Goal: Information Seeking & Learning: Learn about a topic

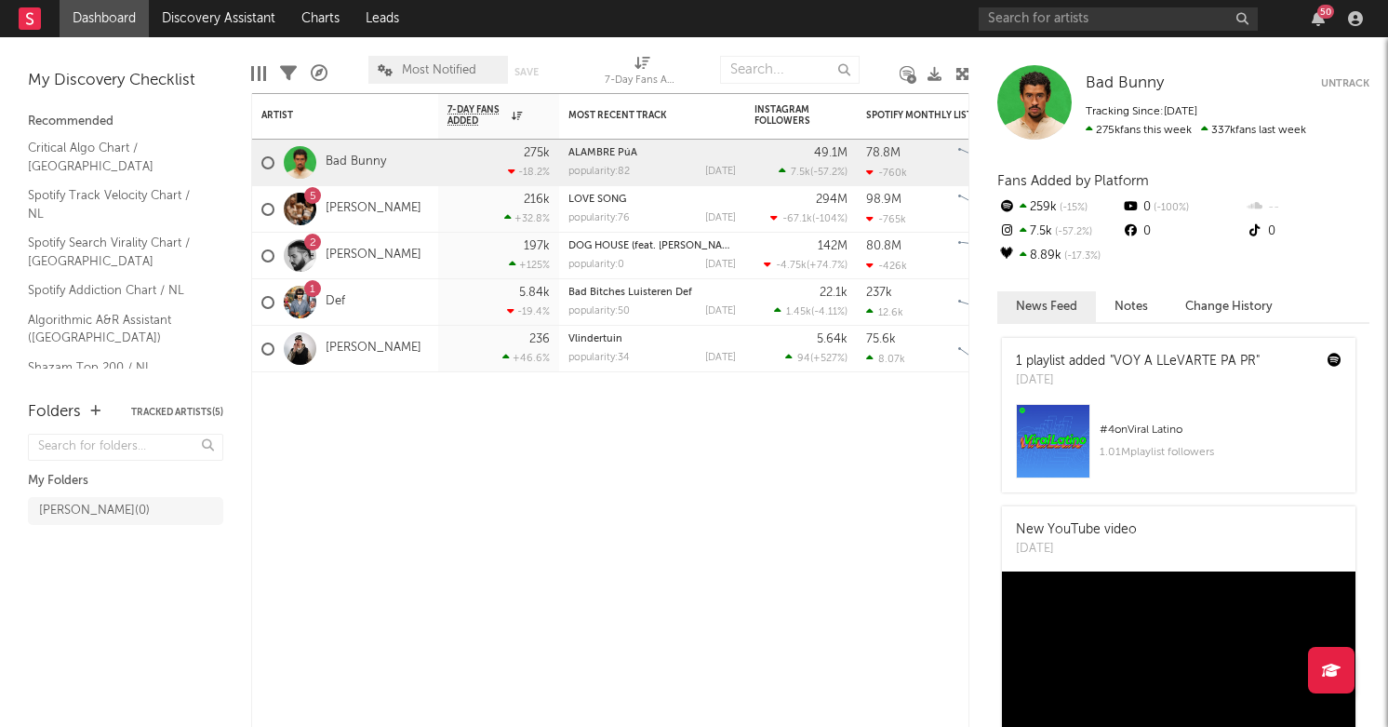
click at [618, 48] on div "7-Day Fans Added (7-Day Fans Added)" at bounding box center [642, 74] width 74 height 54
click at [419, 269] on div "2 Drake" at bounding box center [345, 256] width 186 height 47
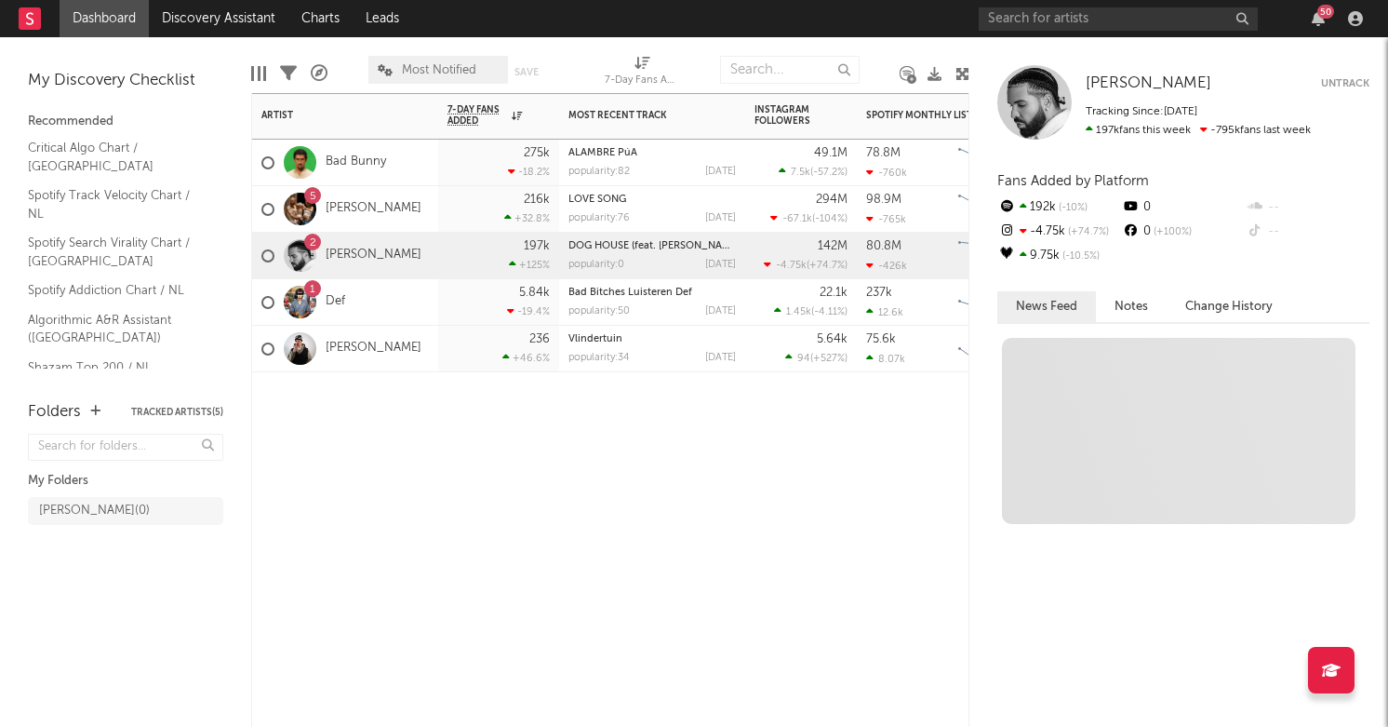
click at [383, 320] on div "1 Def" at bounding box center [345, 302] width 186 height 47
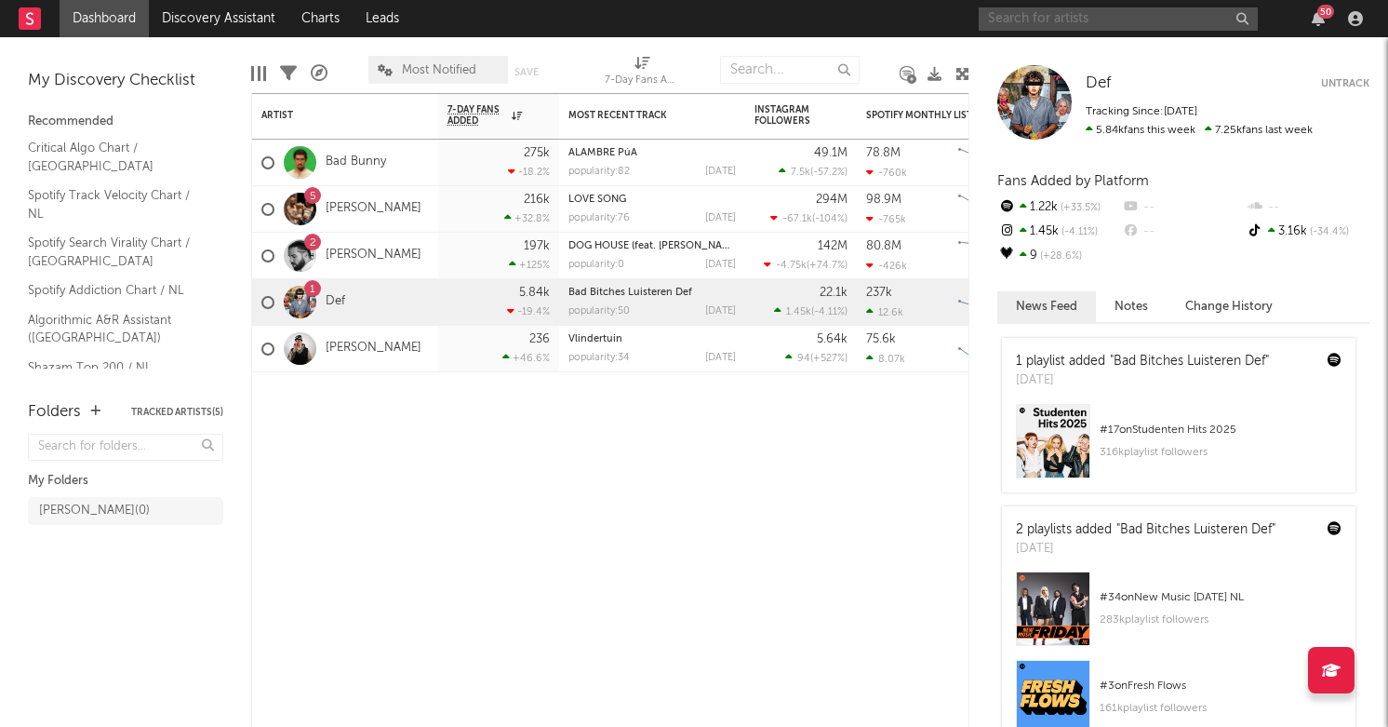
click at [1115, 17] on input "text" at bounding box center [1118, 18] width 279 height 23
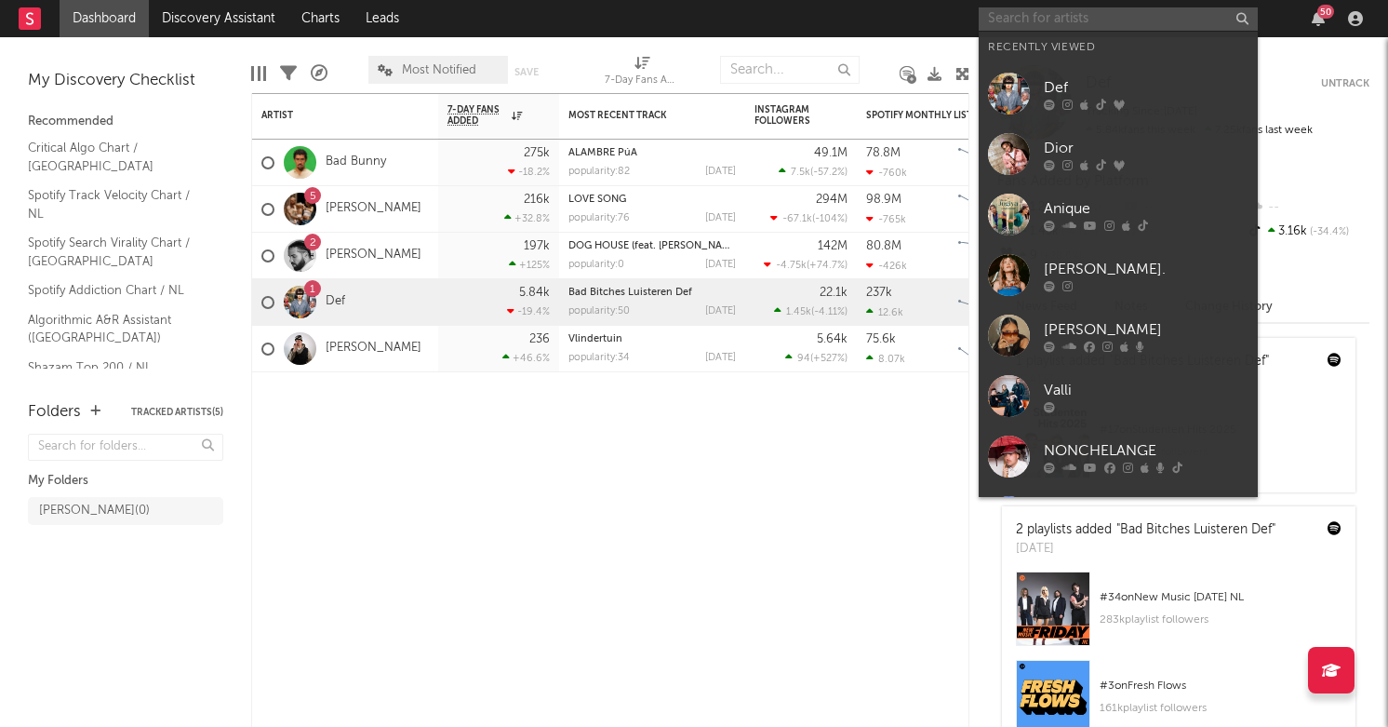
click at [1115, 17] on input "text" at bounding box center [1118, 18] width 279 height 23
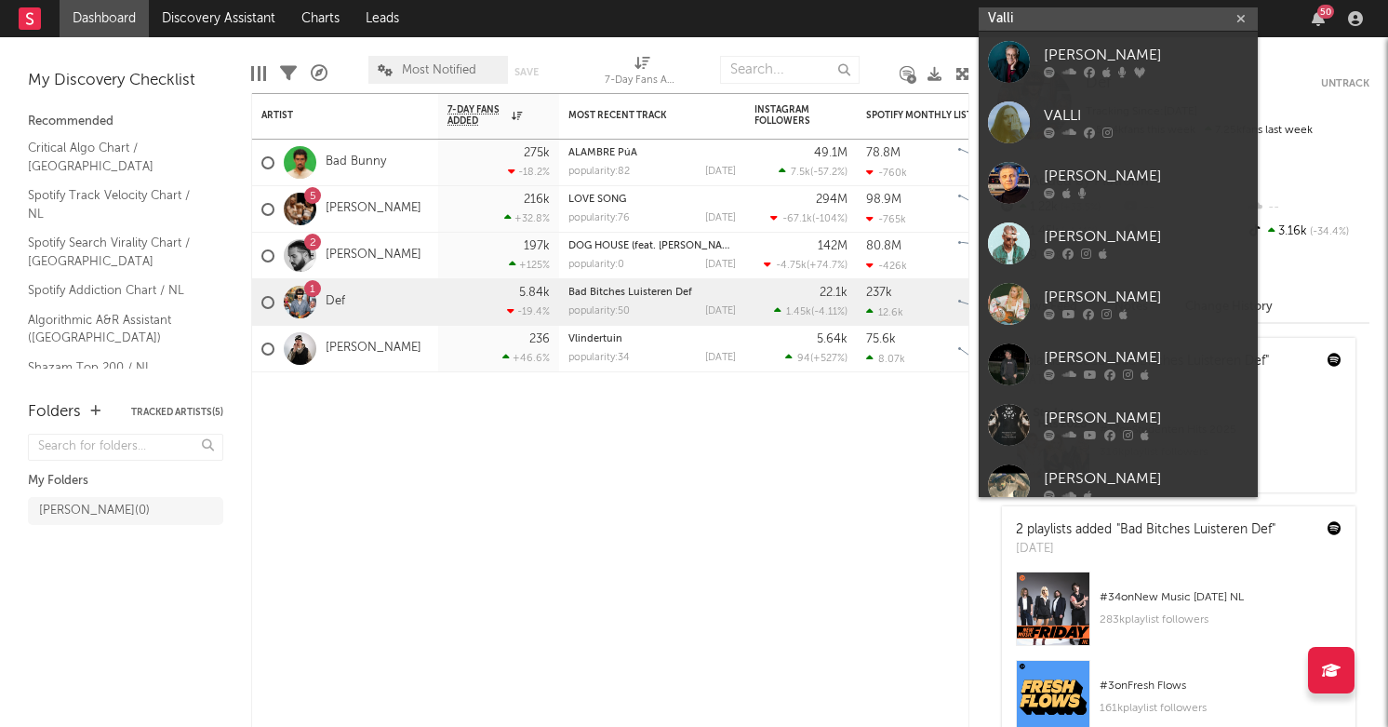
type input "Valli"
click at [677, 587] on div "Artist Notifications 7-Day Fans Added WoW % Change Most Recent Track Popularity…" at bounding box center [610, 410] width 718 height 634
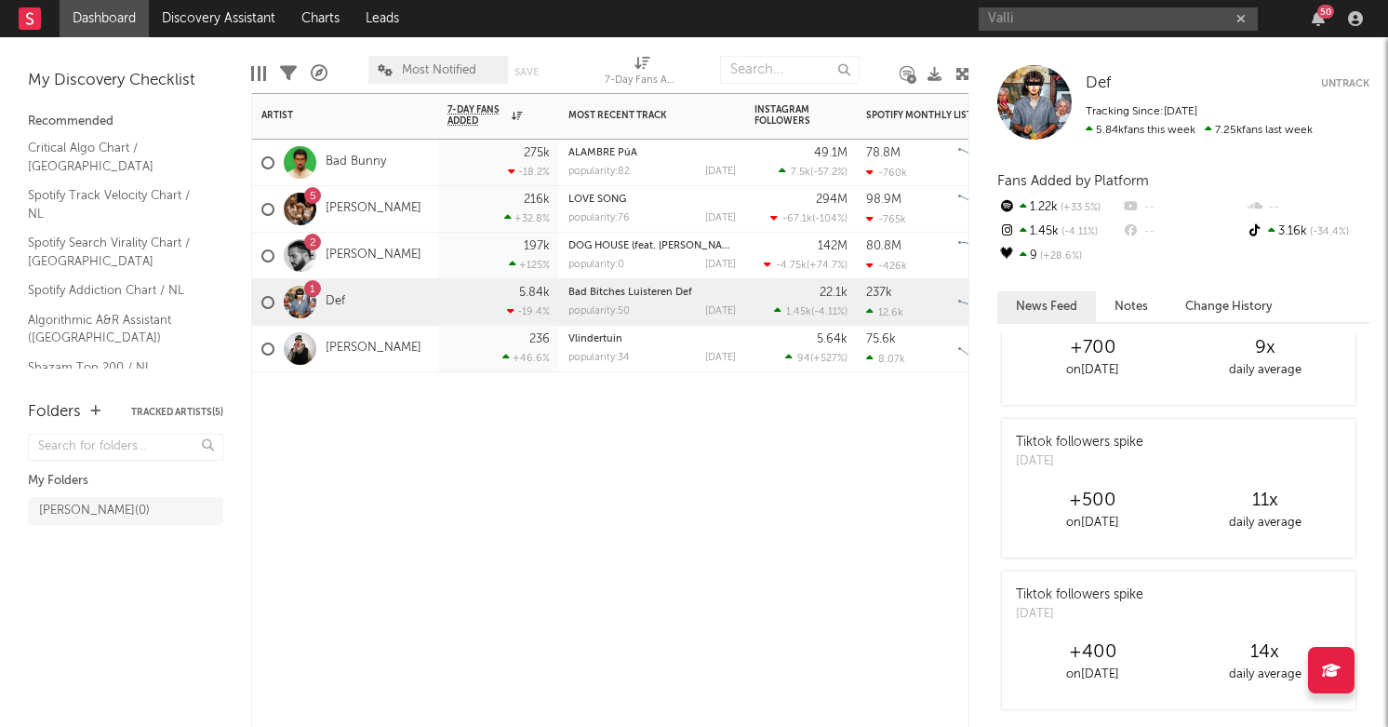
scroll to position [1459, 0]
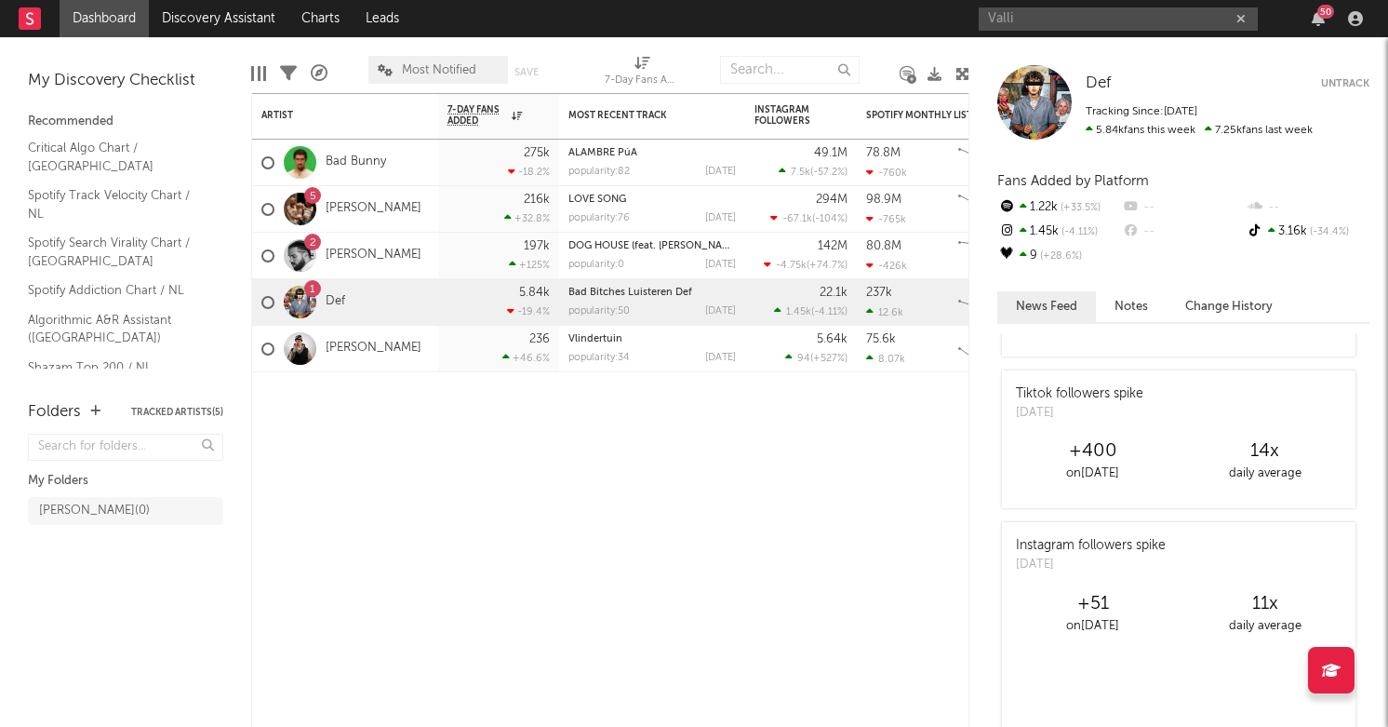
click at [1131, 320] on button "Notes" at bounding box center [1131, 306] width 71 height 31
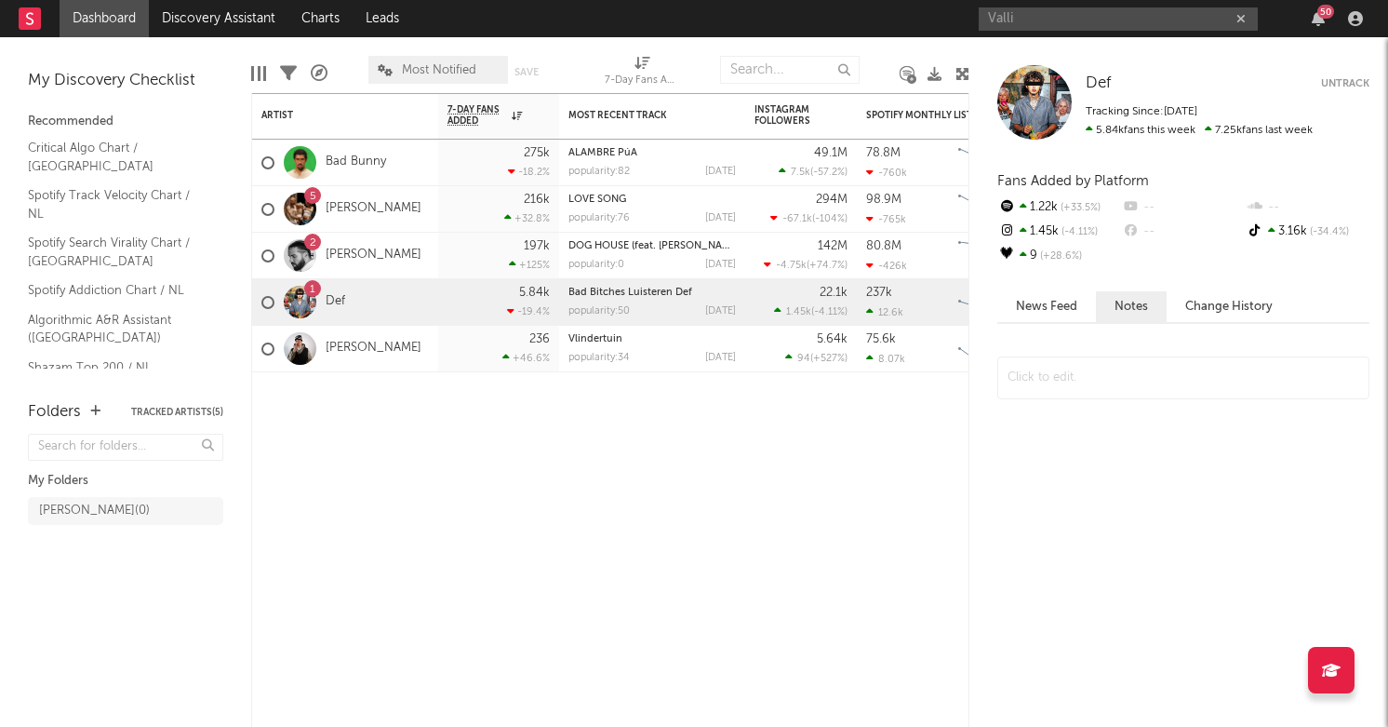
click at [1219, 308] on button "Change History" at bounding box center [1229, 306] width 125 height 31
click at [1097, 323] on div "News Feed Notes Change History" at bounding box center [1183, 307] width 372 height 33
click at [1081, 319] on button "News Feed" at bounding box center [1046, 306] width 99 height 31
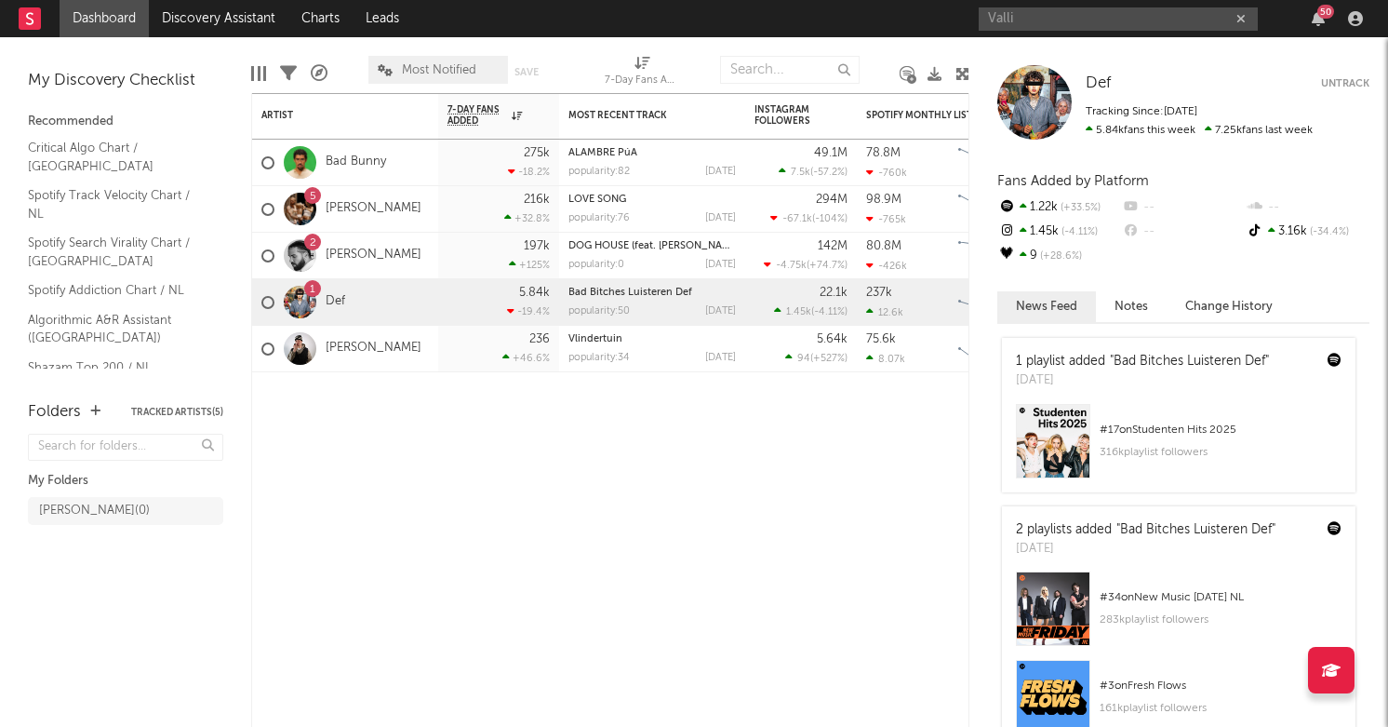
click at [1131, 34] on div "Valli 50" at bounding box center [1174, 18] width 391 height 37
click at [1132, 17] on input "Valli" at bounding box center [1118, 18] width 279 height 23
type input "VALLI"
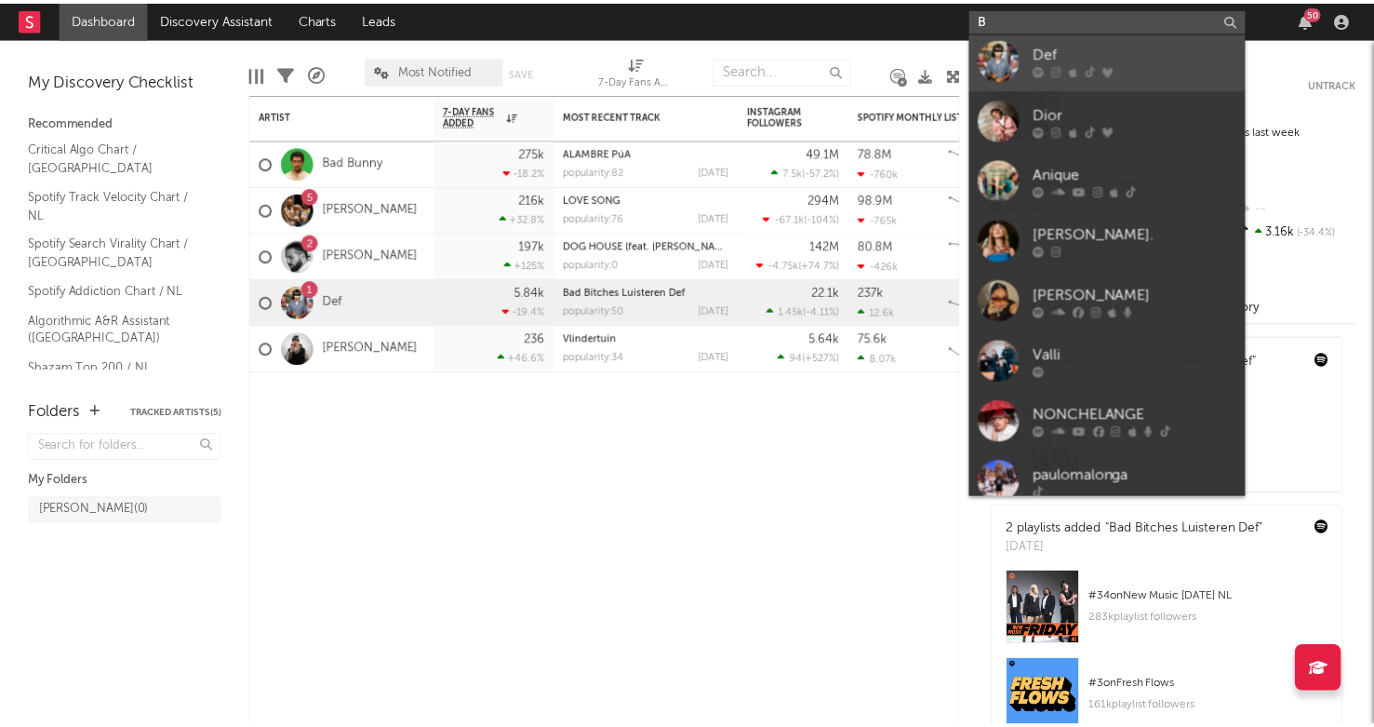
scroll to position [0, 0]
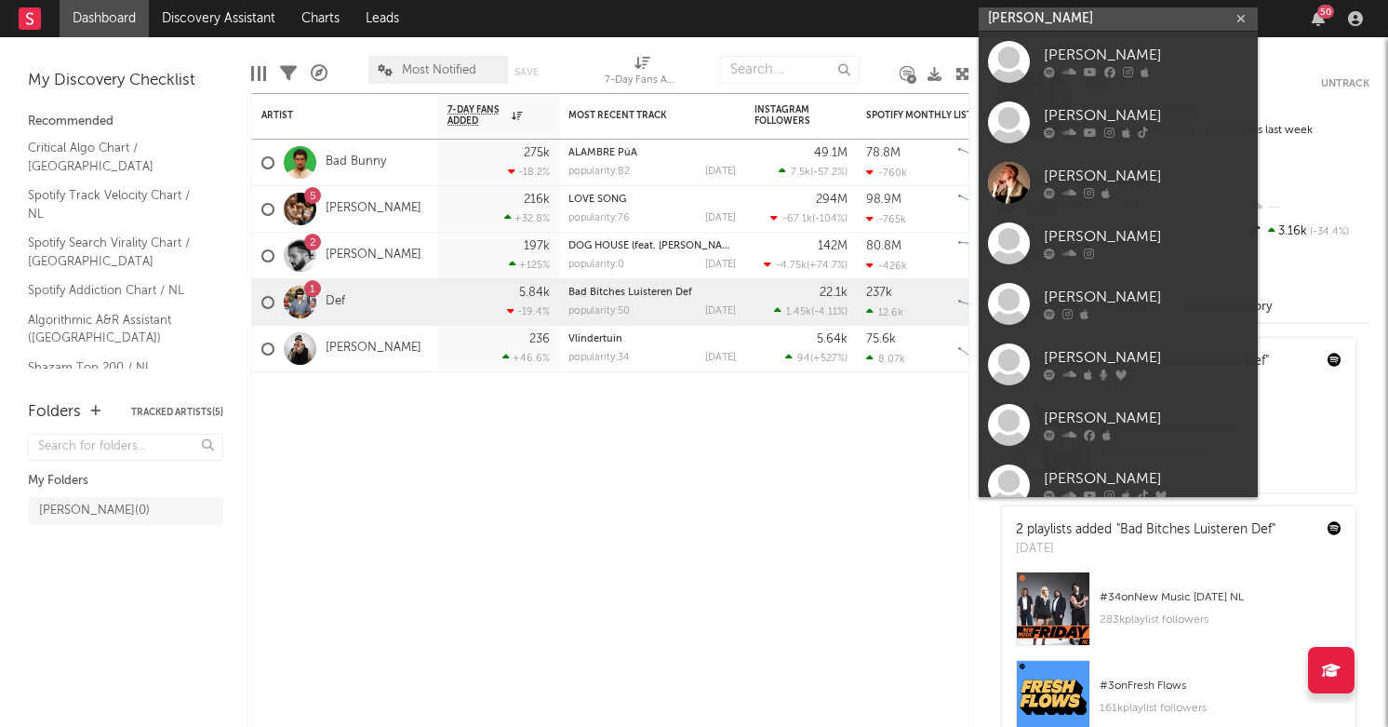
type input "Benji"
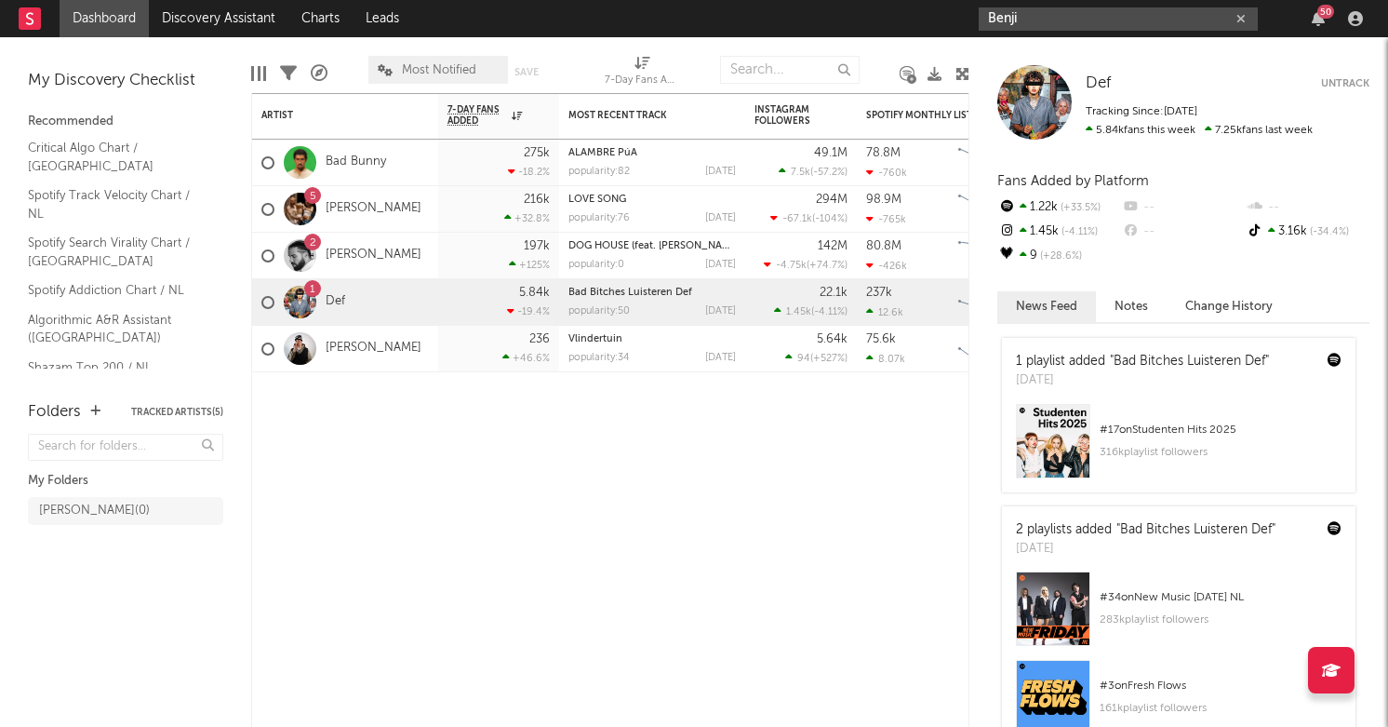
click at [1046, 25] on input "Benji" at bounding box center [1118, 18] width 279 height 23
type input "IDA"
click at [1097, 33] on div "IDA 50" at bounding box center [1174, 18] width 391 height 37
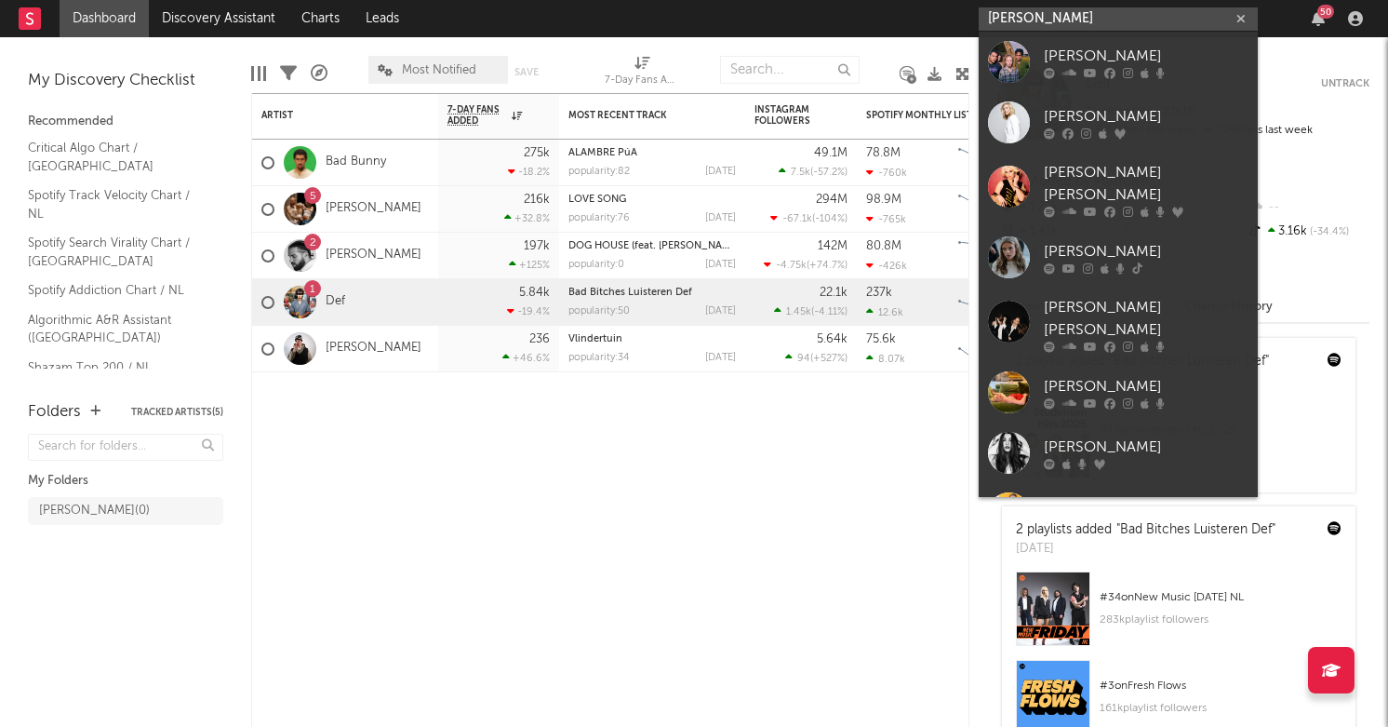
click at [1093, 30] on input "IDA" at bounding box center [1118, 18] width 279 height 23
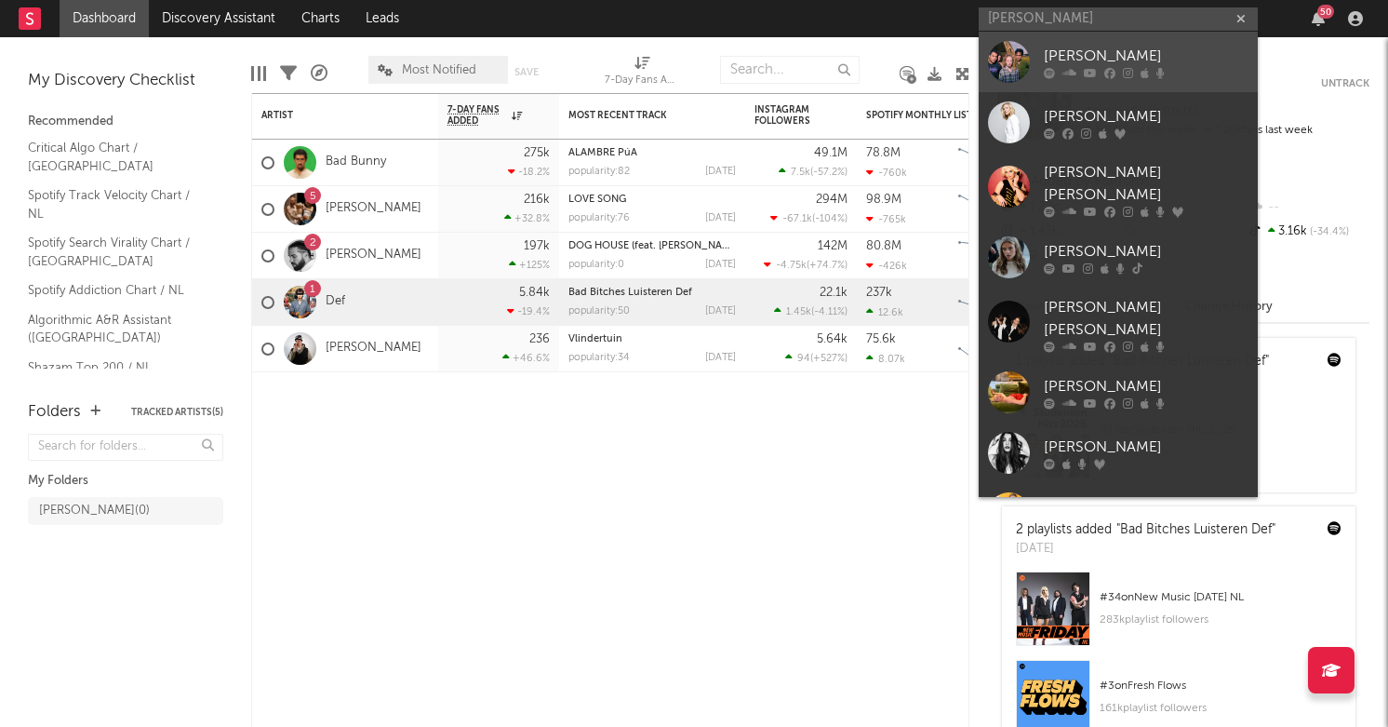
click at [1101, 55] on div "Ida" at bounding box center [1146, 56] width 205 height 22
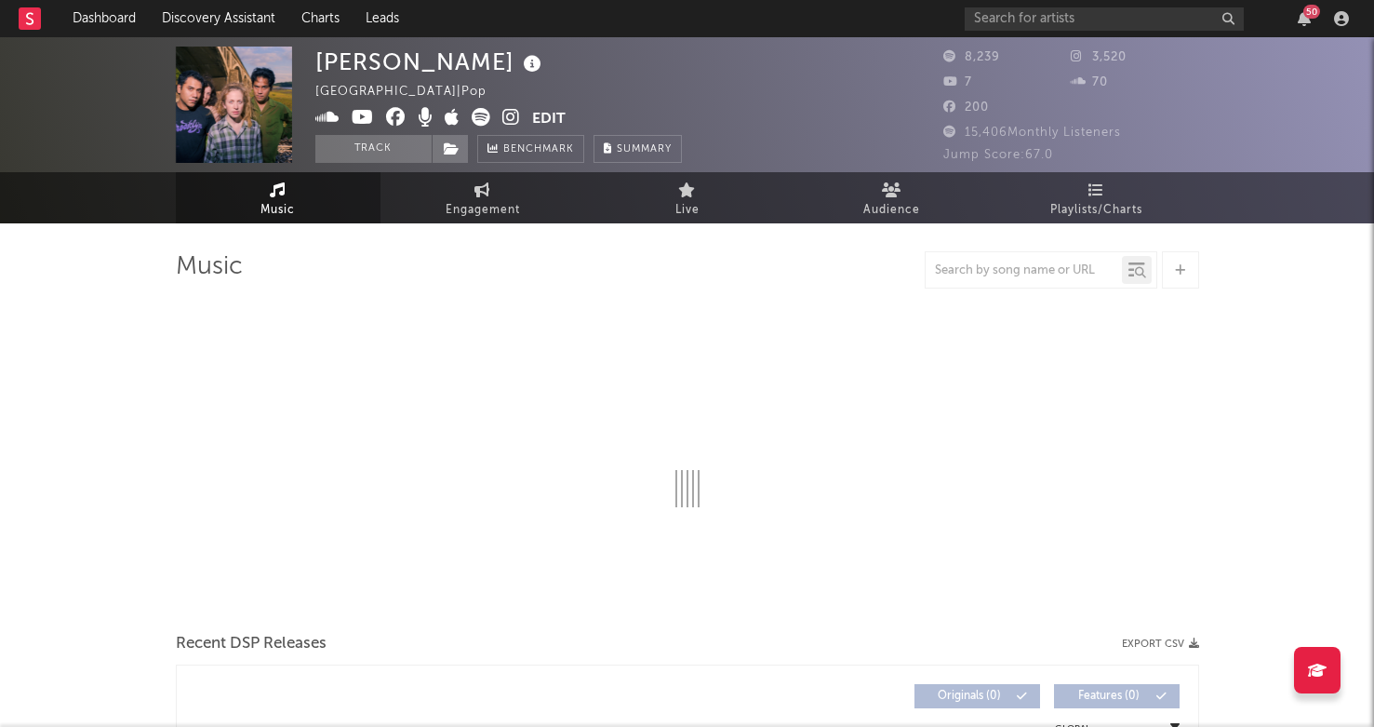
select select "1w"
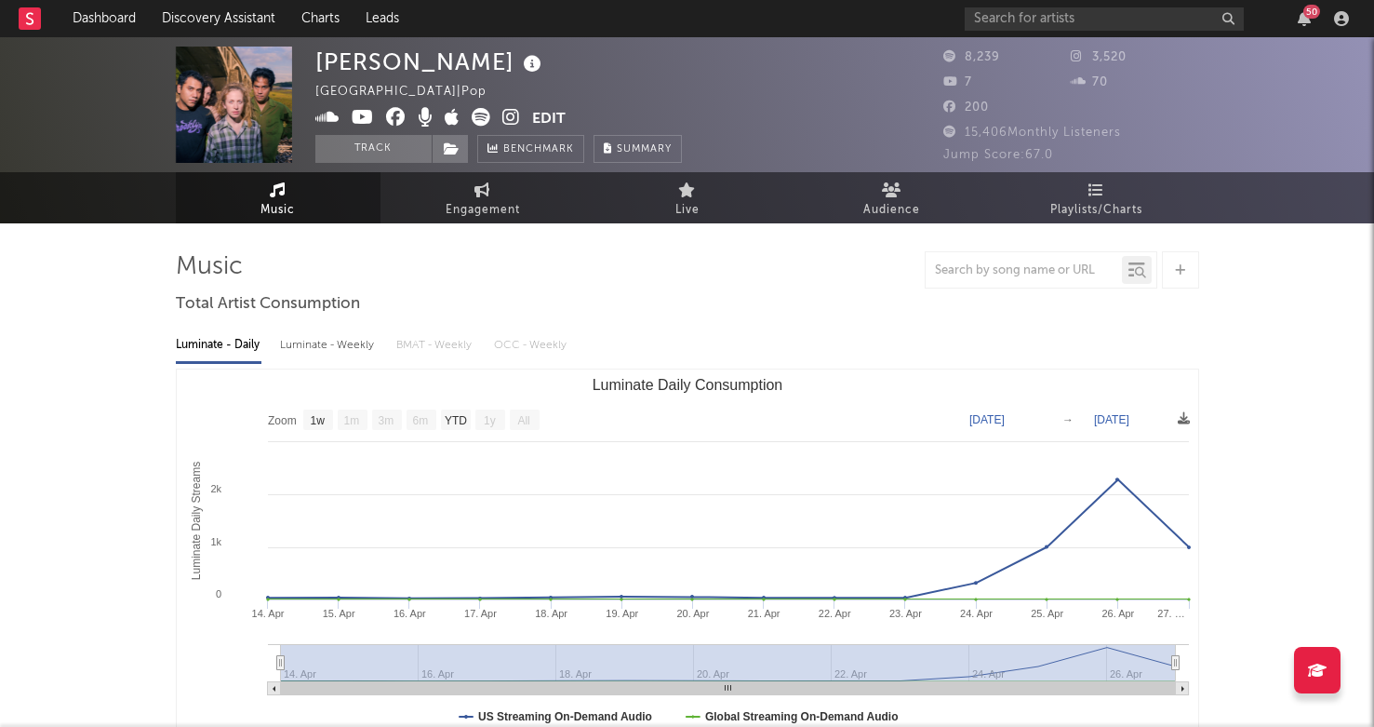
click at [1027, 33] on div "50" at bounding box center [1160, 18] width 391 height 37
click at [1028, 24] on input "text" at bounding box center [1104, 18] width 279 height 23
click at [1021, 17] on input "Ida" at bounding box center [1104, 18] width 279 height 23
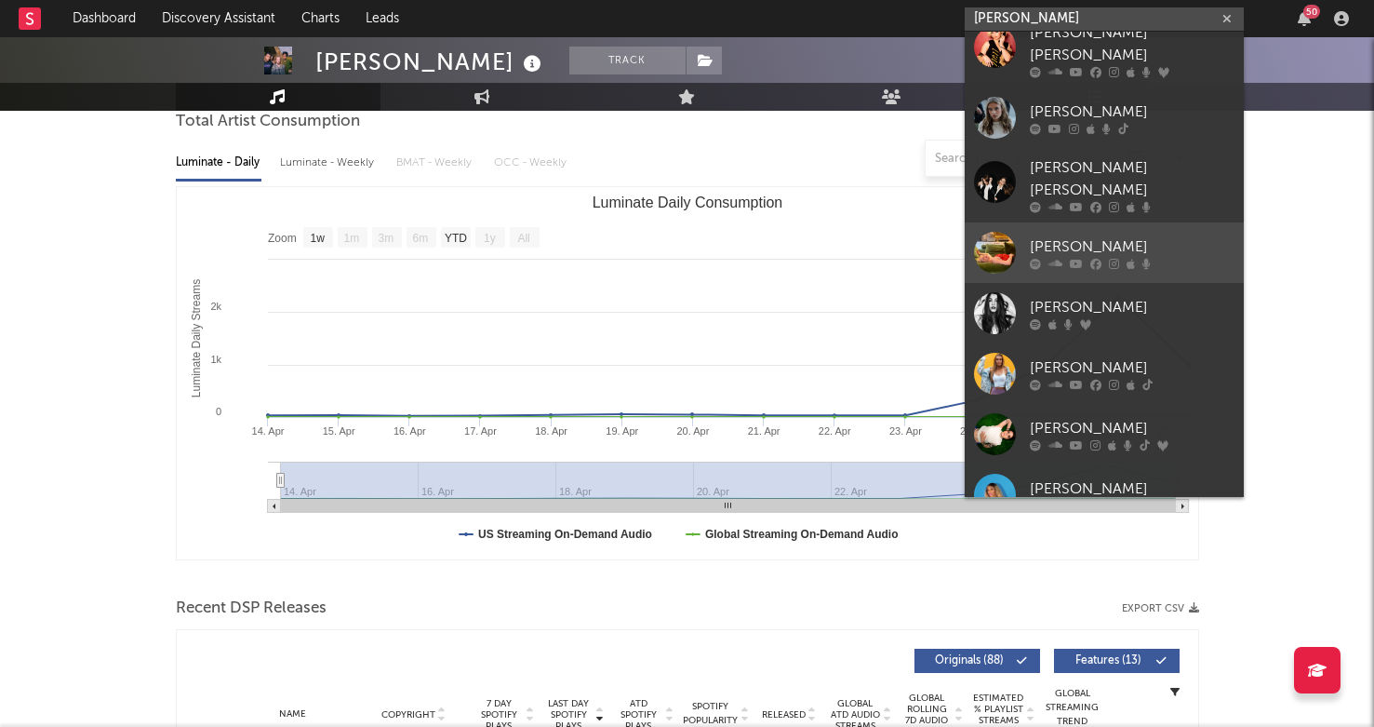
scroll to position [184, 0]
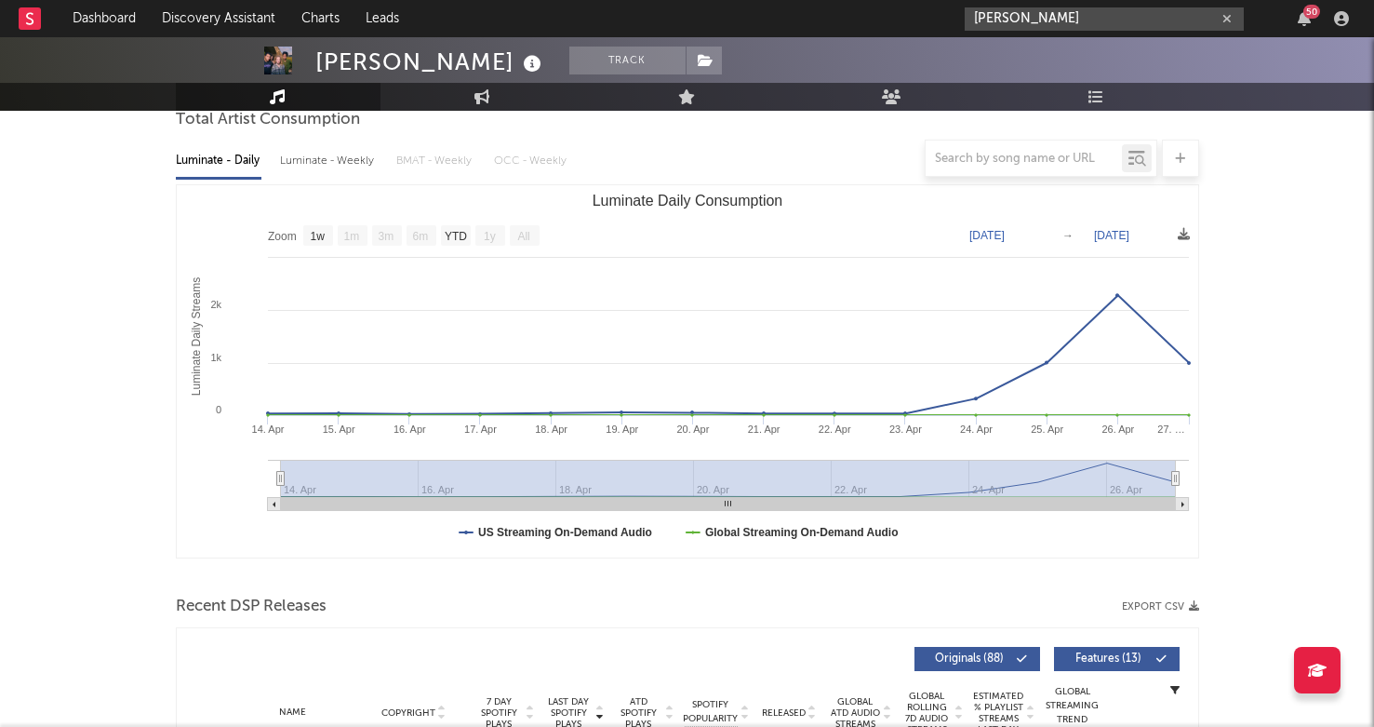
click at [1001, 18] on input "IDA" at bounding box center [1104, 18] width 279 height 23
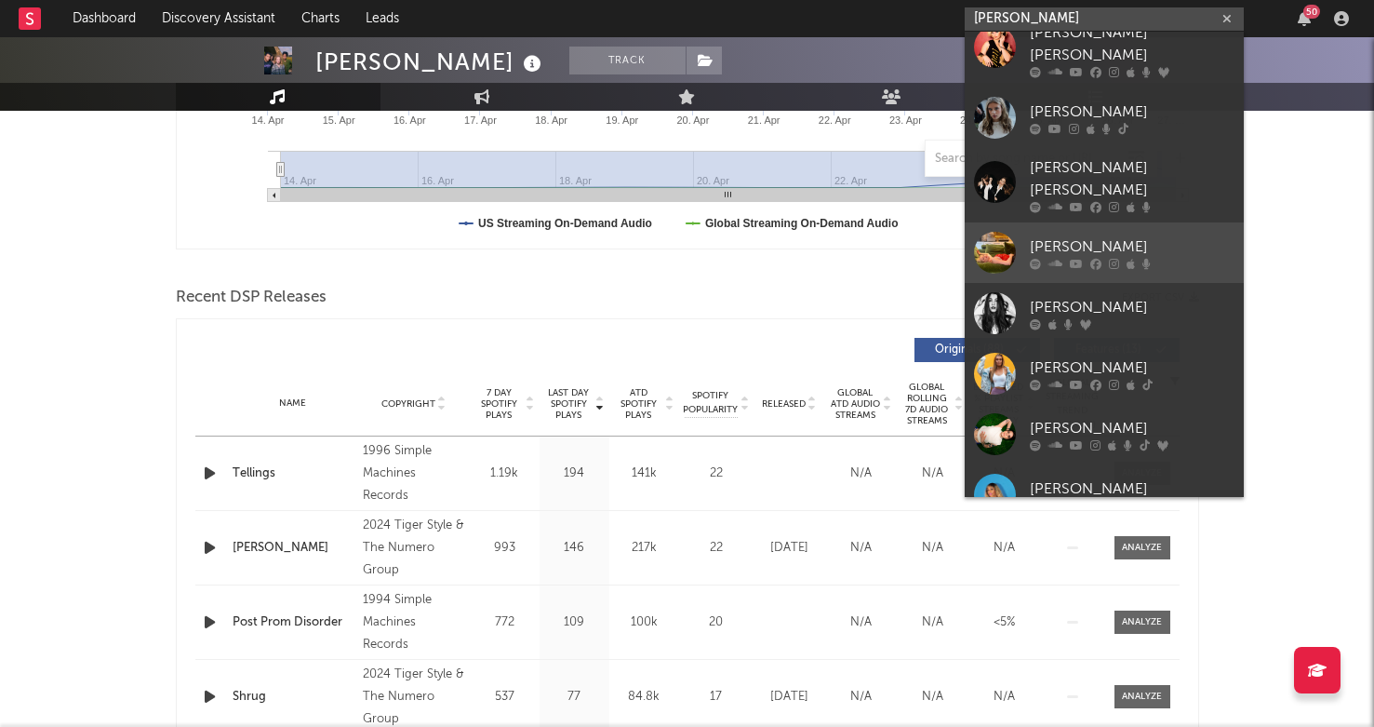
scroll to position [0, 0]
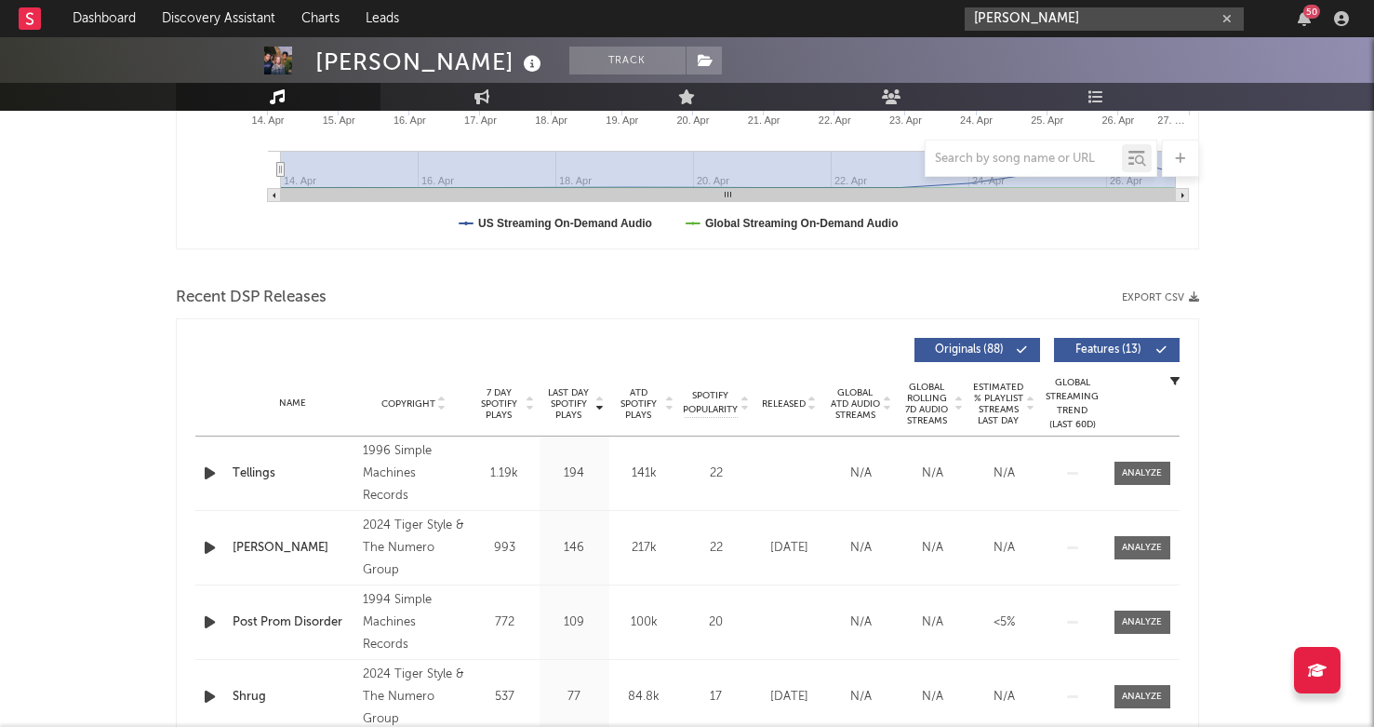
type input "IDA"
click at [1064, 223] on rect "Luminate Daily Consumption" at bounding box center [687, 62] width 1021 height 372
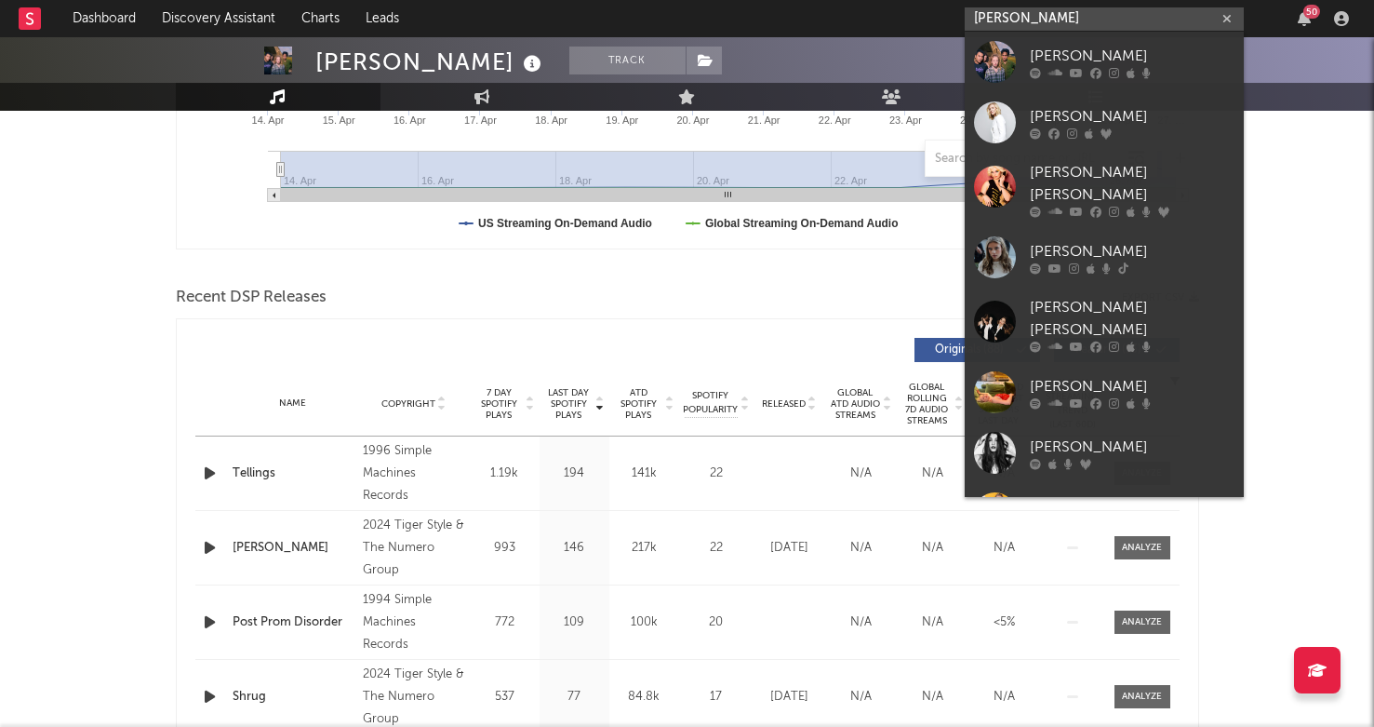
click at [1020, 29] on input "IDA" at bounding box center [1104, 18] width 279 height 23
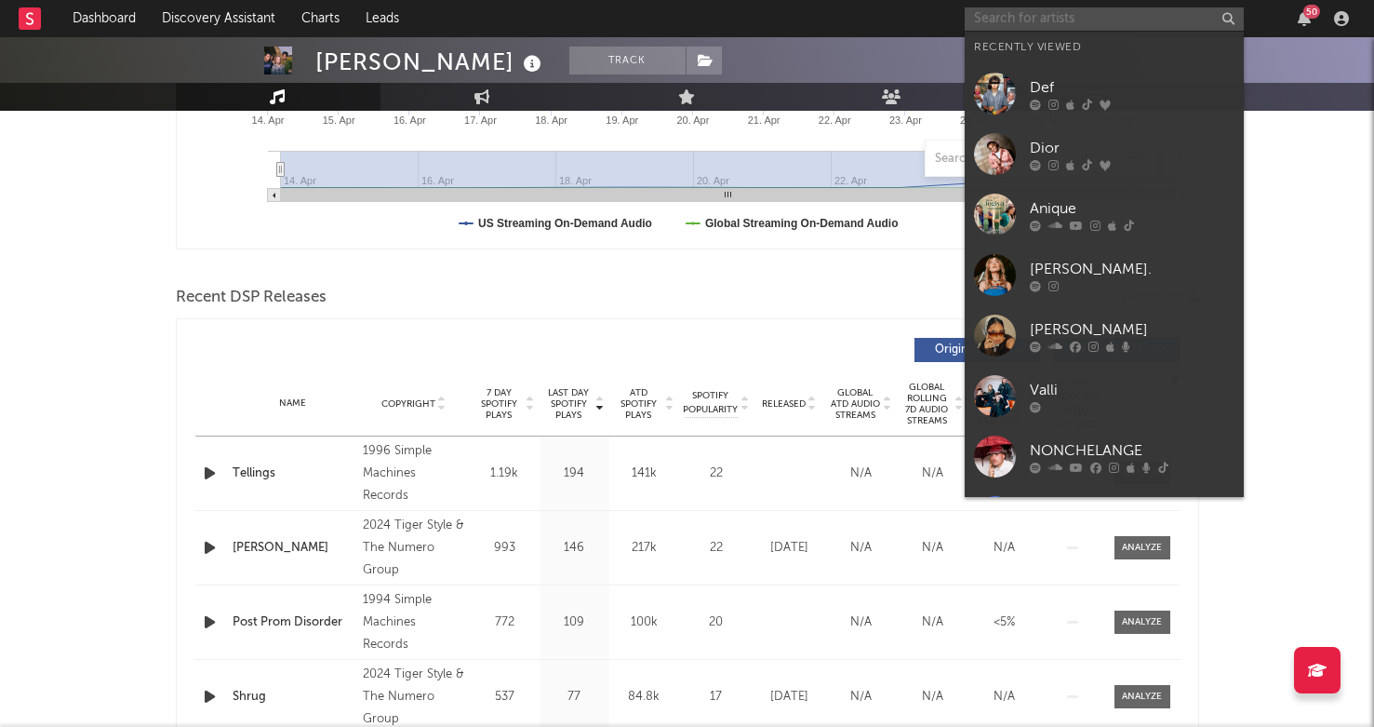
type input "D"
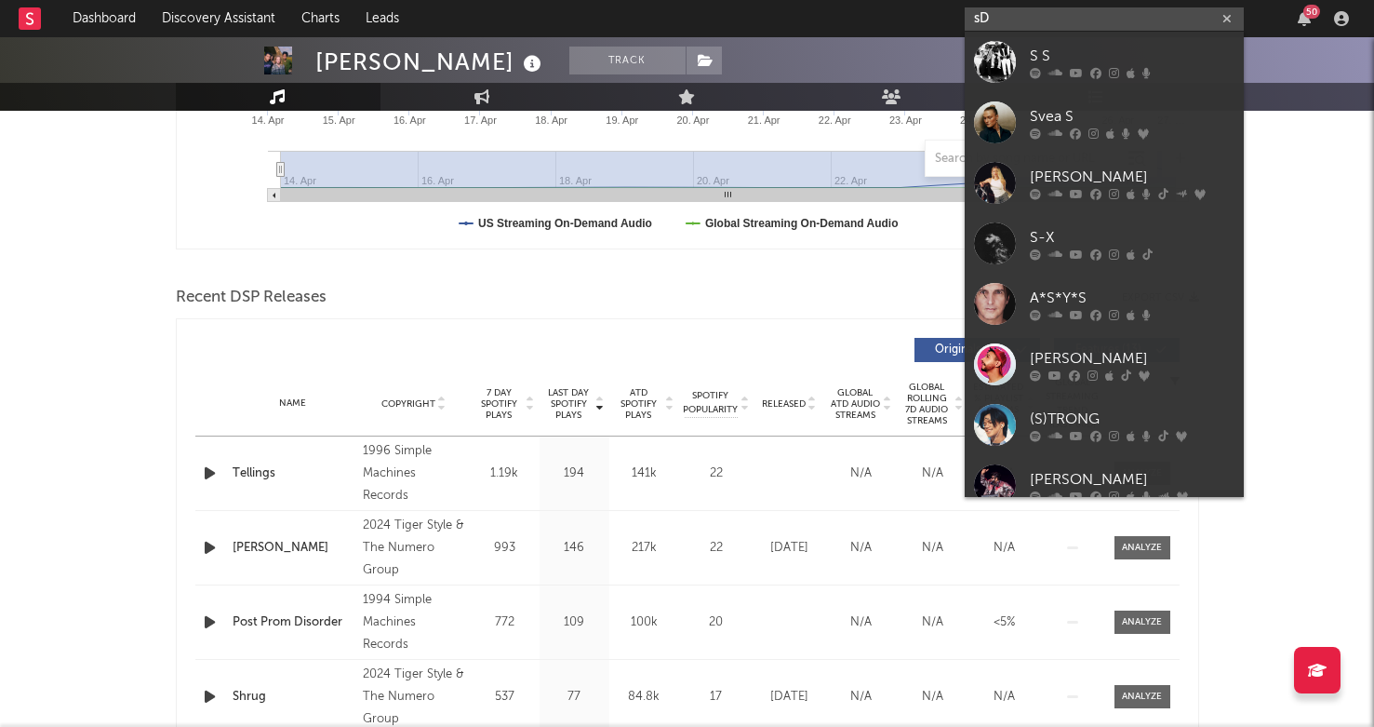
type input "s"
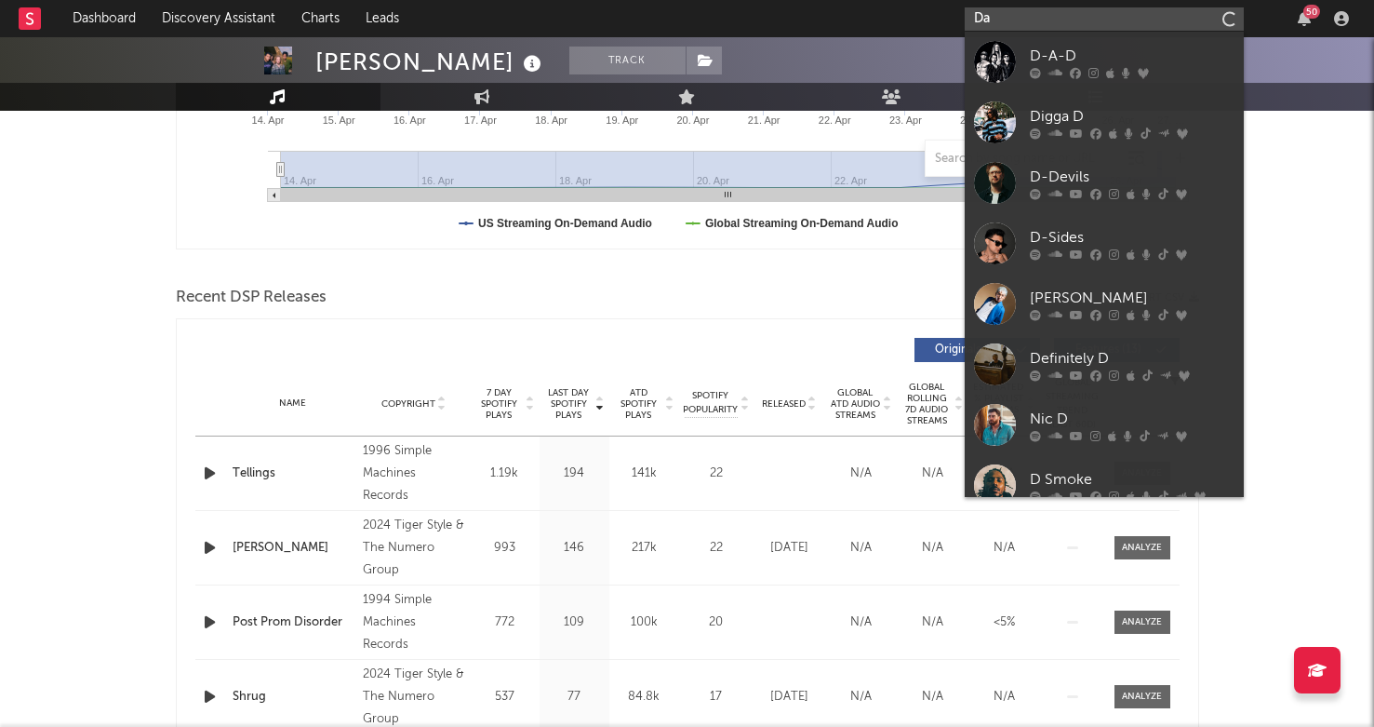
type input "D"
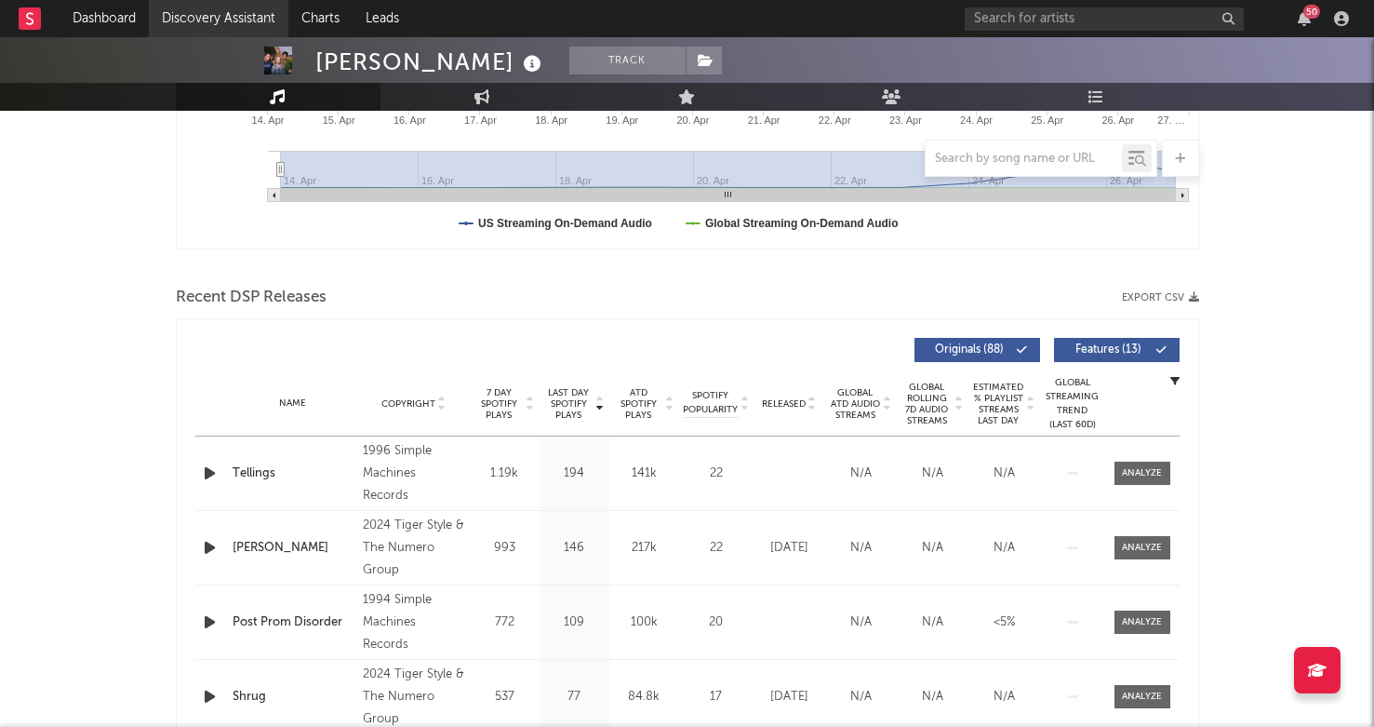
click at [194, 5] on link "Discovery Assistant" at bounding box center [219, 18] width 140 height 37
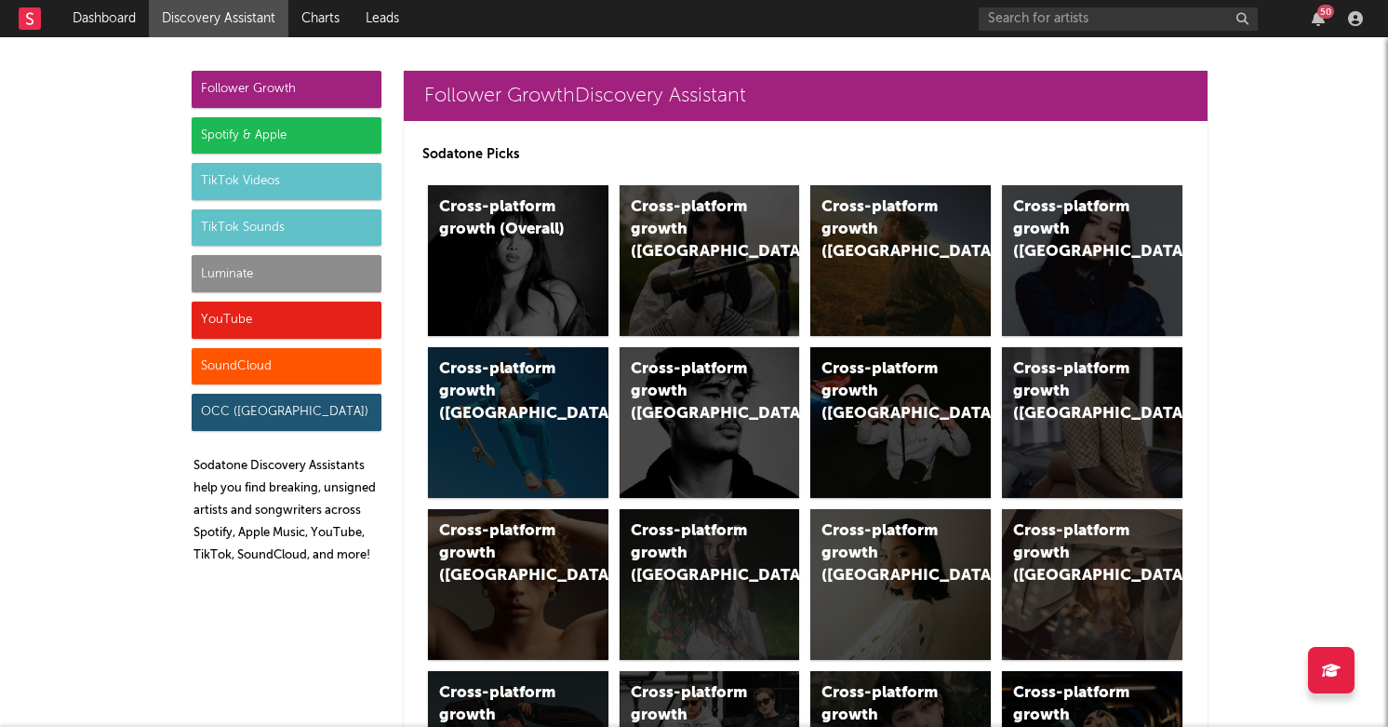
click at [229, 190] on div "TikTok Videos" at bounding box center [287, 181] width 190 height 37
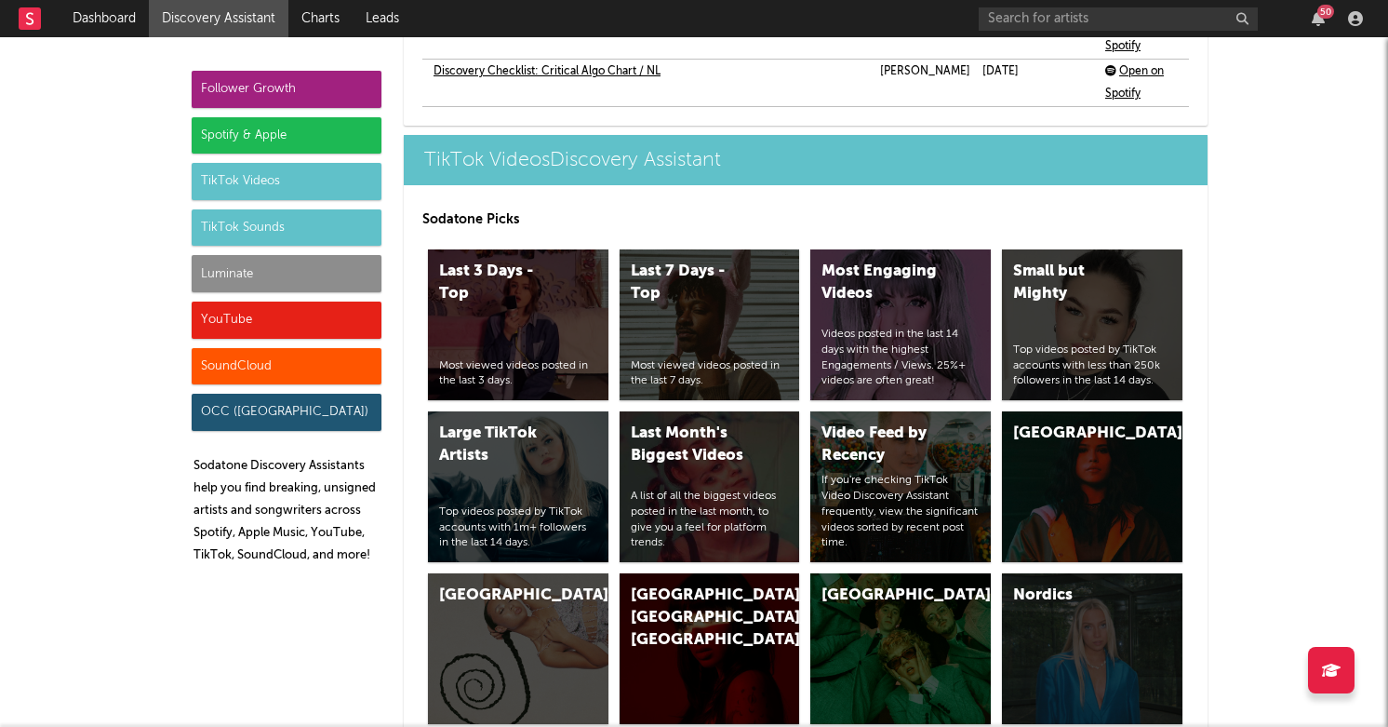
scroll to position [4444, 0]
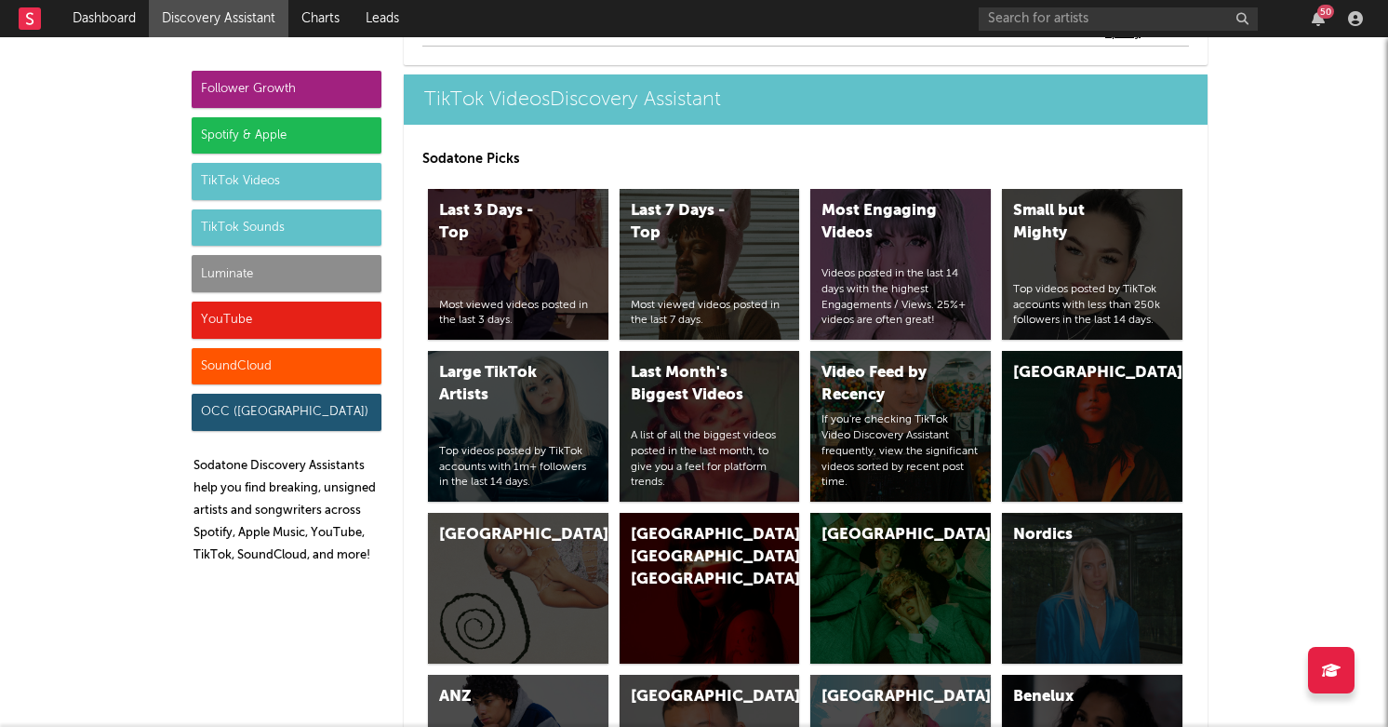
click at [227, 158] on div "Follower Growth Spotify & Apple TikTok Videos TikTok Sounds Luminate YouTube So…" at bounding box center [287, 325] width 190 height 508
click at [225, 167] on div "TikTok Videos" at bounding box center [287, 181] width 190 height 37
click at [664, 230] on div "Last 7 Days - Top" at bounding box center [694, 222] width 127 height 45
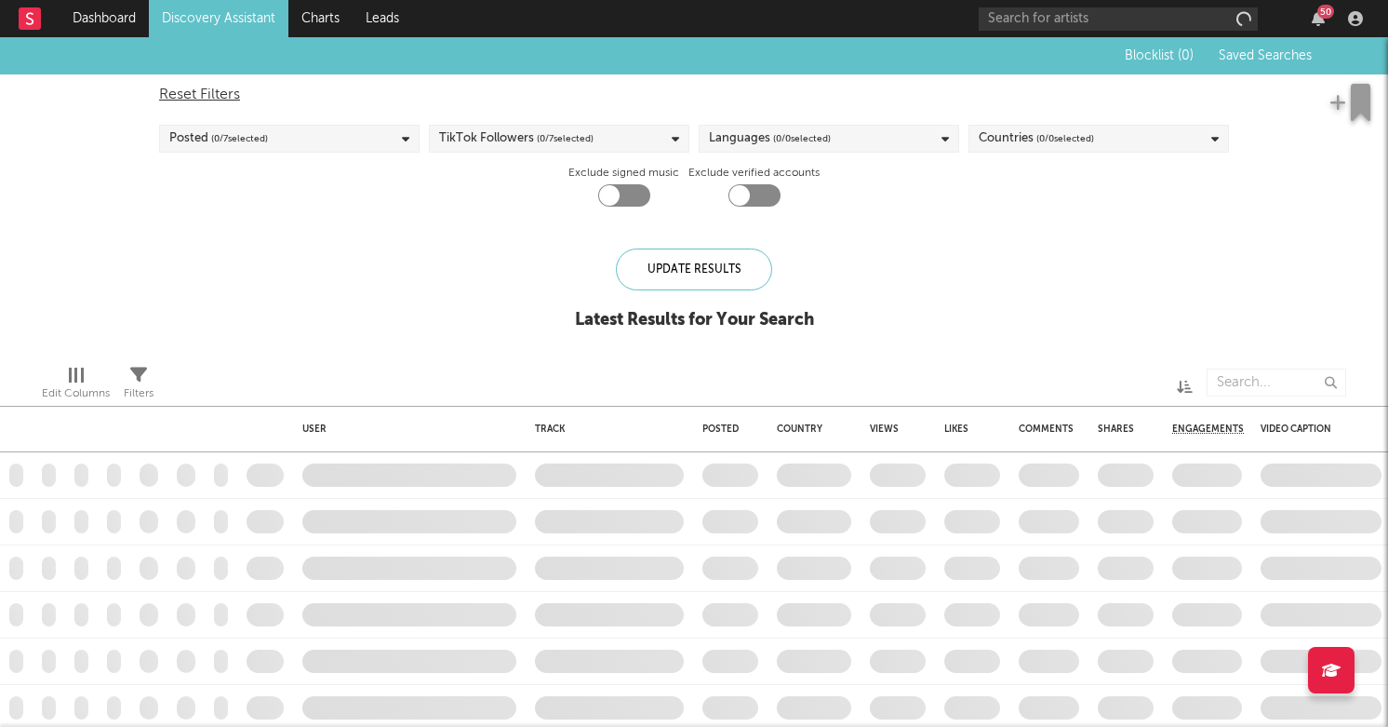
checkbox input "true"
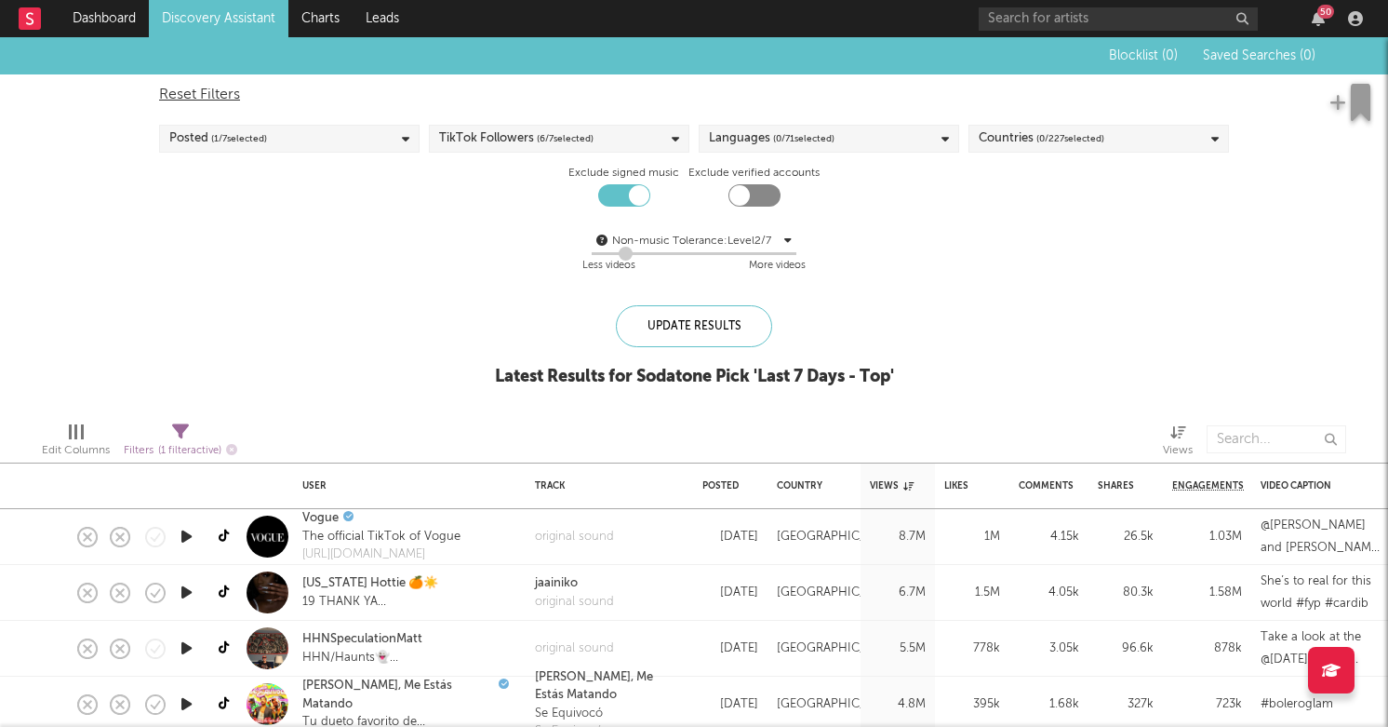
click at [875, 150] on div "Languages ( 0 / 71 selected)" at bounding box center [829, 139] width 260 height 28
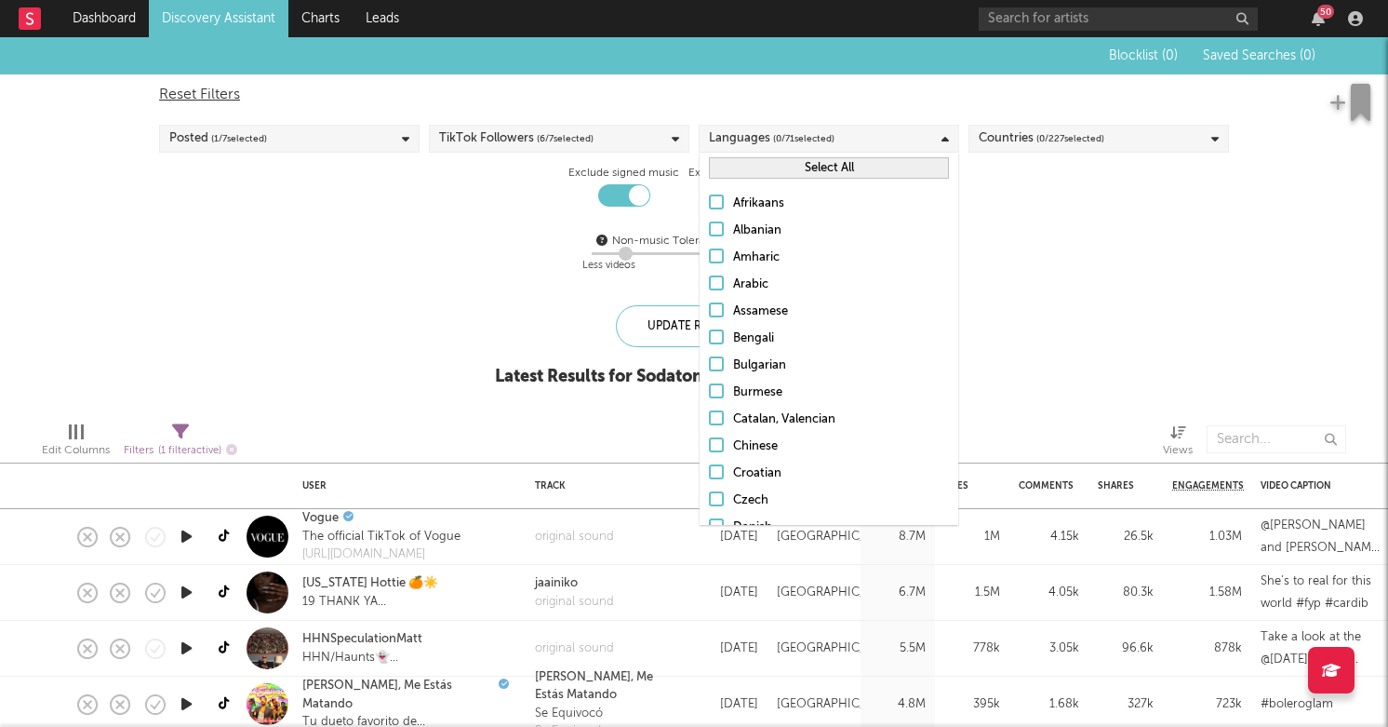
click at [871, 143] on div "Languages ( 0 / 71 selected)" at bounding box center [829, 139] width 260 height 28
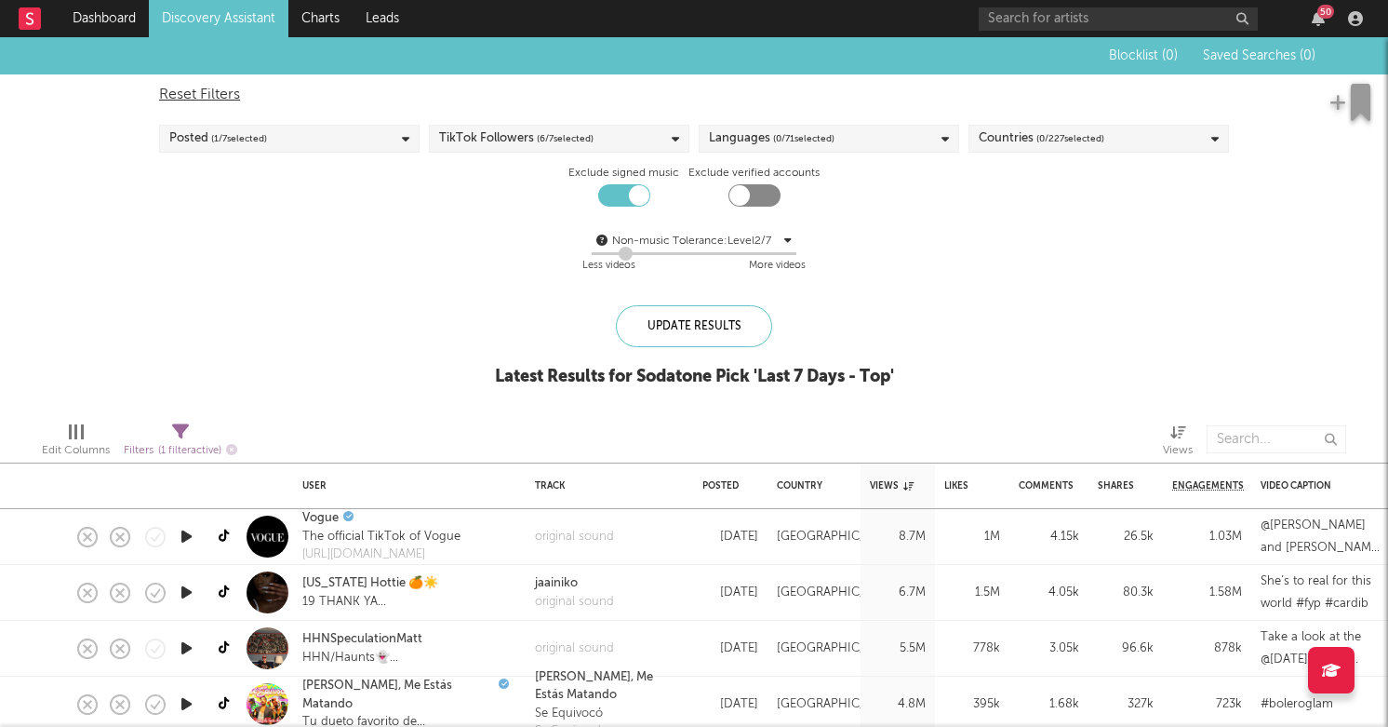
click at [834, 119] on div "Reset Filters Posted ( 1 / 7 selected) TikTok Followers ( 6 / 7 selected) Langu…" at bounding box center [694, 180] width 1088 height 212
click at [796, 167] on label "Exclude verified accounts" at bounding box center [753, 173] width 131 height 22
click at [799, 153] on div "Reset Filters Posted ( 1 / 7 selected) TikTok Followers ( 6 / 7 selected) Langu…" at bounding box center [694, 180] width 1088 height 212
click at [806, 136] on span "( 0 / 71 selected)" at bounding box center [803, 138] width 61 height 22
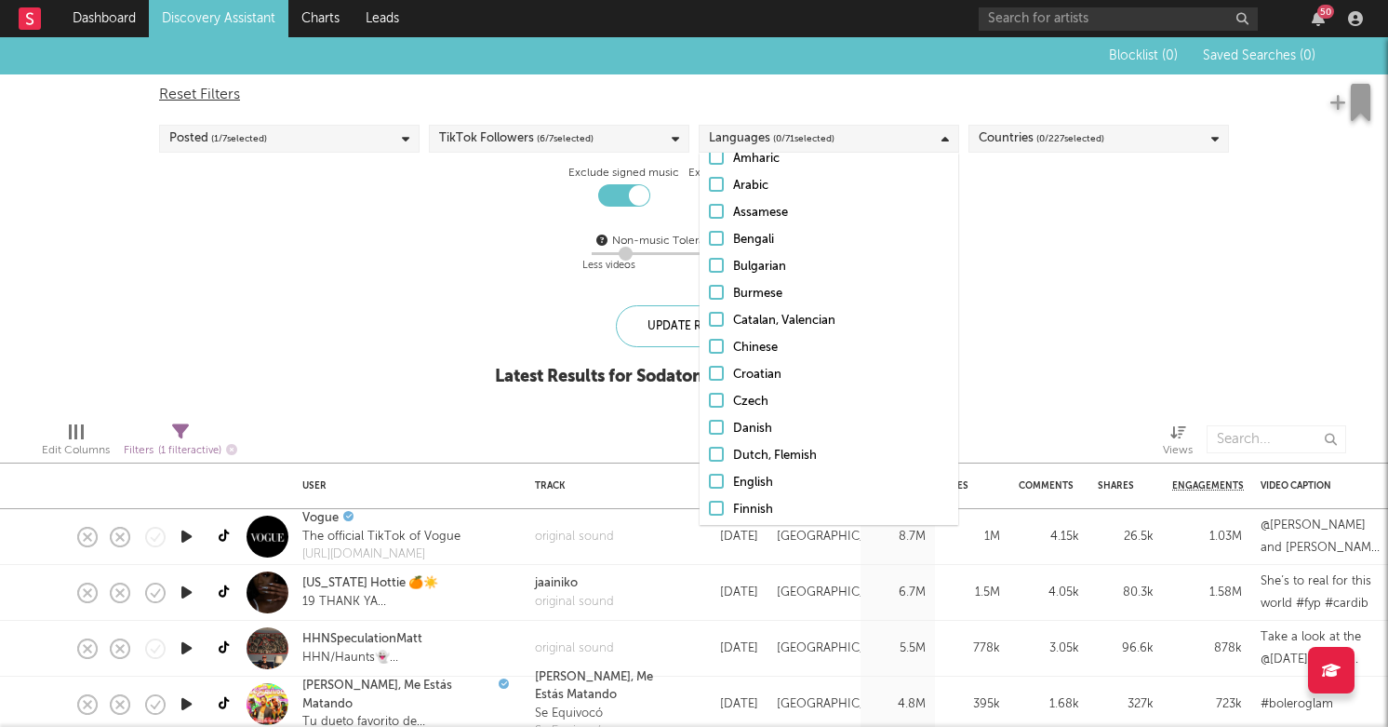
scroll to position [98, 0]
click at [821, 465] on div "Dutch, Flemish" at bounding box center [841, 457] width 216 height 22
click at [709, 465] on input "Dutch, Flemish" at bounding box center [709, 457] width 0 height 22
click at [1053, 105] on div "Reset Filters" at bounding box center [694, 95] width 1070 height 22
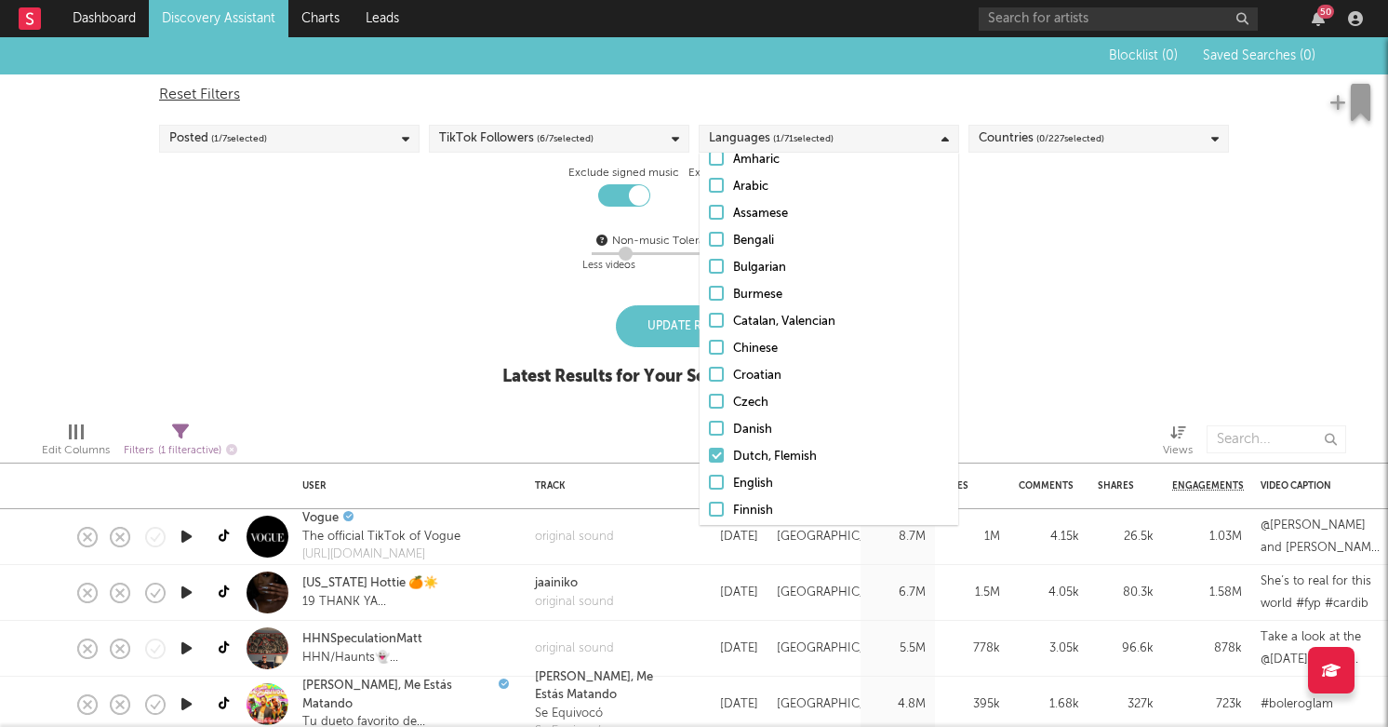
checkbox input "false"
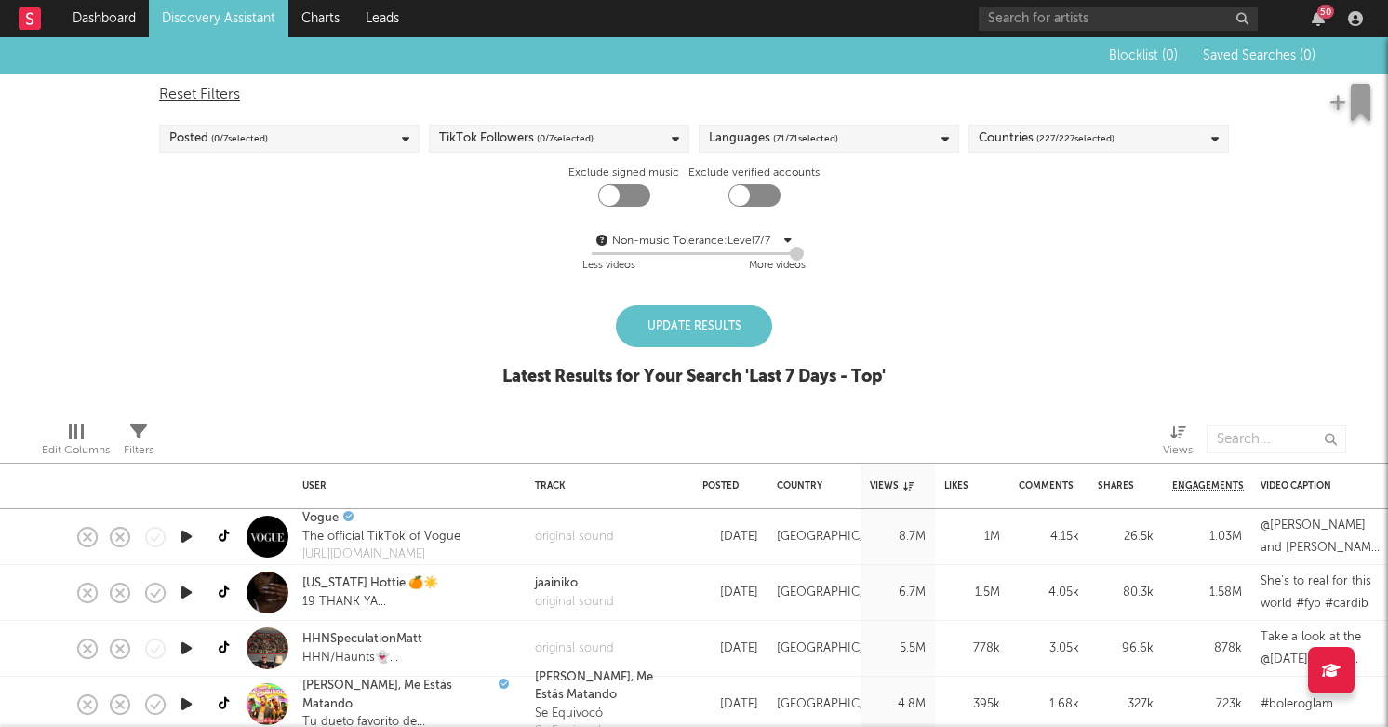
click at [1046, 121] on div "Reset Filters Posted ( 0 / 7 selected) TikTok Followers ( 0 / 7 selected) Langu…" at bounding box center [694, 180] width 1088 height 212
click at [1045, 121] on div "Reset Filters Posted ( 0 / 7 selected) TikTok Followers ( 0 / 7 selected) Langu…" at bounding box center [694, 180] width 1088 height 212
click at [1045, 122] on div "Reset Filters Posted ( 0 / 7 selected) TikTok Followers ( 0 / 7 selected) Langu…" at bounding box center [694, 180] width 1088 height 212
click at [1034, 130] on div "Countries ( 227 / 227 selected)" at bounding box center [1047, 138] width 136 height 22
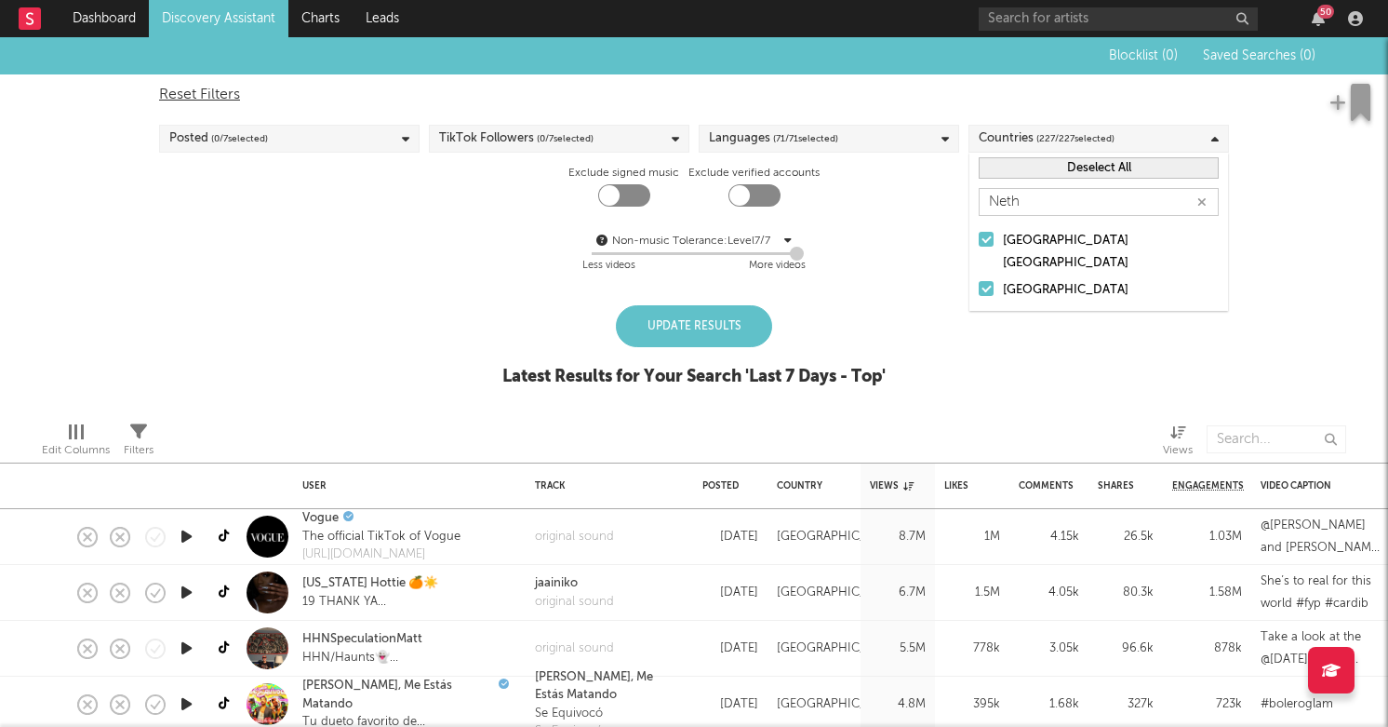
type input "Neth"
click at [1087, 240] on div "Caribbean Netherlands" at bounding box center [1111, 252] width 216 height 45
click at [979, 240] on input "Caribbean Netherlands" at bounding box center [979, 252] width 0 height 45
click at [1052, 163] on button "Select All" at bounding box center [1099, 167] width 240 height 21
click at [1052, 163] on button "Deselect All" at bounding box center [1099, 167] width 240 height 21
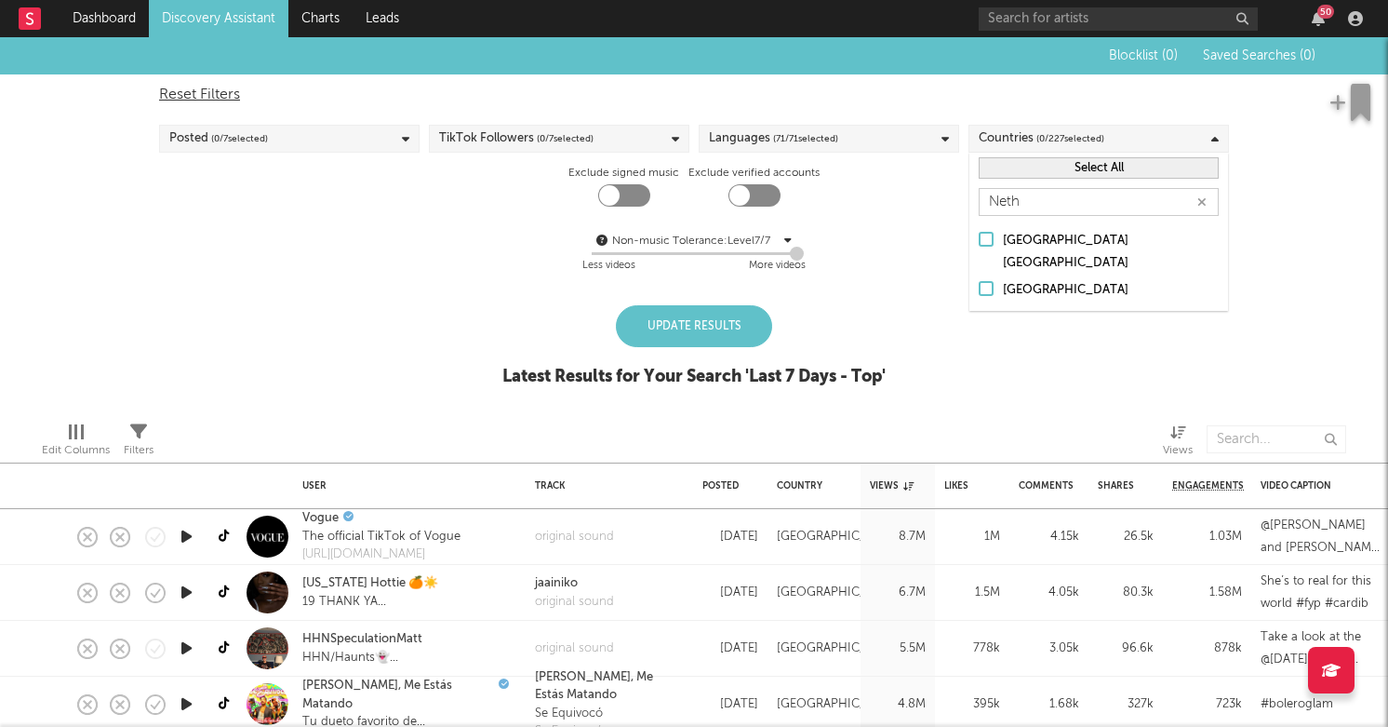
click at [1030, 279] on div "[GEOGRAPHIC_DATA]" at bounding box center [1111, 290] width 216 height 22
click at [979, 279] on input "[GEOGRAPHIC_DATA]" at bounding box center [979, 290] width 0 height 22
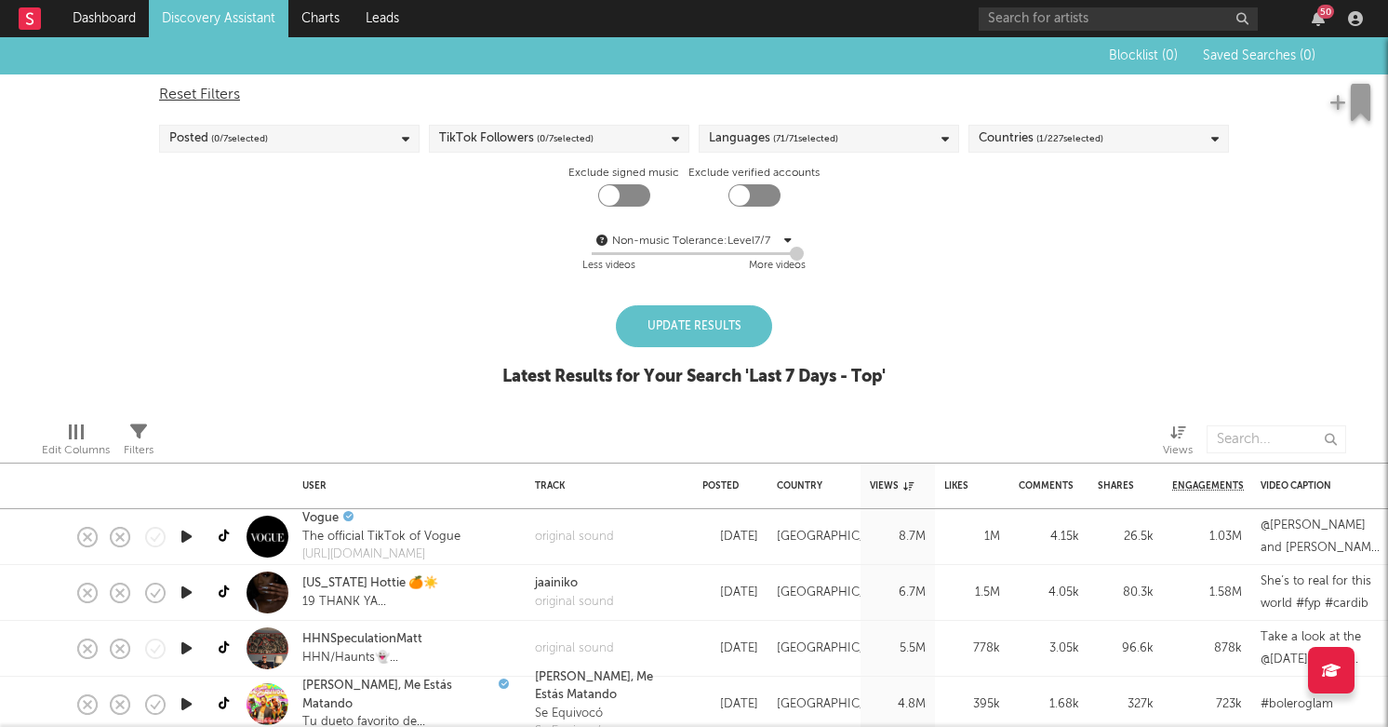
click at [1236, 246] on div "Reset Filters Posted ( 0 / 7 selected) TikTok Followers ( 0 / 7 selected) Langu…" at bounding box center [694, 180] width 1088 height 212
click at [484, 153] on div "Reset Filters Posted ( 0 / 7 selected) TikTok Followers ( 0 / 7 selected) Langu…" at bounding box center [694, 180] width 1088 height 212
click at [505, 143] on div "TikTok Followers ( 0 / 7 selected)" at bounding box center [516, 138] width 154 height 22
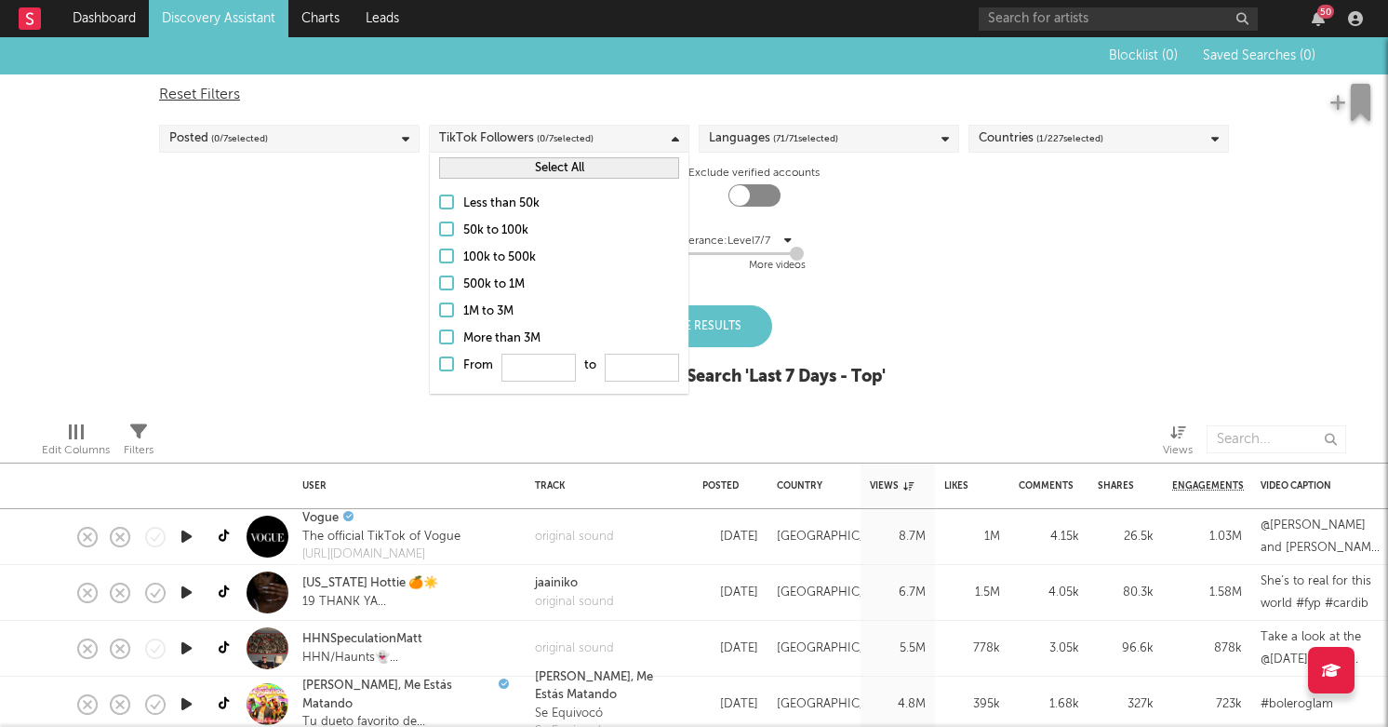
click at [449, 200] on div at bounding box center [446, 201] width 15 height 15
click at [439, 200] on input "Less than 50k" at bounding box center [439, 204] width 0 height 22
click at [340, 134] on div "Posted ( 0 / 7 selected)" at bounding box center [289, 139] width 260 height 28
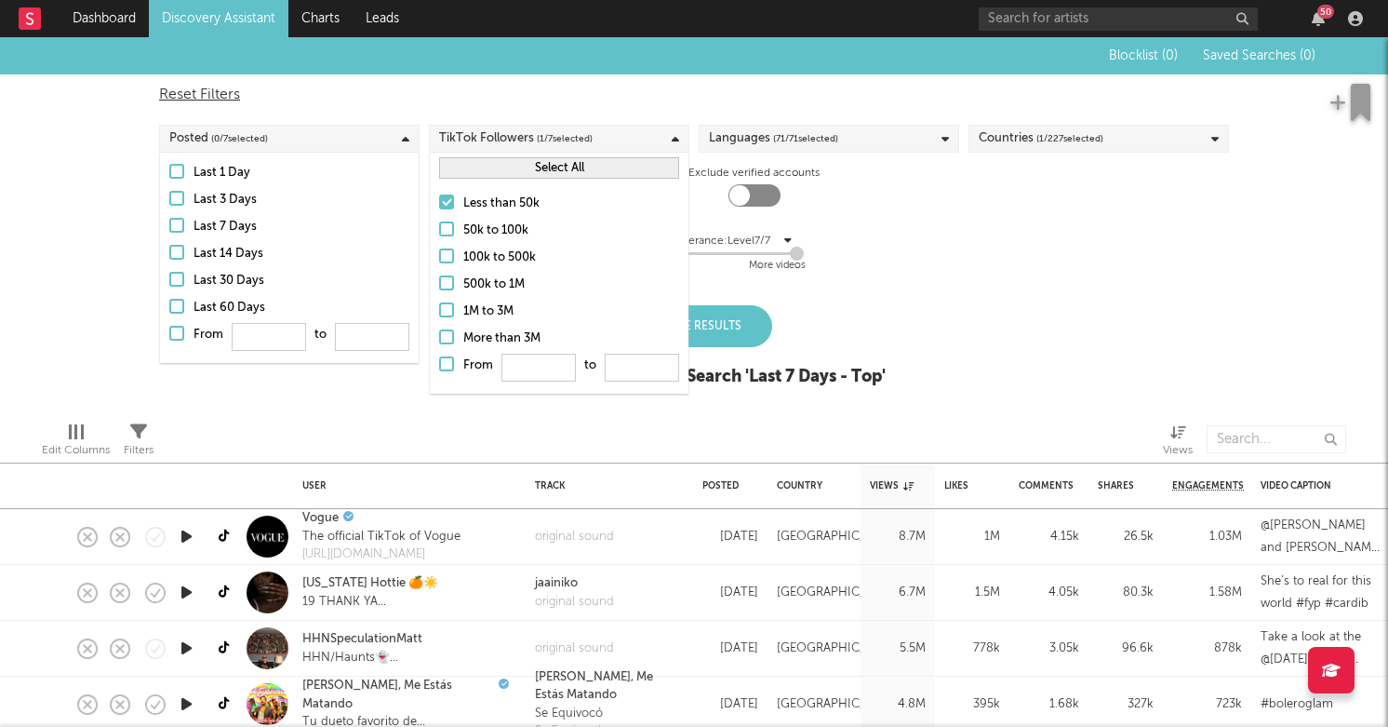
click at [180, 229] on div at bounding box center [176, 225] width 15 height 15
click at [169, 229] on input "Last 7 Days" at bounding box center [169, 227] width 0 height 22
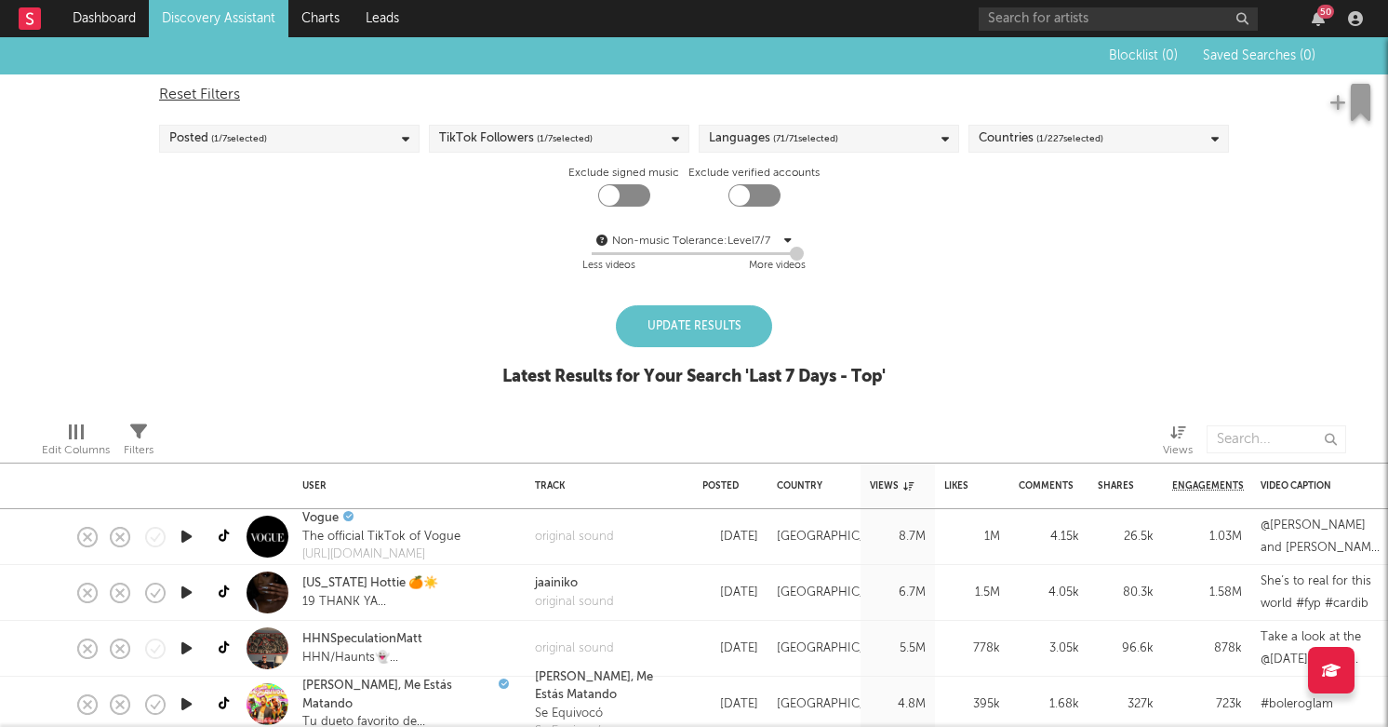
click at [881, 230] on div "Non-music Tolerance: Level 7 / 7 7 Less videos More videos" at bounding box center [694, 253] width 1070 height 47
click at [736, 300] on div "Blocklist ( 0 ) Saved Searches ( 0 ) Reset Filters Posted ( 1 / 7 selected) Tik…" at bounding box center [694, 221] width 1388 height 369
click at [744, 301] on div "Blocklist ( 0 ) Saved Searches ( 0 ) Reset Filters Posted ( 1 / 7 selected) Tik…" at bounding box center [694, 221] width 1388 height 369
click at [744, 312] on div "Update Results" at bounding box center [694, 326] width 156 height 42
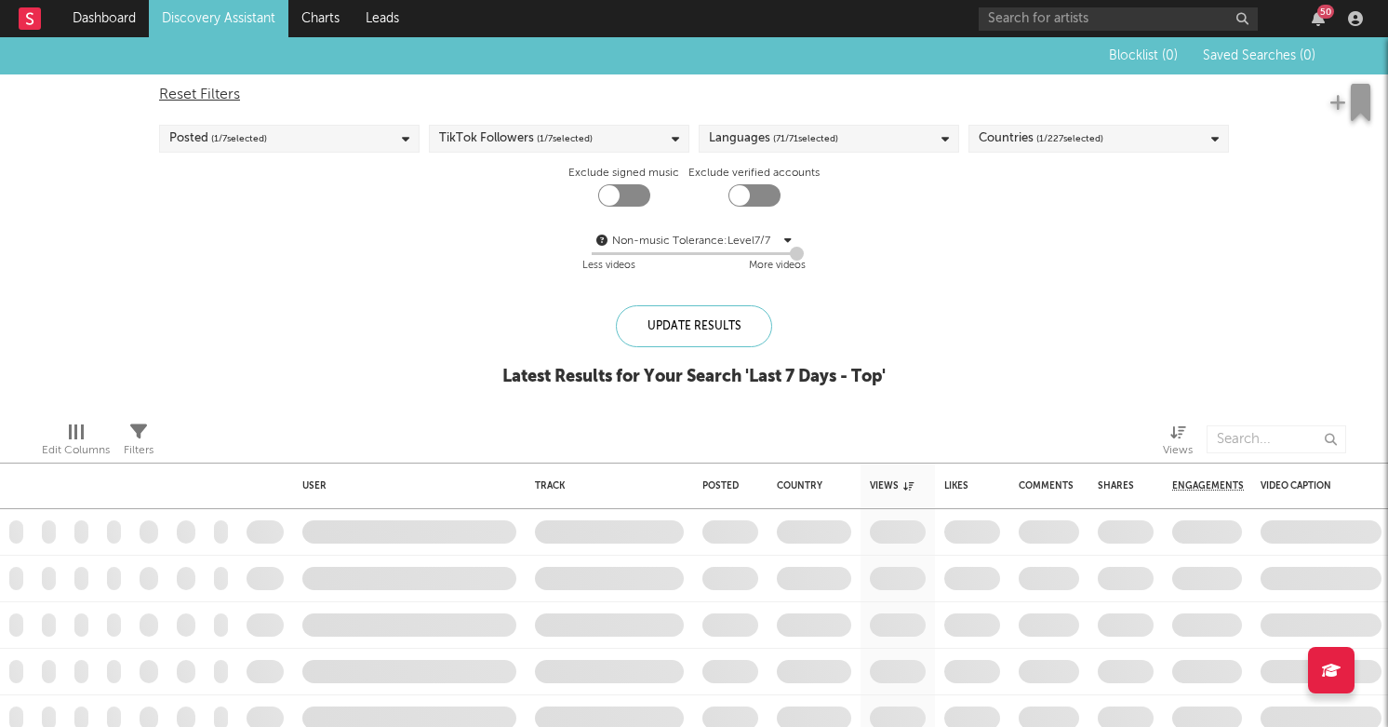
click at [738, 354] on div "Update Results Latest Results for Your Search ' Last 7 Days - Top '" at bounding box center [693, 355] width 383 height 101
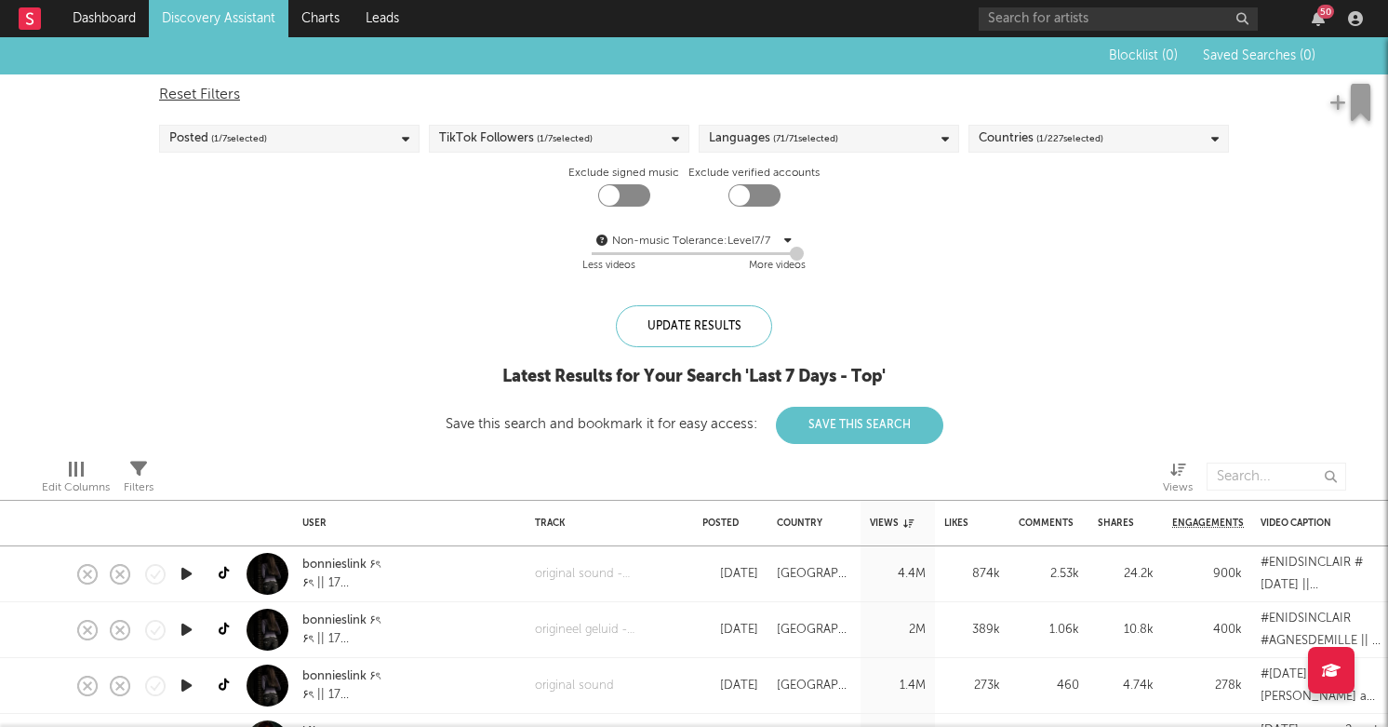
click at [867, 422] on button "Save This Search" at bounding box center [859, 425] width 167 height 37
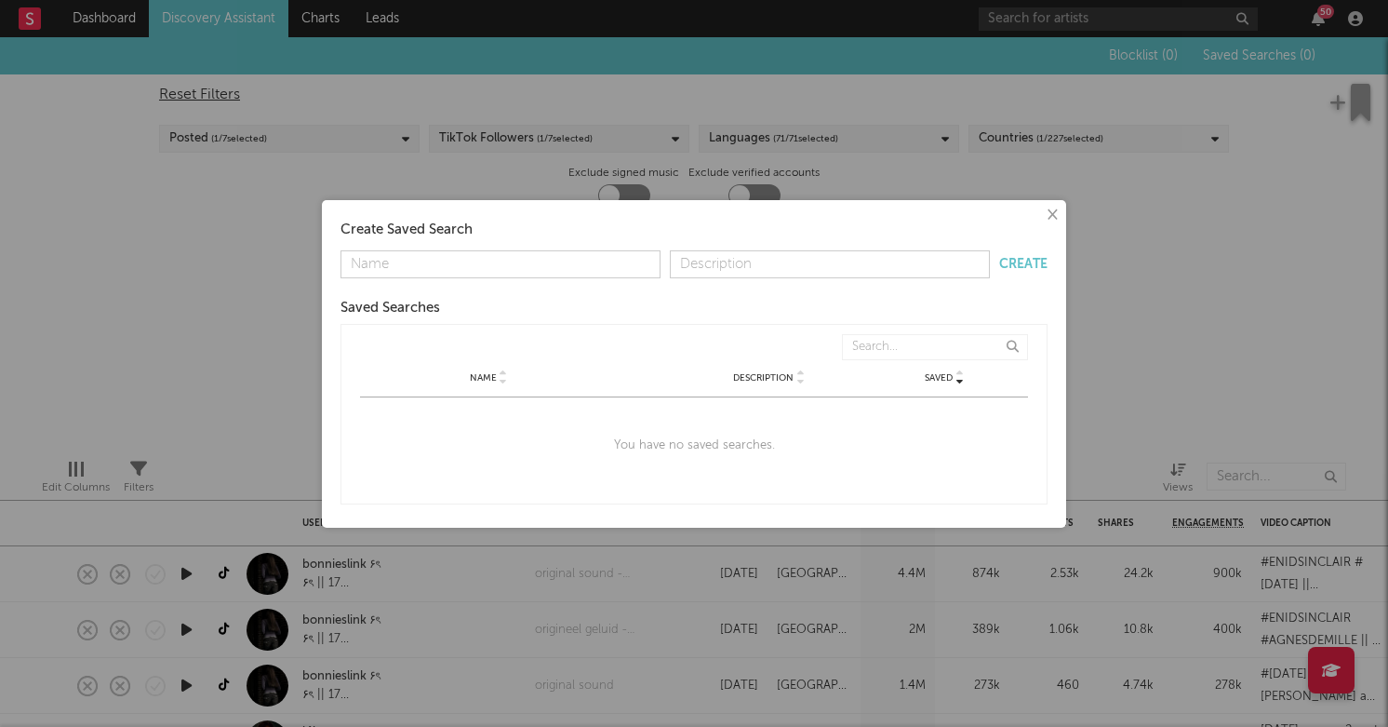
click at [1052, 215] on button "×" at bounding box center [1051, 215] width 20 height 20
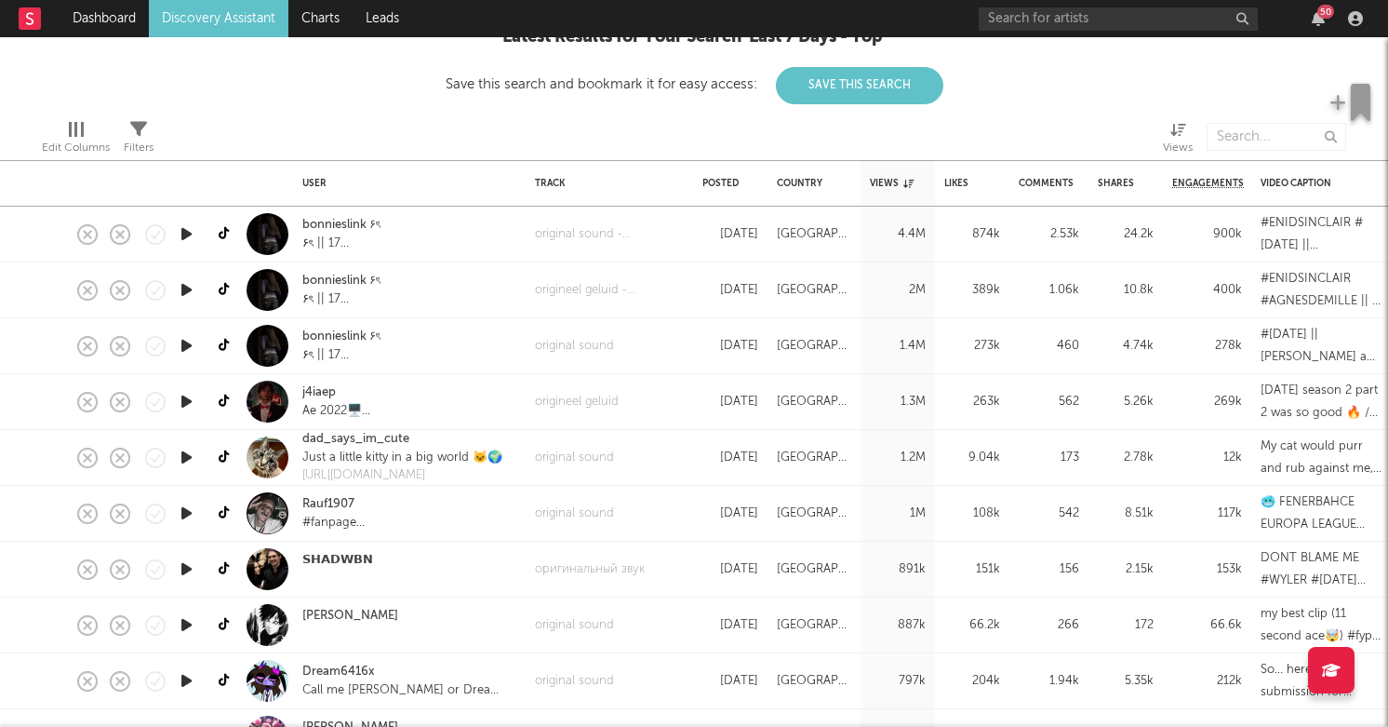
click at [321, 105] on div "Edit Columns Filters Views" at bounding box center [694, 132] width 1388 height 56
click at [200, 14] on link "Discovery Assistant" at bounding box center [219, 18] width 140 height 37
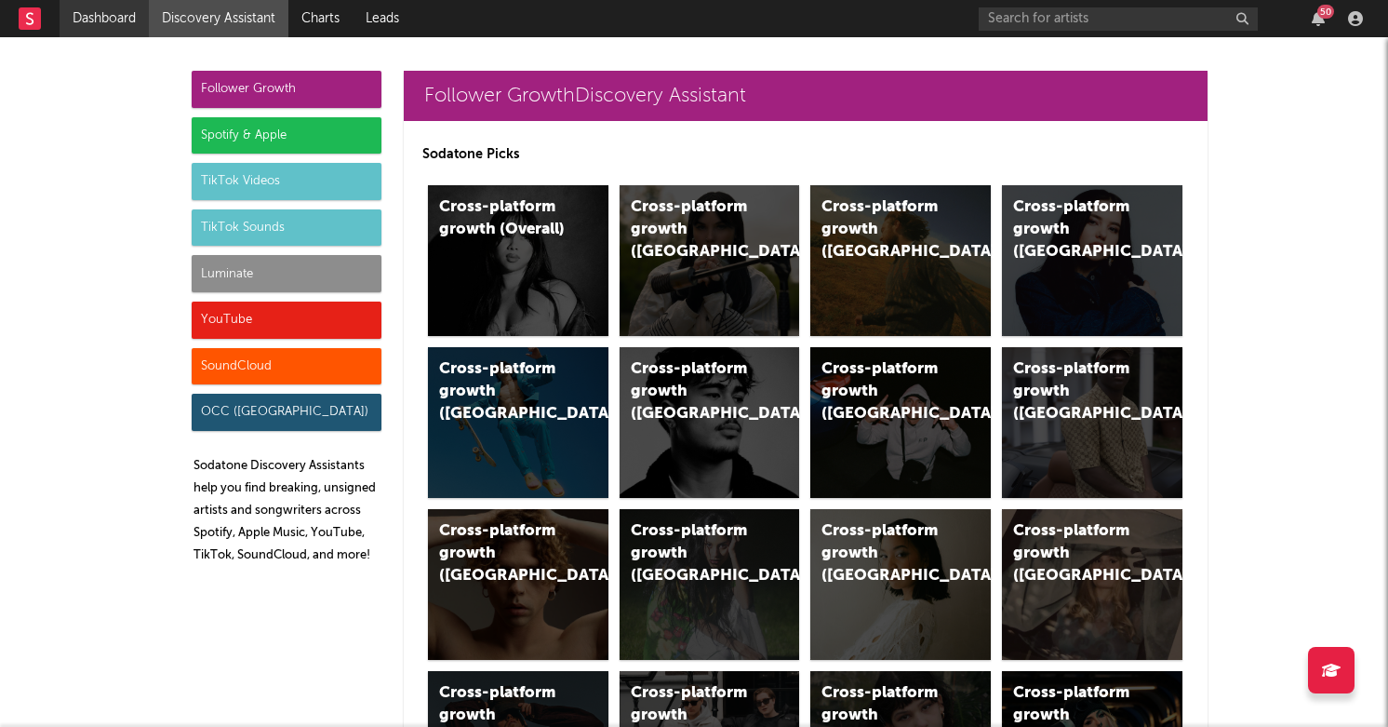
click at [88, 32] on link "Dashboard" at bounding box center [104, 18] width 89 height 37
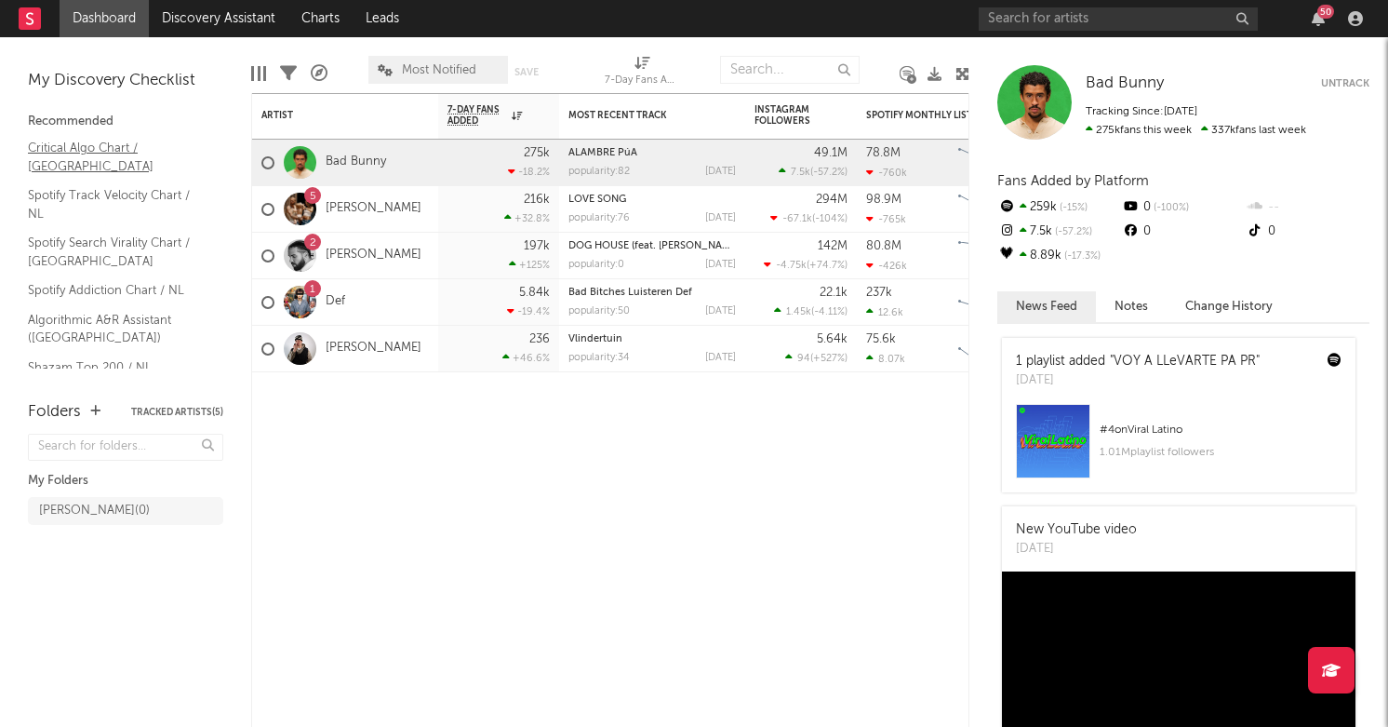
click at [74, 154] on link "Critical Algo Chart / NL" at bounding box center [116, 157] width 177 height 38
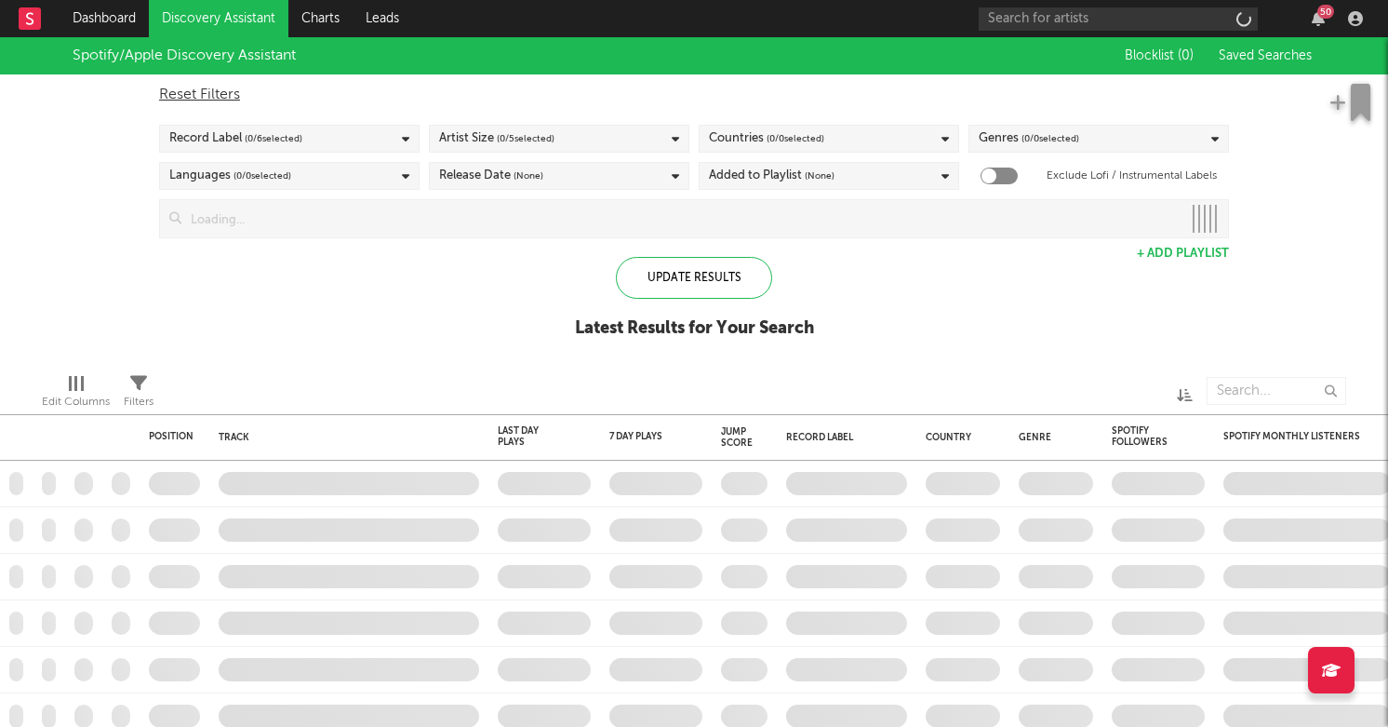
checkbox input "true"
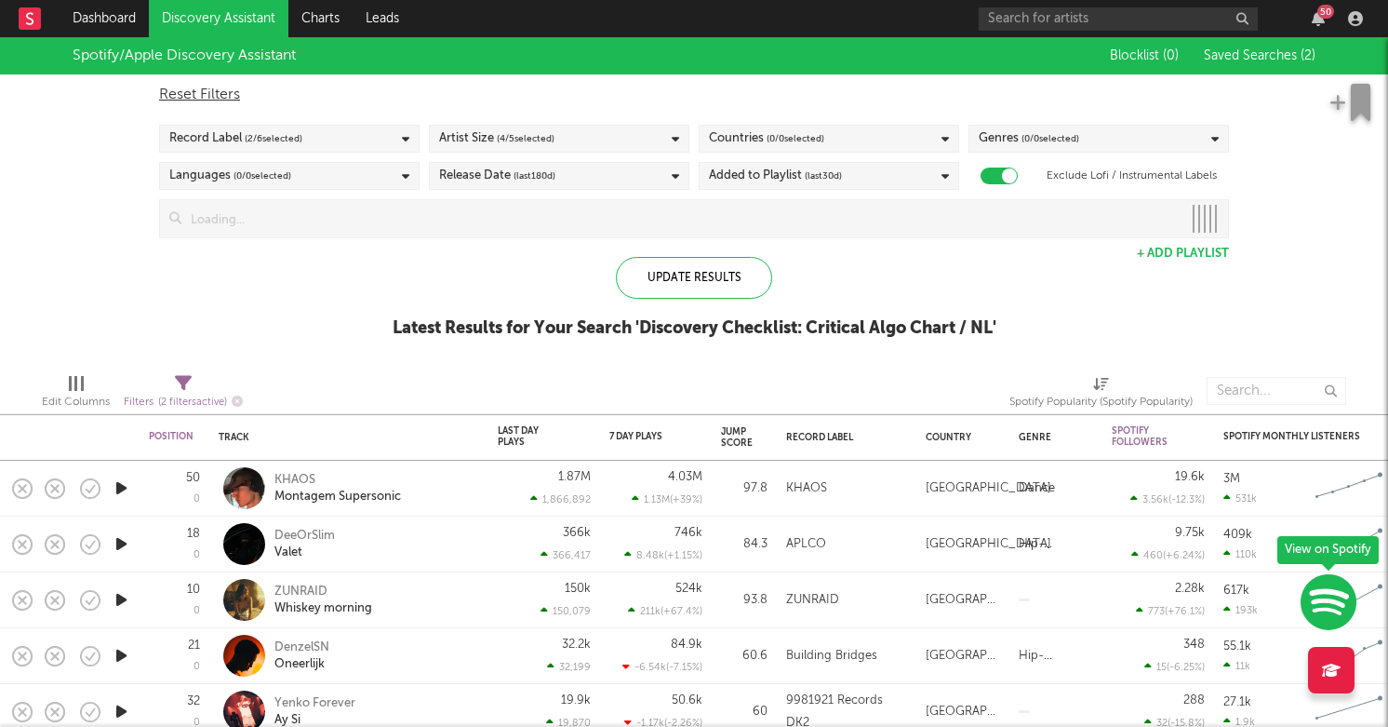
click at [29, 16] on rect at bounding box center [30, 18] width 22 height 22
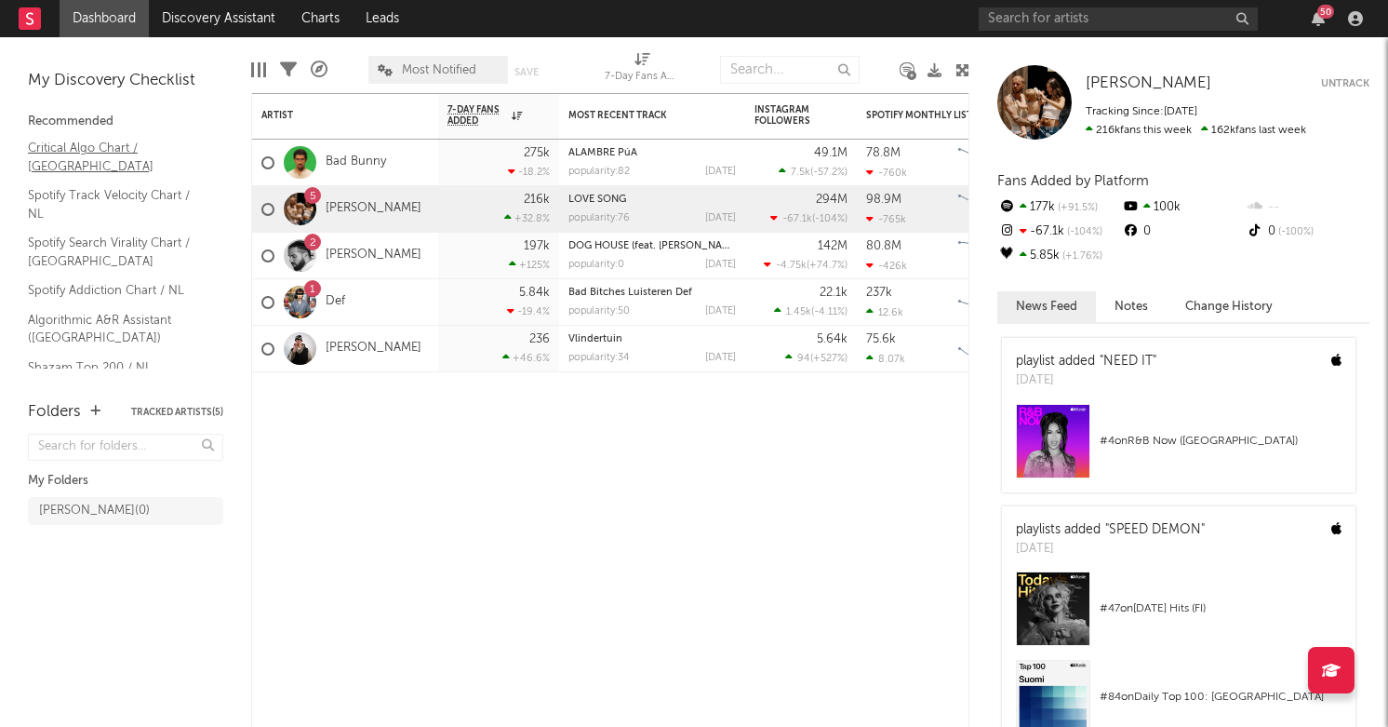
click at [86, 143] on link "Critical Algo Chart / NL" at bounding box center [116, 157] width 177 height 38
click at [351, 347] on link "[PERSON_NAME]" at bounding box center [374, 348] width 96 height 16
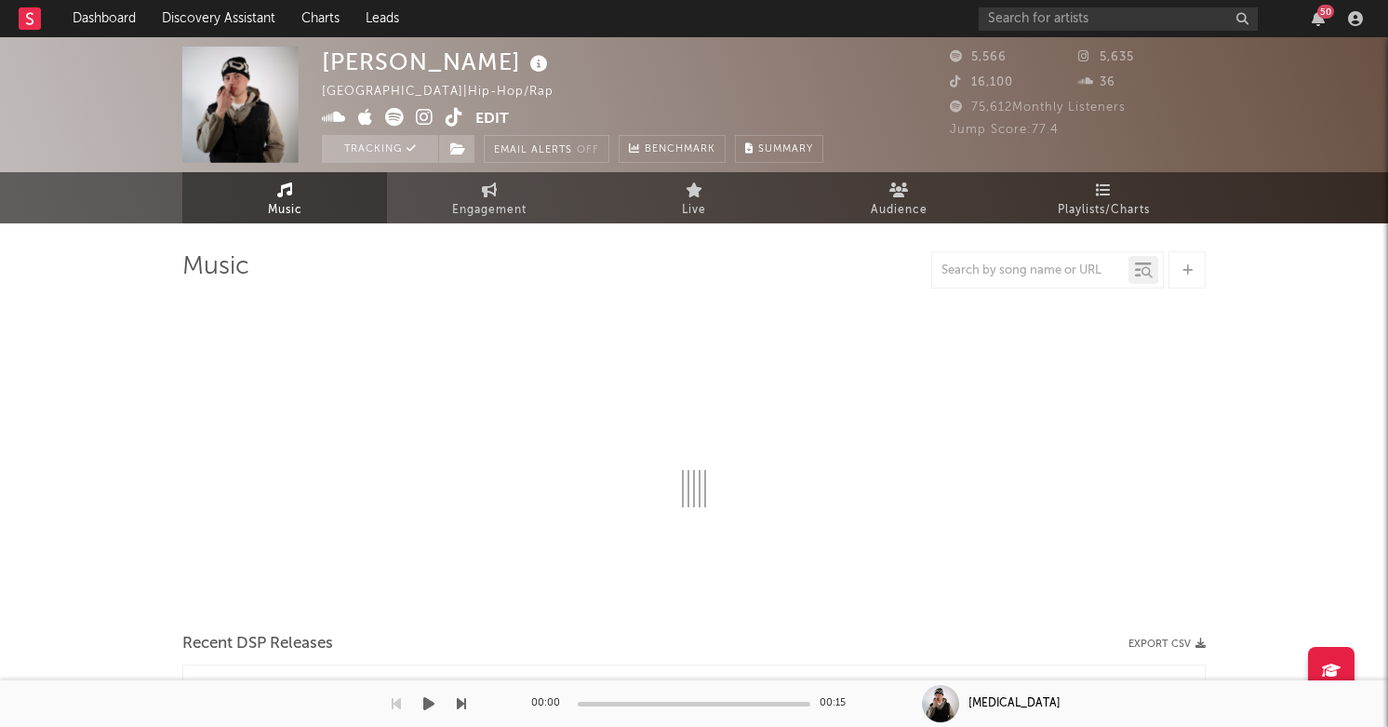
select select "6m"
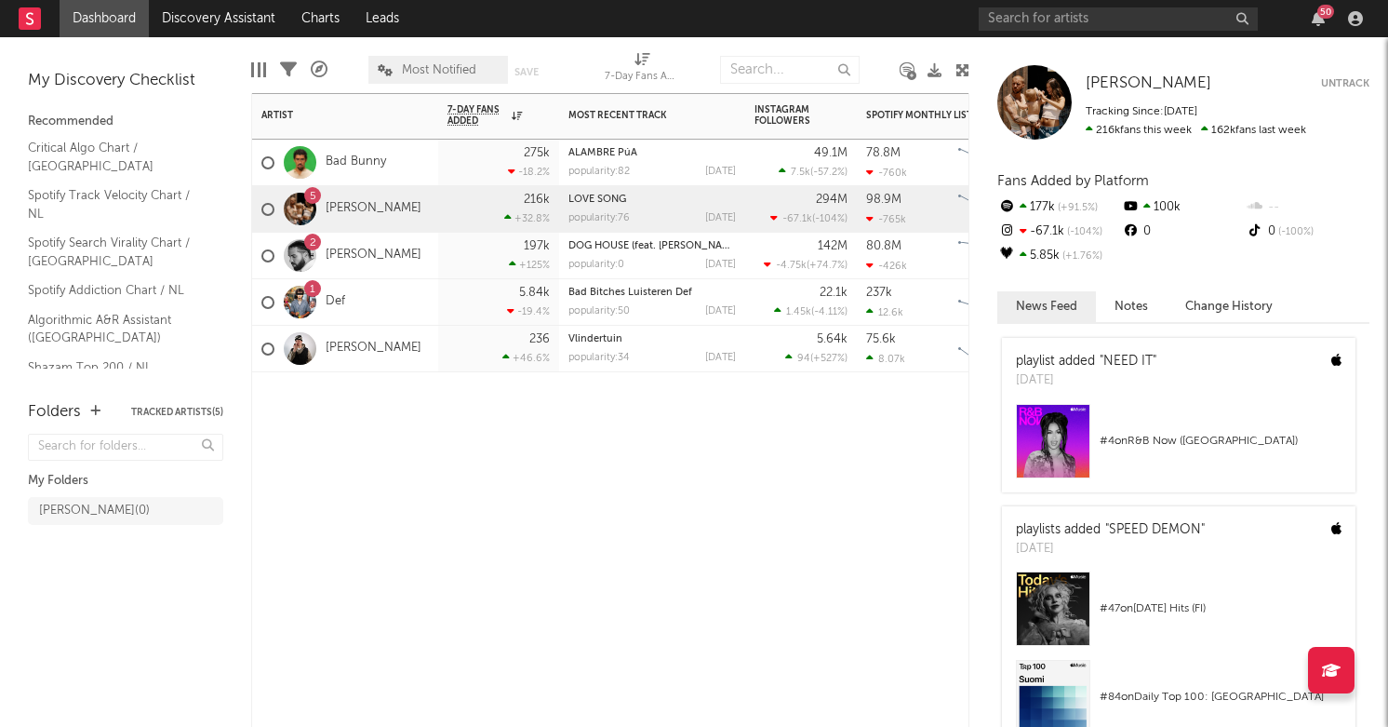
drag, startPoint x: 387, startPoint y: 305, endPoint x: 362, endPoint y: 305, distance: 25.1
click at [387, 305] on div "1 Def" at bounding box center [345, 302] width 186 height 47
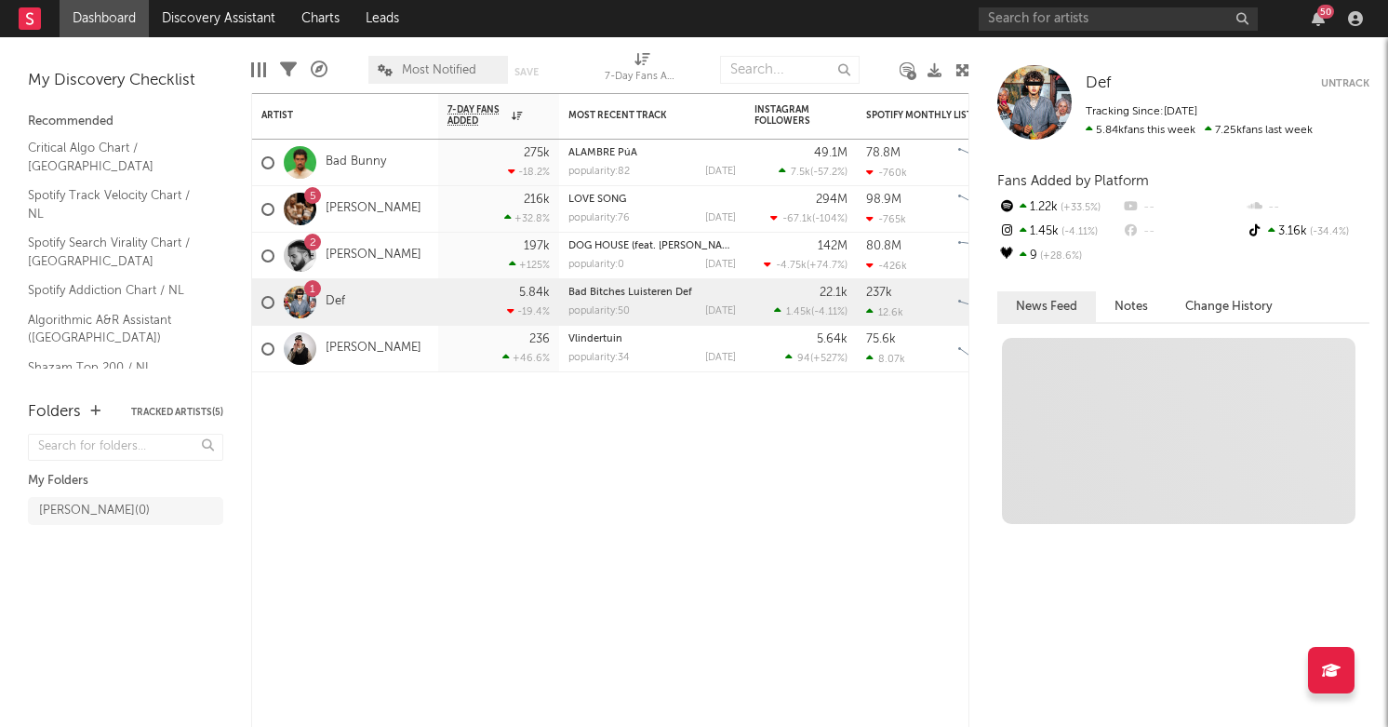
click at [303, 305] on div at bounding box center [300, 302] width 33 height 33
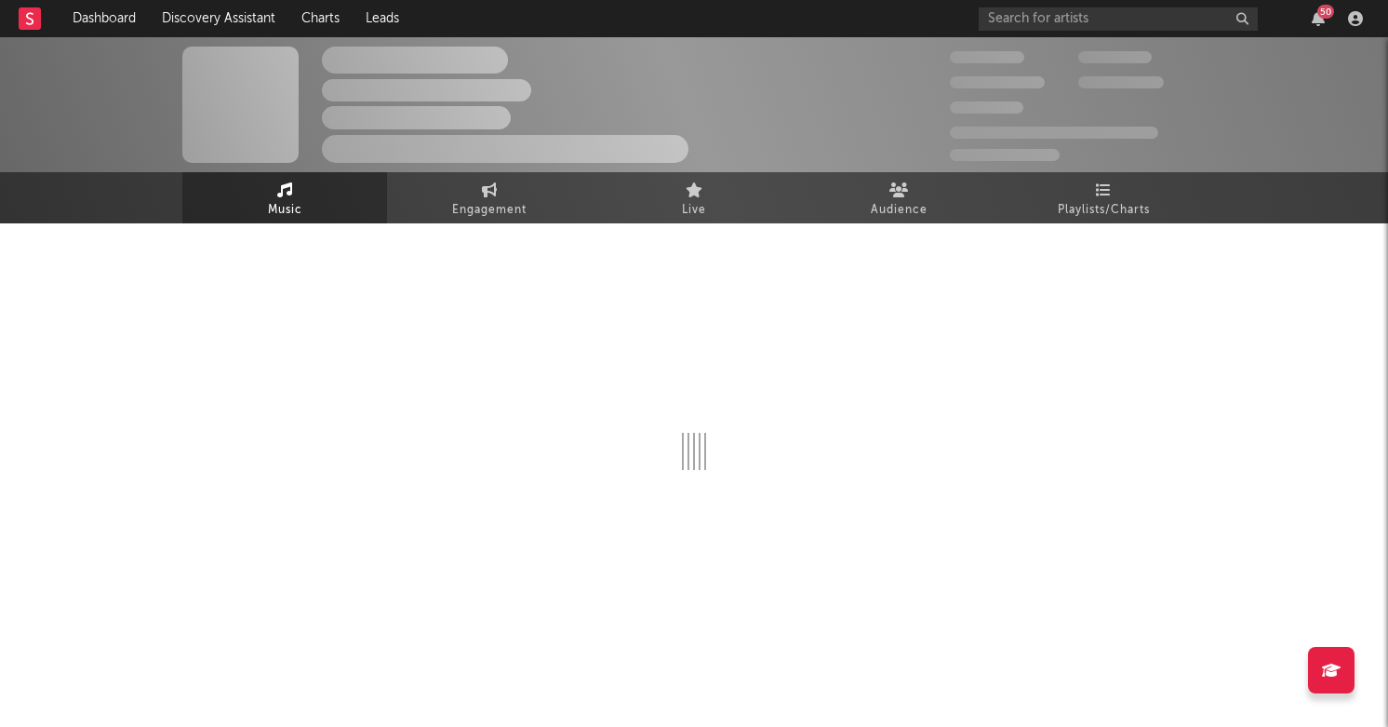
select select "6m"
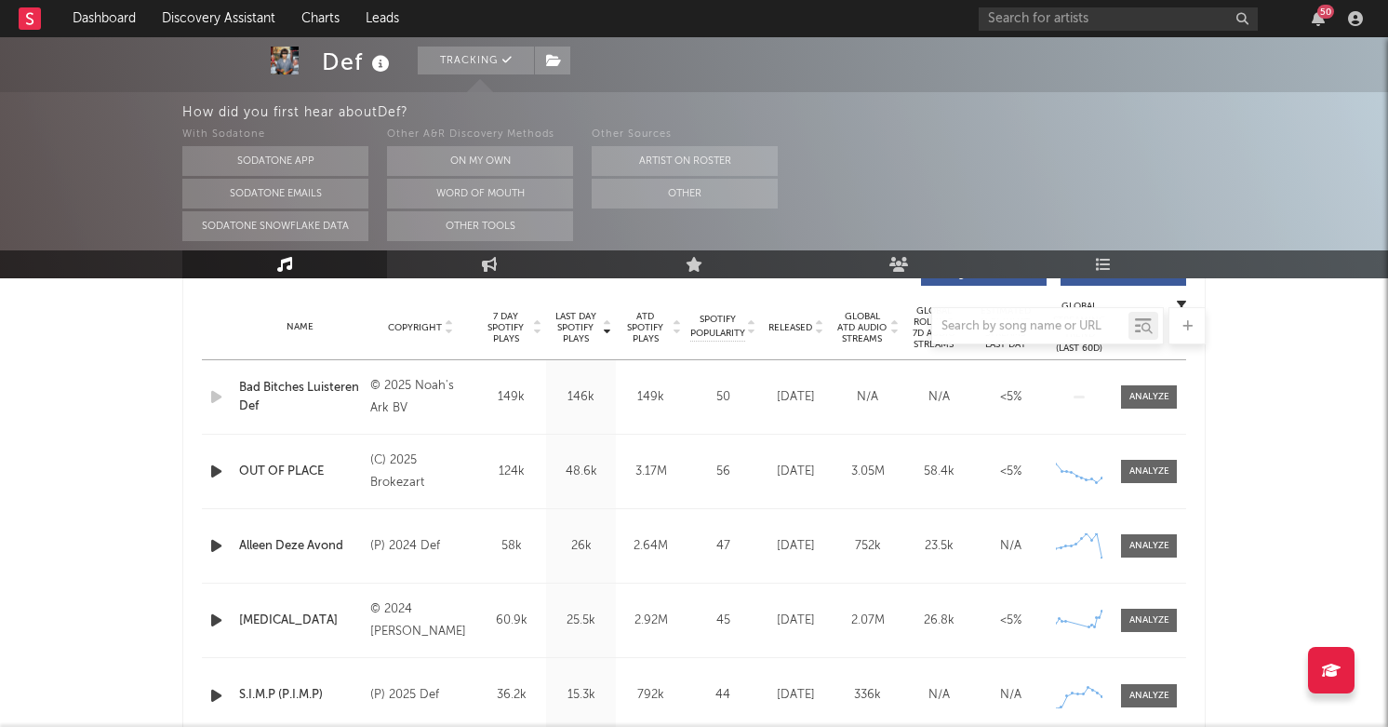
scroll to position [734, 0]
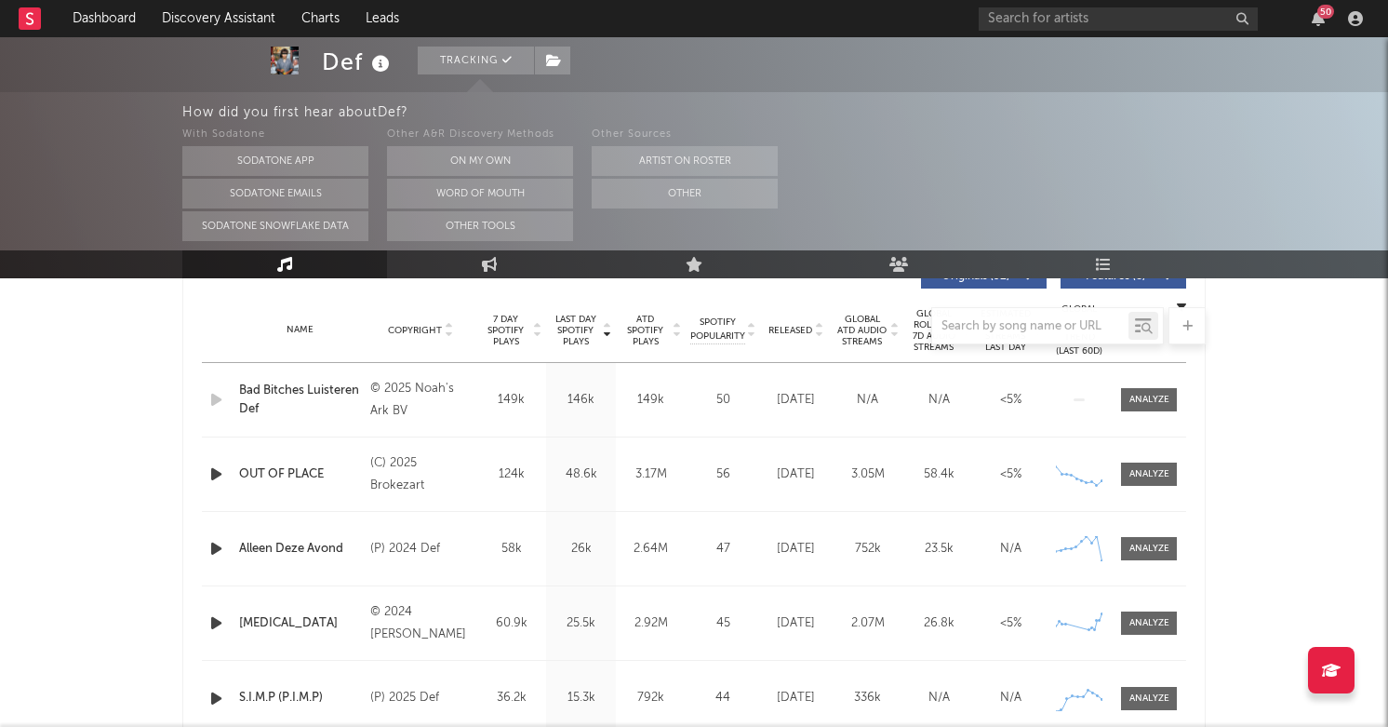
click at [718, 420] on div "Name Bad Bitches Luisteren Def Copyright © 2025 Noah's Ark BV Label Noah's Ark …" at bounding box center [694, 399] width 984 height 73
click at [718, 384] on div "Name Bad Bitches Luisteren Def Copyright © 2025 Noah's Ark BV Label Noah's Ark …" at bounding box center [694, 399] width 984 height 73
click at [718, 333] on div at bounding box center [693, 325] width 1023 height 37
click at [741, 325] on div at bounding box center [693, 325] width 1023 height 37
click at [752, 322] on div at bounding box center [693, 325] width 1023 height 37
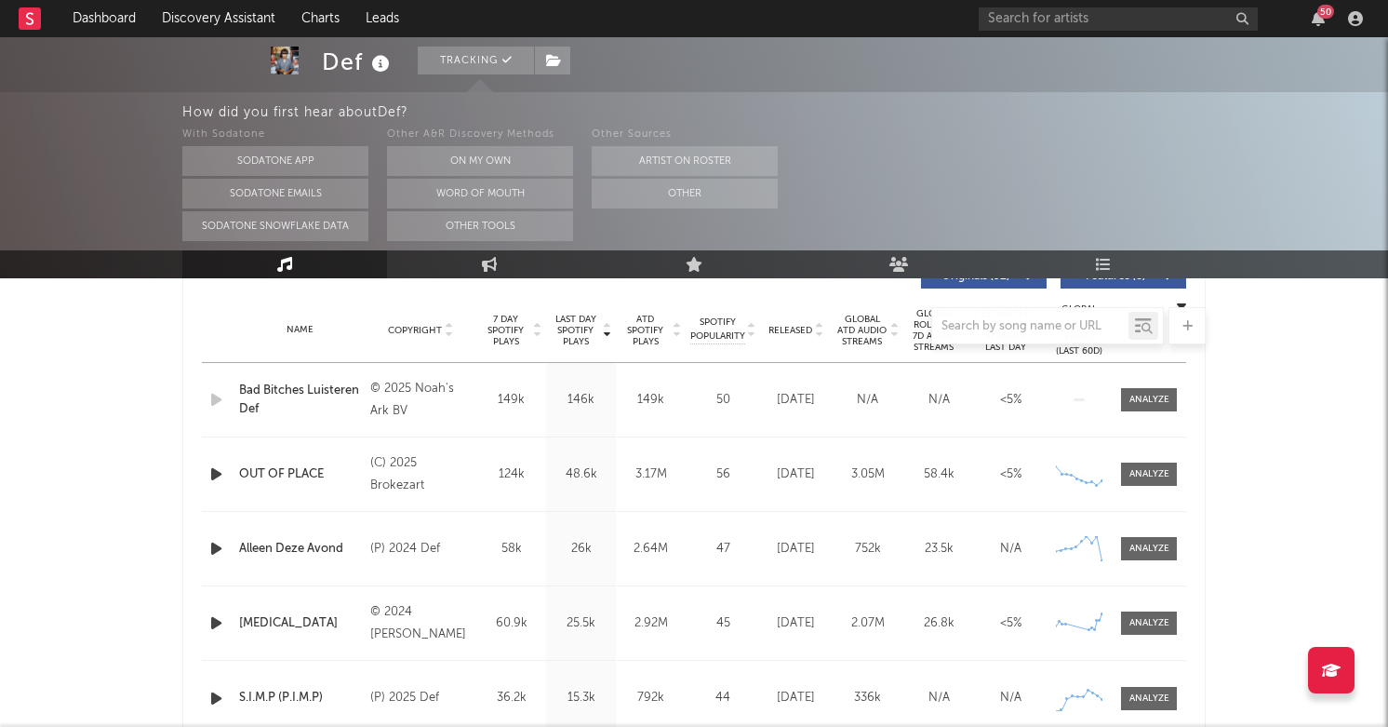
click at [753, 326] on div at bounding box center [693, 325] width 1023 height 37
drag, startPoint x: 714, startPoint y: 404, endPoint x: 741, endPoint y: 404, distance: 27.0
click at [741, 404] on div "50" at bounding box center [722, 400] width 65 height 19
click at [741, 403] on div "50" at bounding box center [722, 400] width 65 height 19
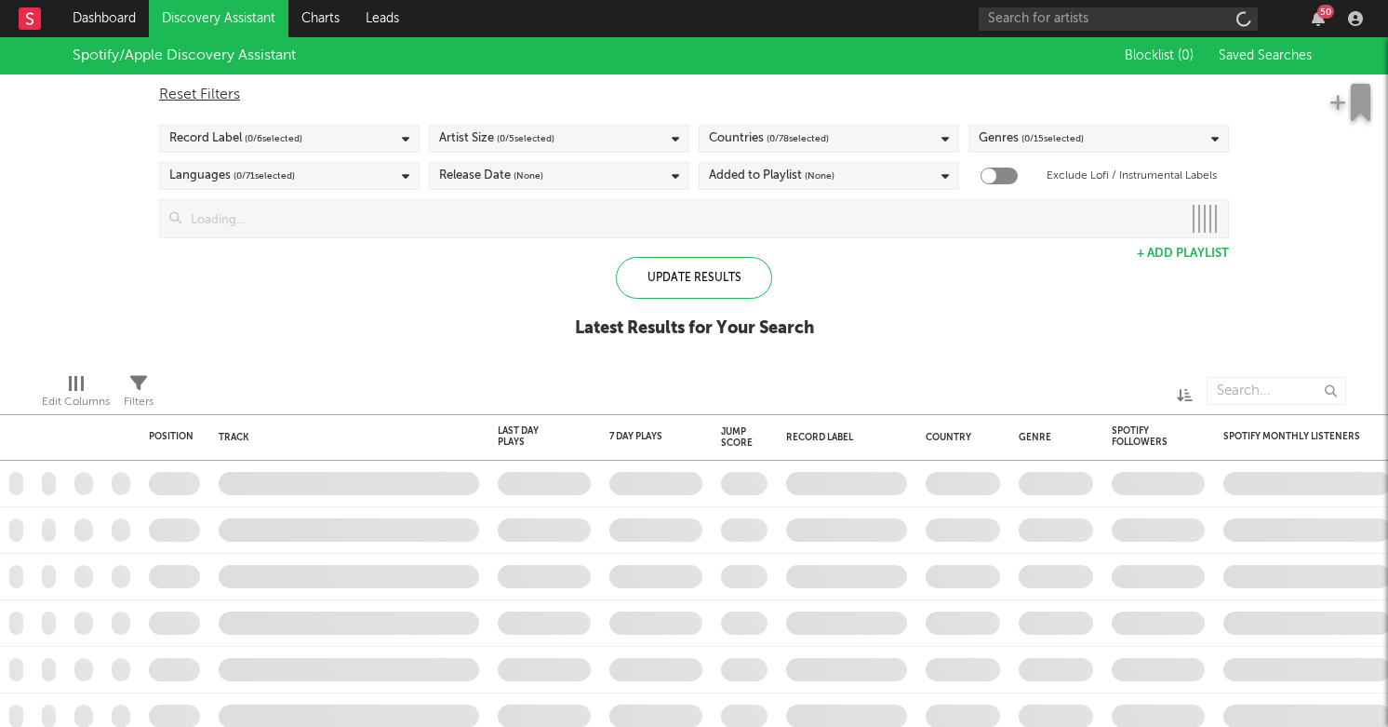
checkbox input "true"
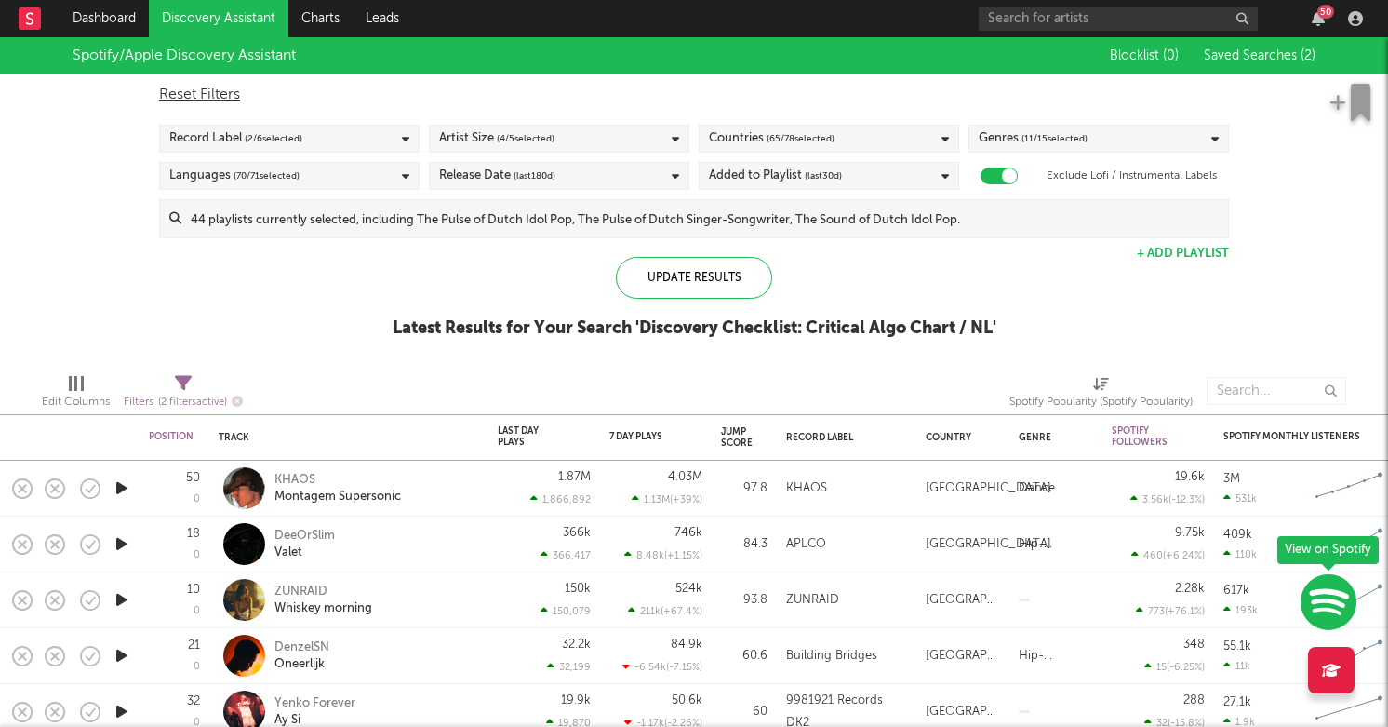
click at [857, 137] on div "Countries ( 65 / 78 selected)" at bounding box center [829, 139] width 260 height 28
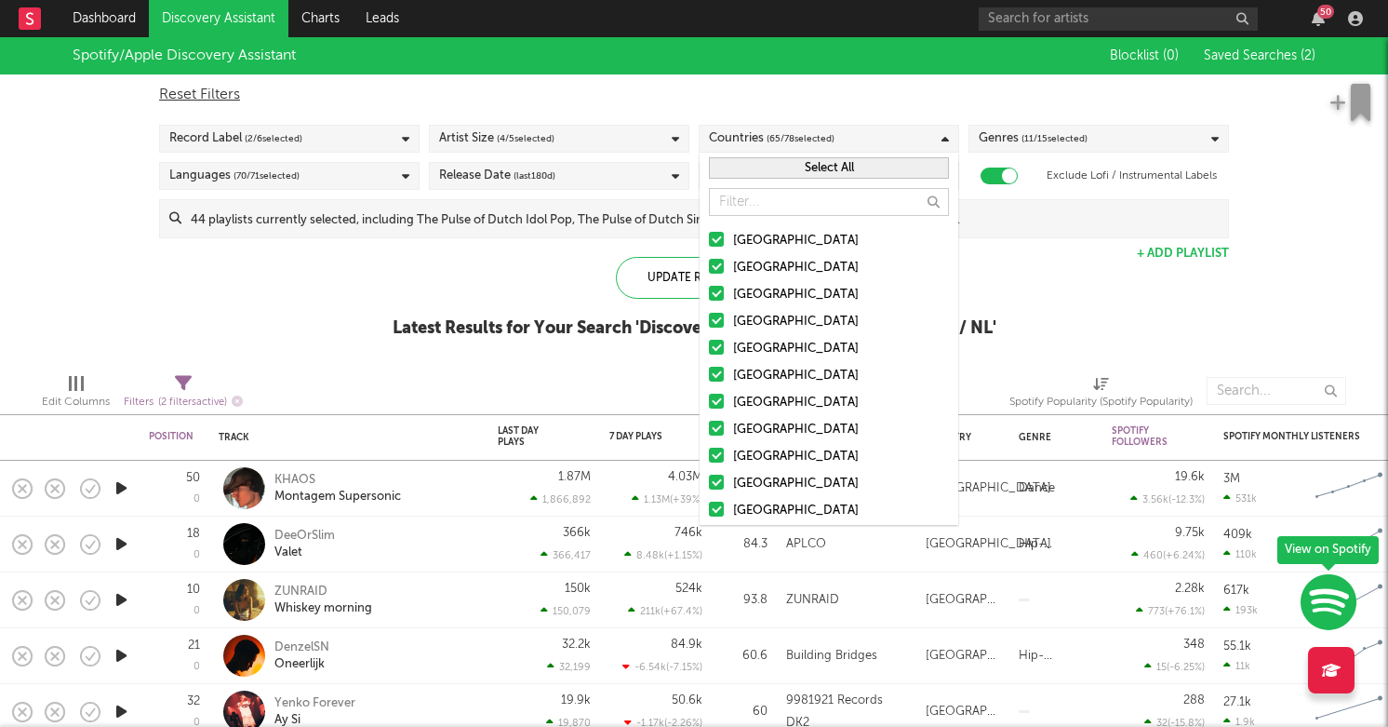
click at [770, 168] on button "Select All" at bounding box center [829, 167] width 240 height 21
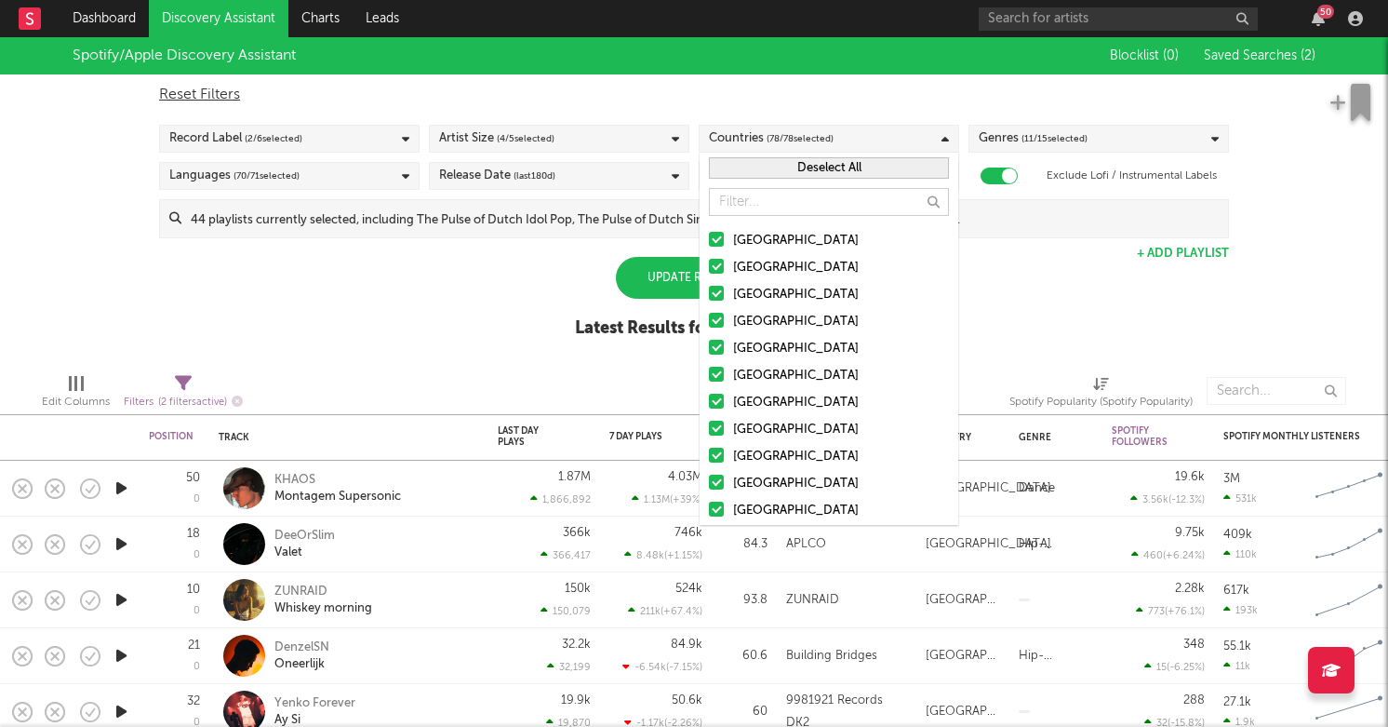
click at [770, 168] on button "Deselect All" at bounding box center [829, 167] width 240 height 21
click at [770, 168] on button "Select All" at bounding box center [829, 167] width 240 height 21
click at [770, 168] on button "Deselect All" at bounding box center [829, 167] width 240 height 21
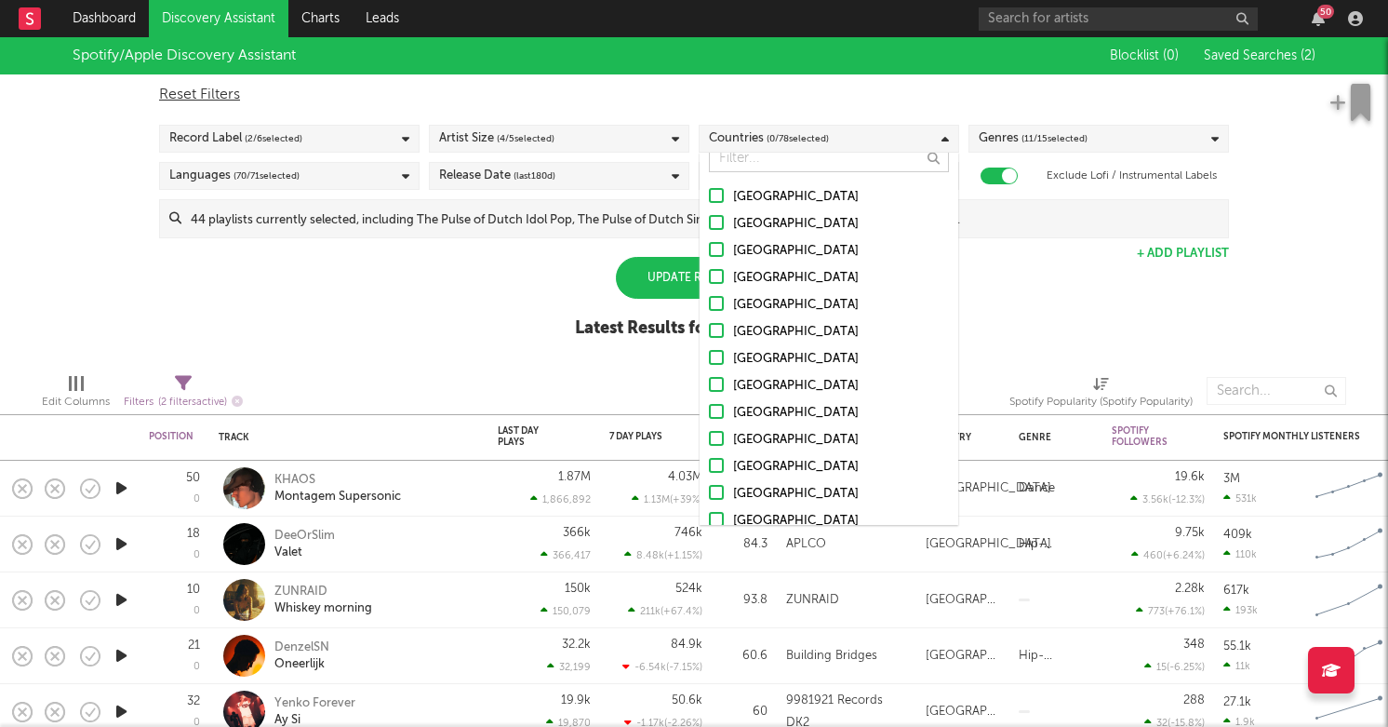
click at [716, 418] on div at bounding box center [716, 411] width 15 height 15
click at [709, 418] on input "[GEOGRAPHIC_DATA]" at bounding box center [709, 413] width 0 height 22
click at [1111, 287] on div "Spotify/Apple Discovery Assistant Blocklist ( 0 ) Saved Searches ( 2 ) Reset Fi…" at bounding box center [694, 197] width 1388 height 321
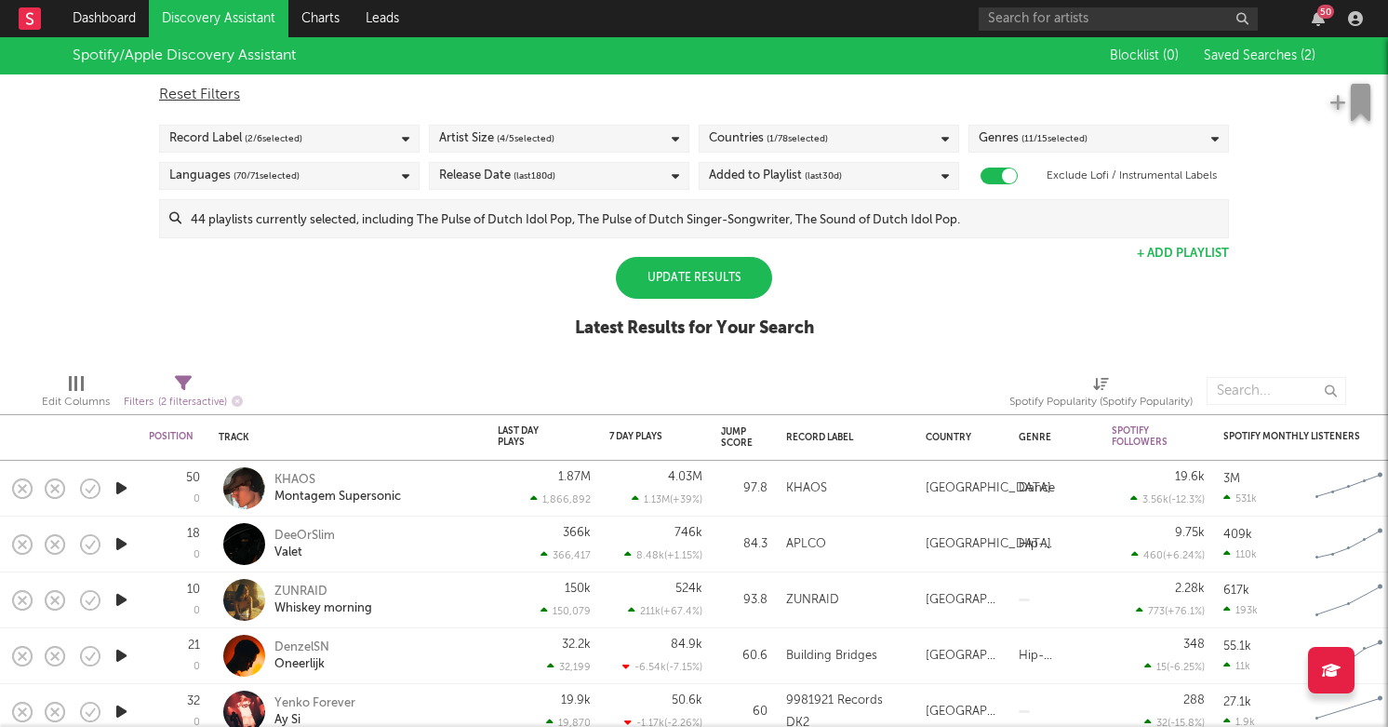
click at [676, 276] on div "Update Results" at bounding box center [694, 278] width 156 height 42
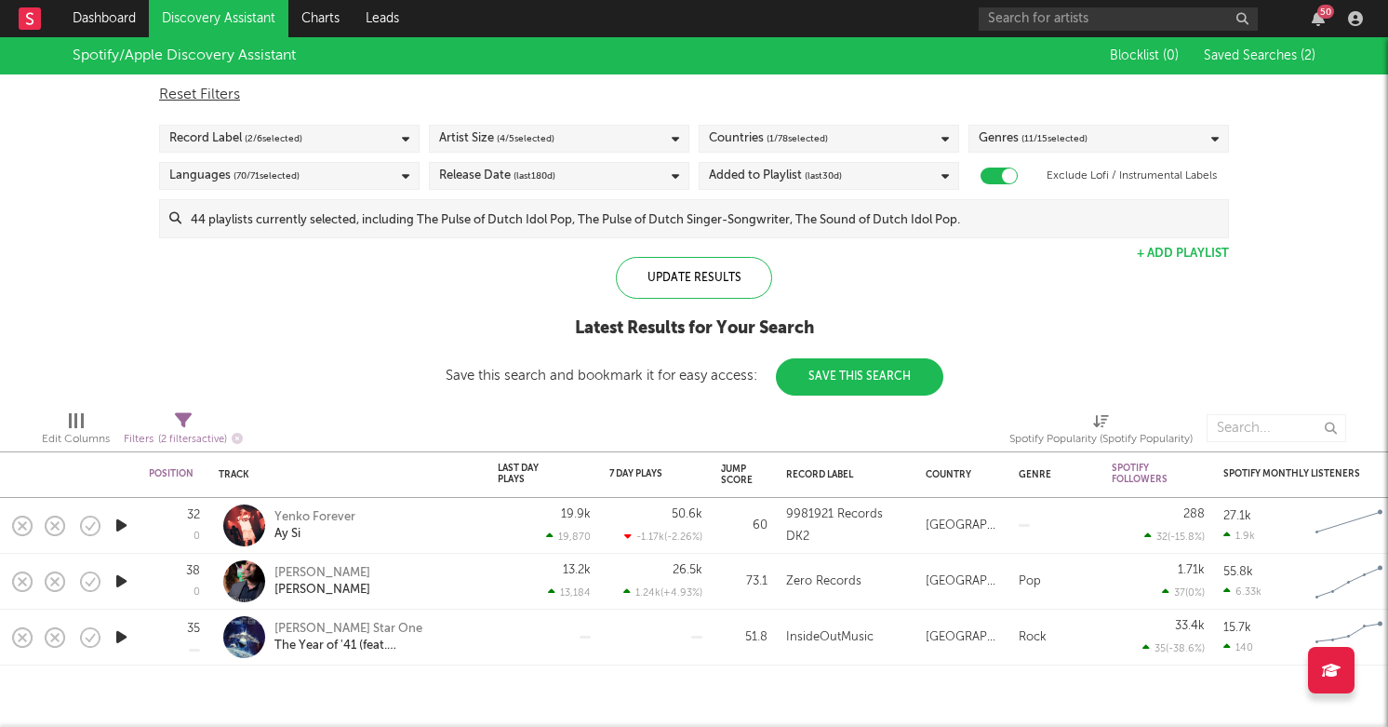
click at [126, 433] on div "Filters ( 2 filters active)" at bounding box center [183, 439] width 119 height 23
select select "max"
click at [234, 300] on div "Spotify/Apple Discovery Assistant Blocklist ( 0 ) Saved Searches ( 2 ) Reset Fi…" at bounding box center [694, 216] width 1388 height 358
click at [623, 134] on div "Artist Size ( 4 / 5 selected)" at bounding box center [559, 139] width 260 height 28
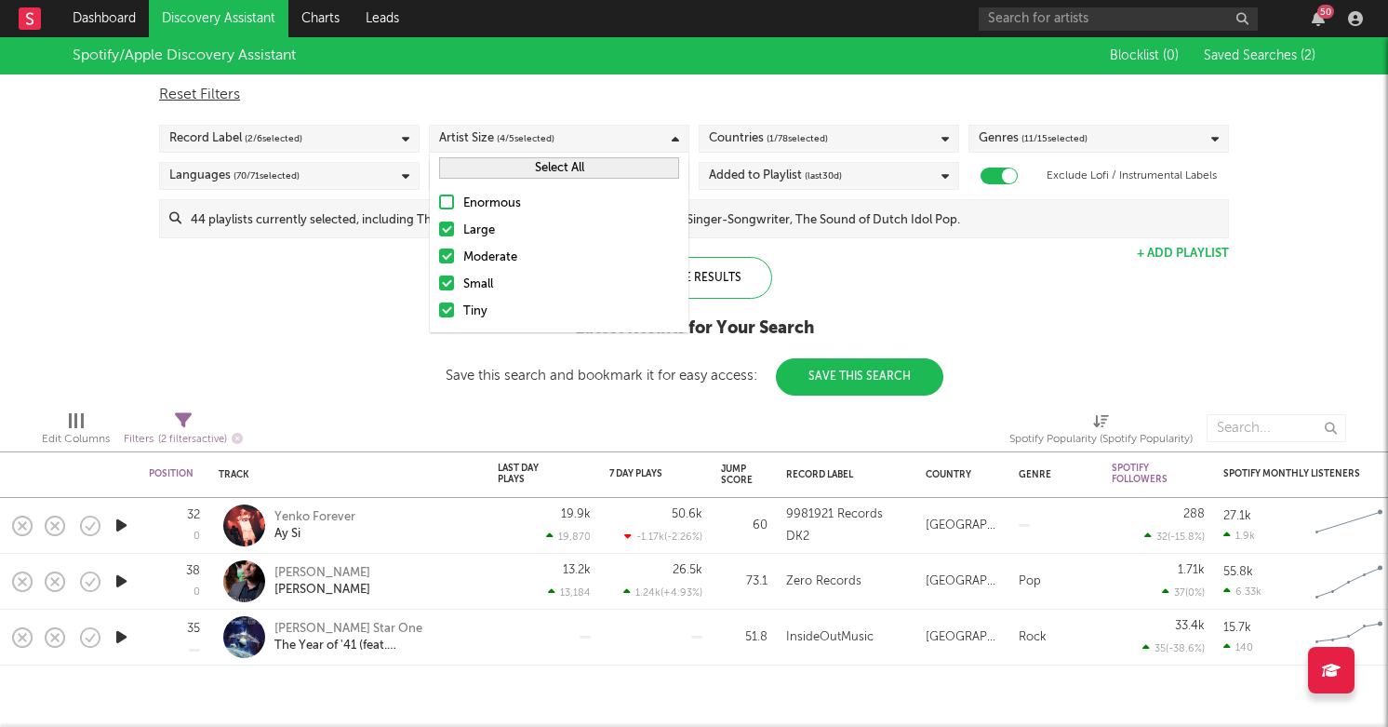
click at [153, 346] on div "Spotify/Apple Discovery Assistant Blocklist ( 0 ) Saved Searches ( 2 ) Reset Fi…" at bounding box center [694, 216] width 1388 height 358
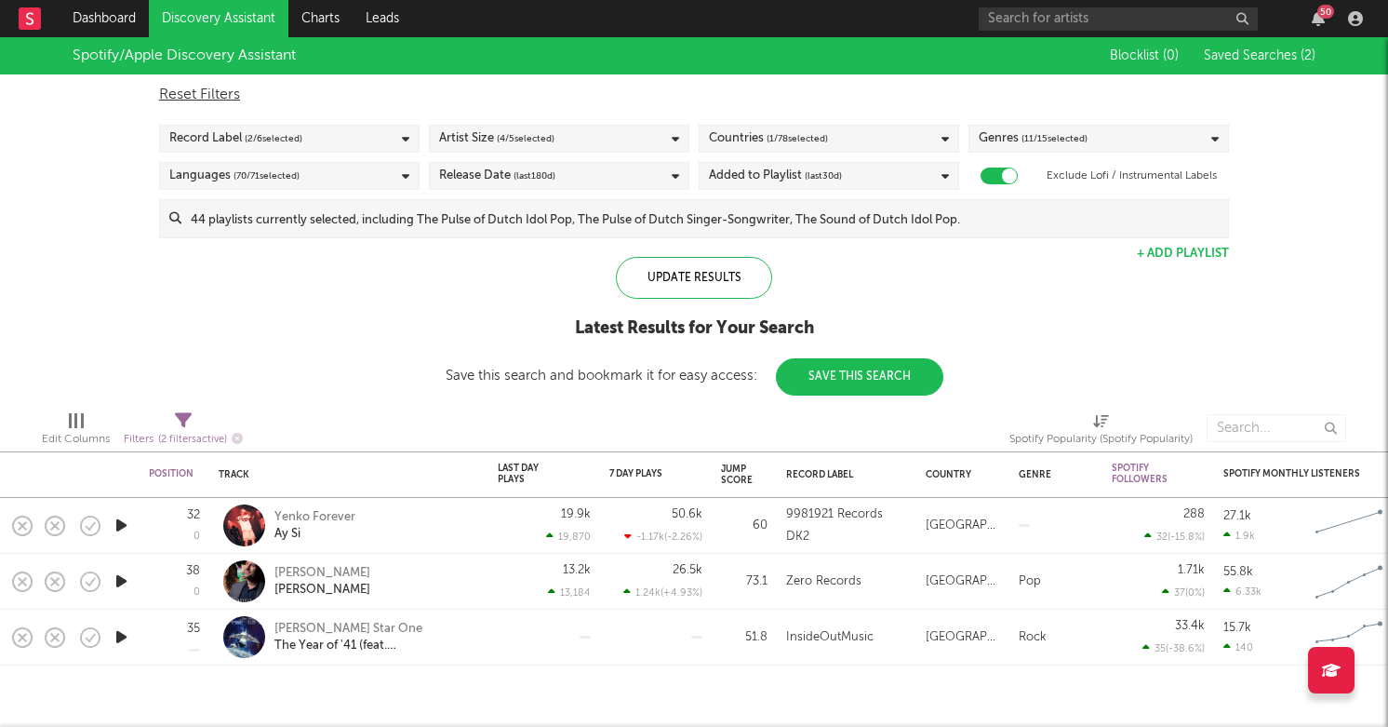
click at [191, 412] on icon at bounding box center [183, 420] width 17 height 17
select select "max"
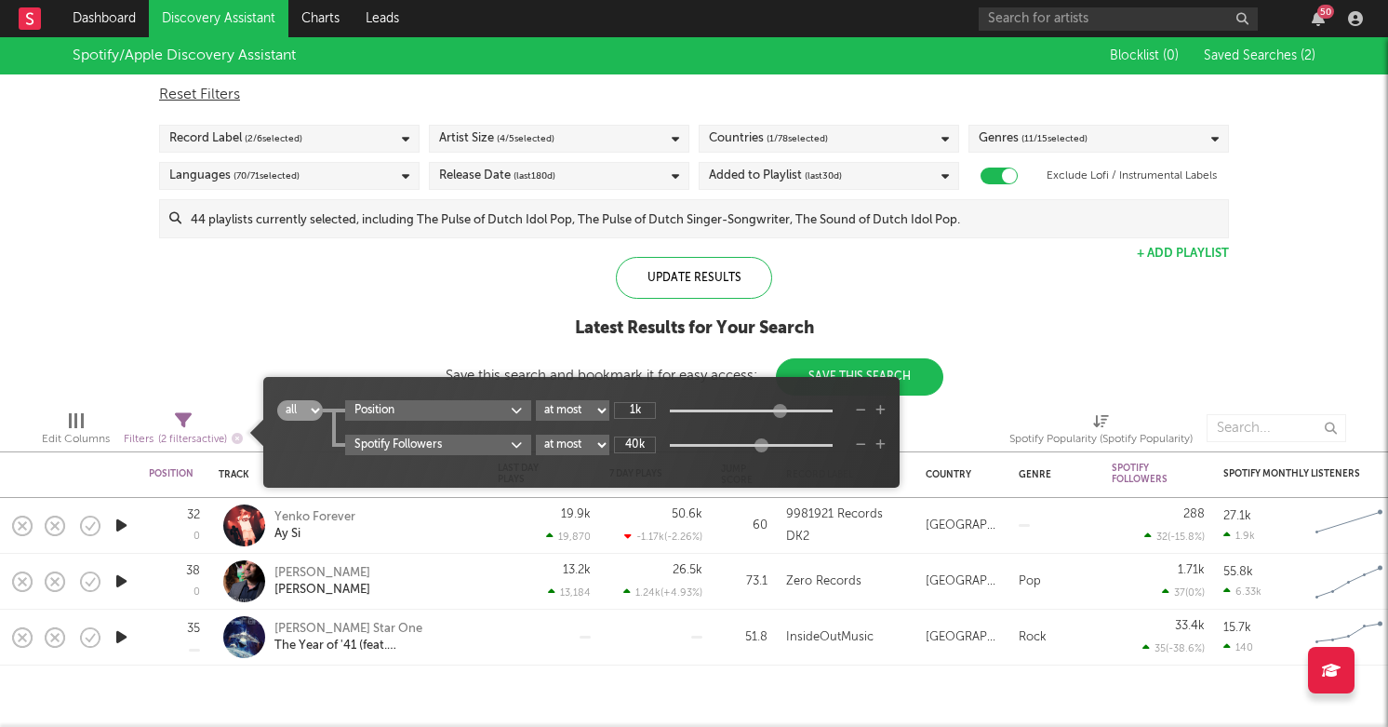
click at [336, 274] on div "Spotify/Apple Discovery Assistant Blocklist ( 0 ) Saved Searches ( 2 ) Reset Fi…" at bounding box center [694, 216] width 1388 height 358
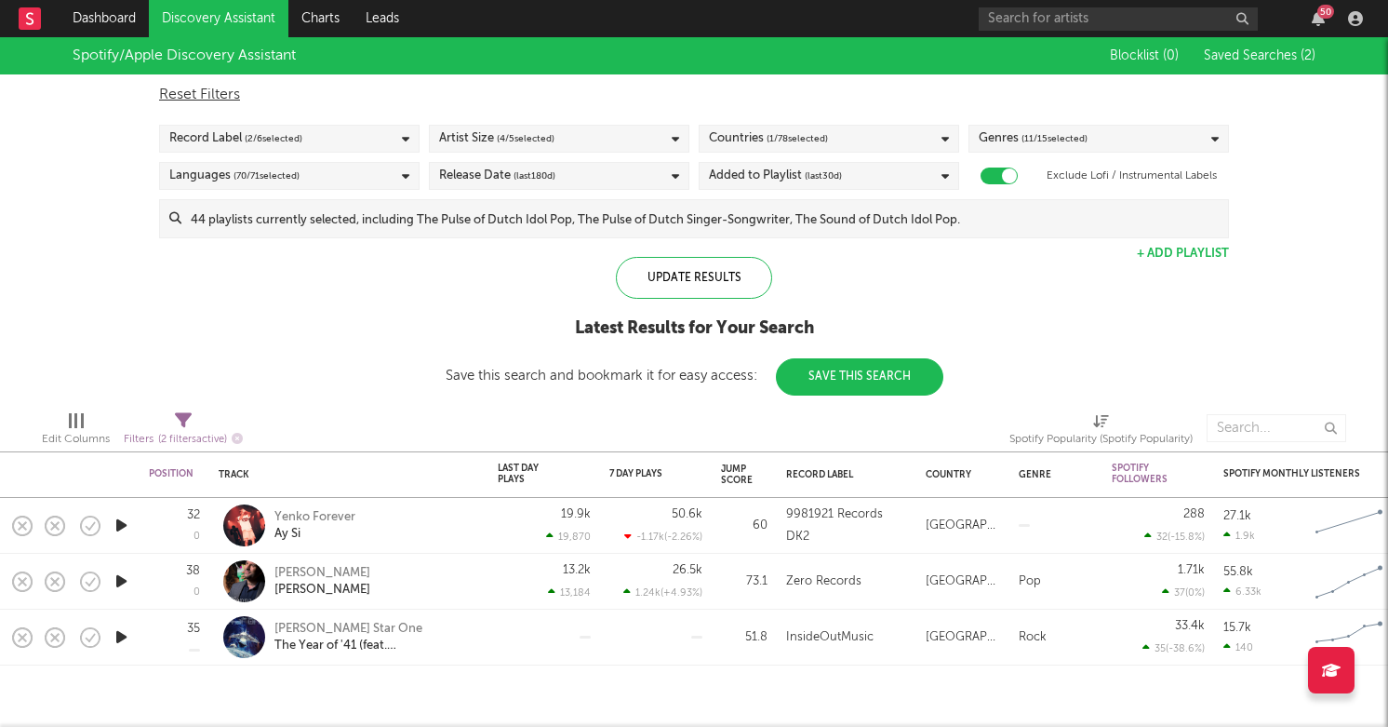
click at [43, 20] on div at bounding box center [39, 18] width 41 height 37
click at [40, 20] on rect at bounding box center [30, 18] width 22 height 22
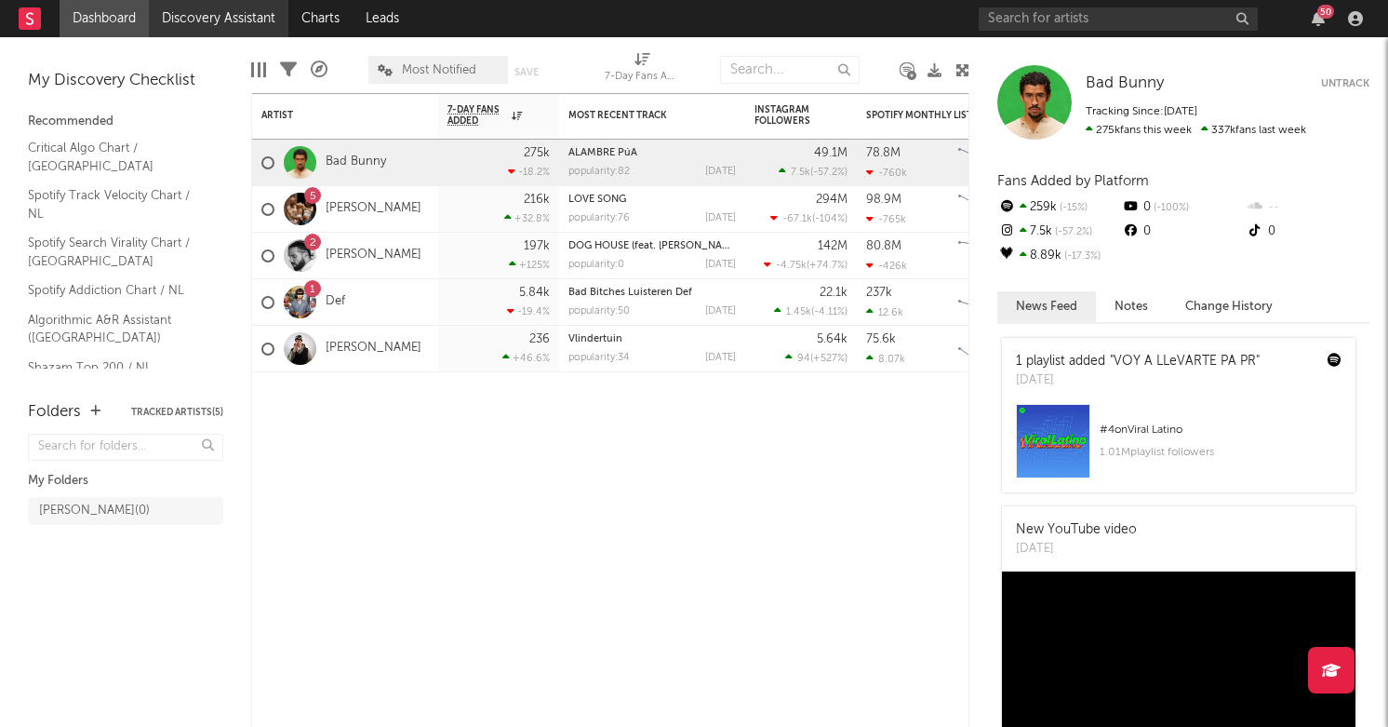
click at [218, 24] on link "Discovery Assistant" at bounding box center [219, 18] width 140 height 37
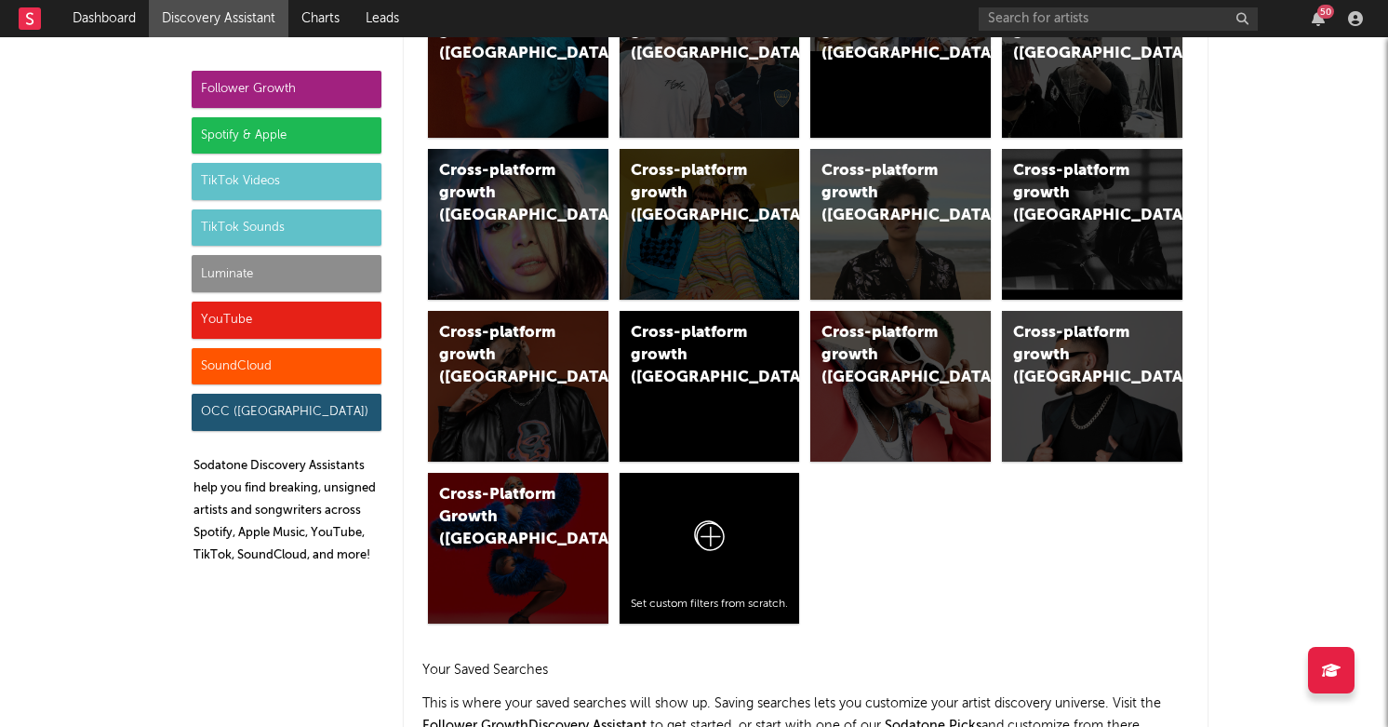
scroll to position [1170, 0]
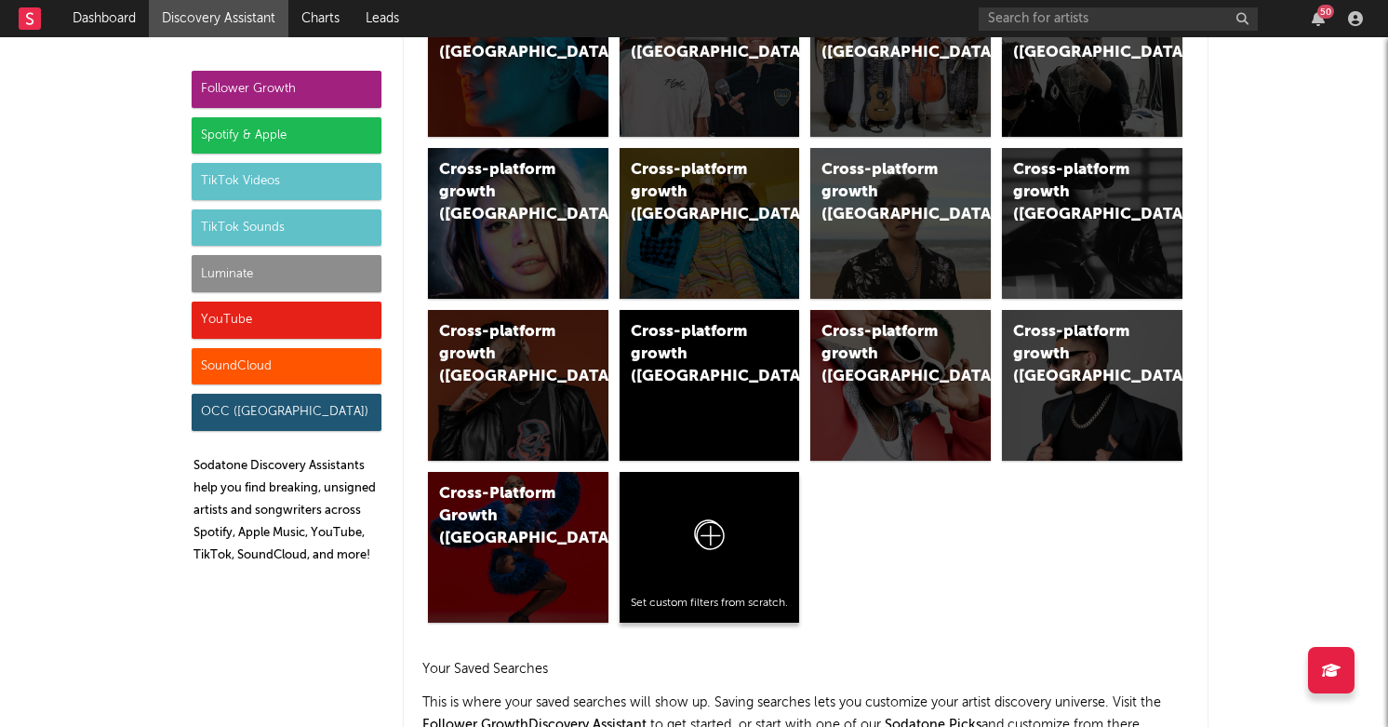
click at [712, 531] on icon at bounding box center [709, 539] width 35 height 44
click at [250, 140] on div "Spotify & Apple" at bounding box center [287, 135] width 190 height 37
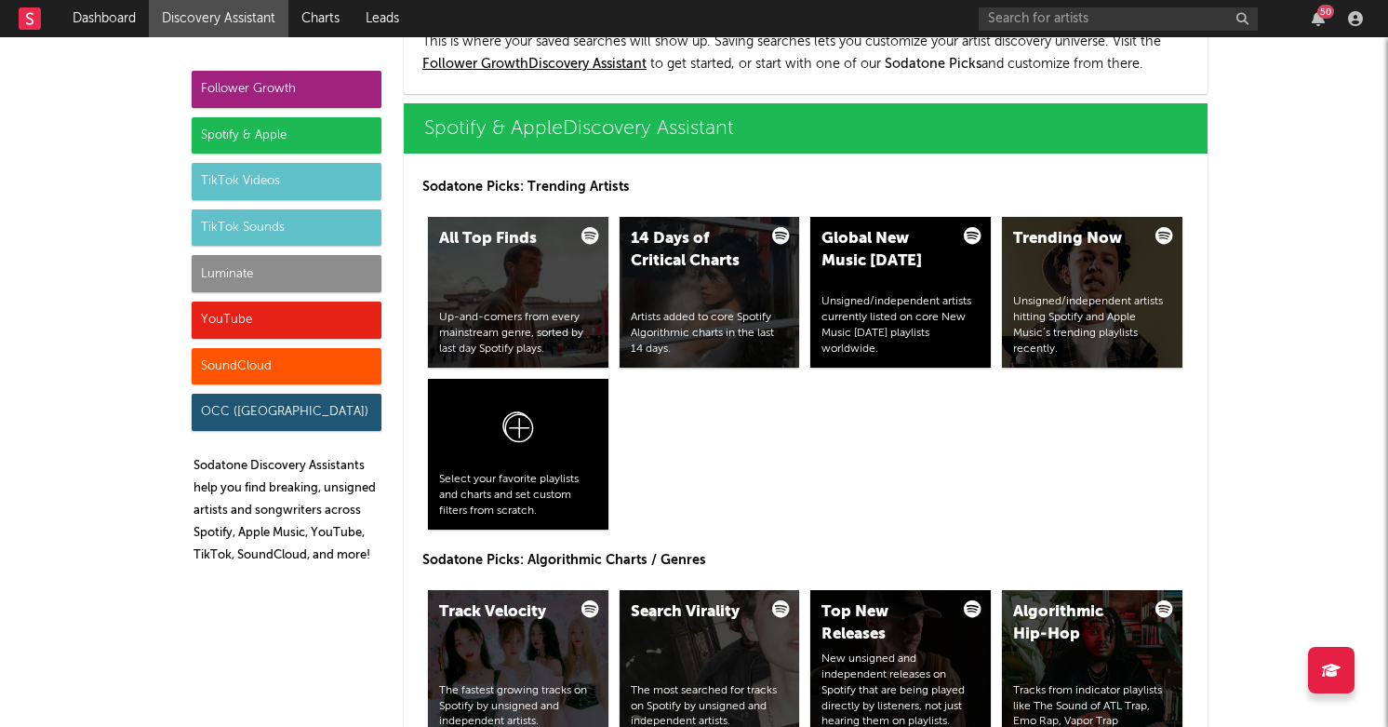
scroll to position [1860, 0]
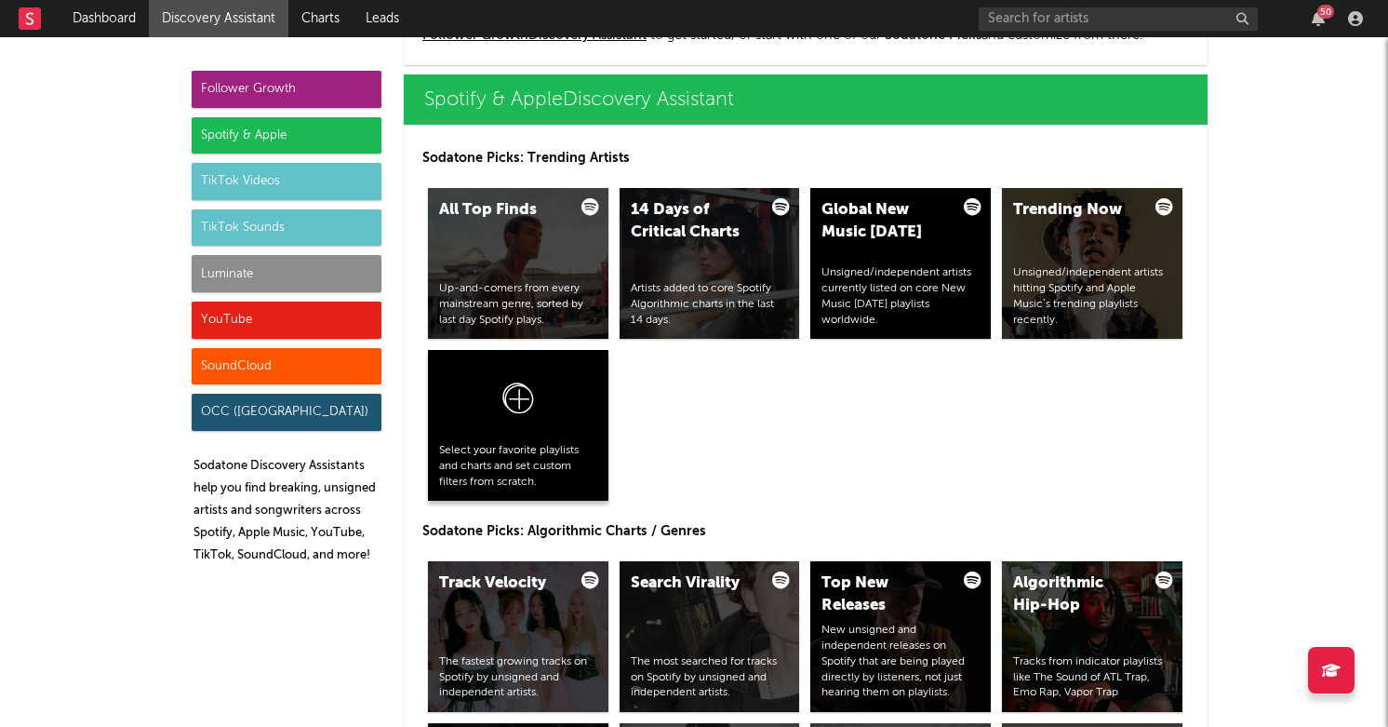
click at [516, 405] on icon at bounding box center [517, 402] width 35 height 44
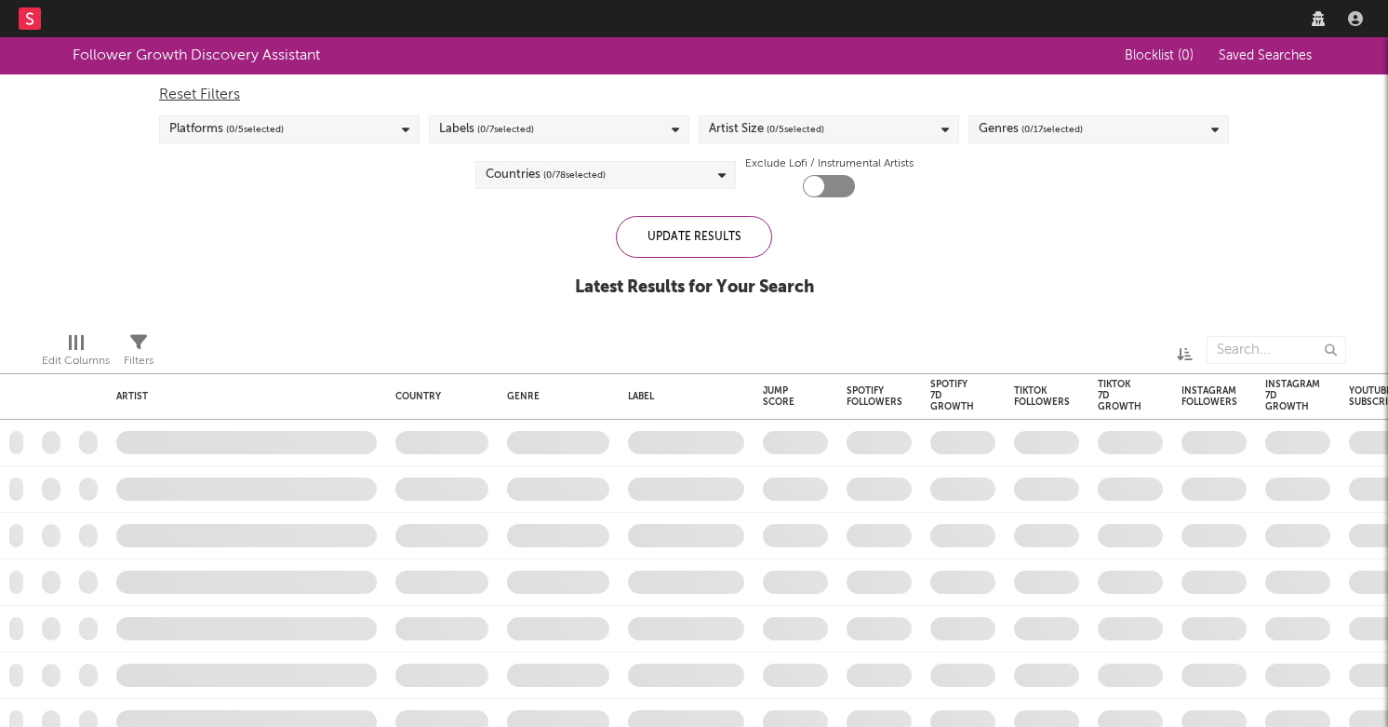
checkbox input "true"
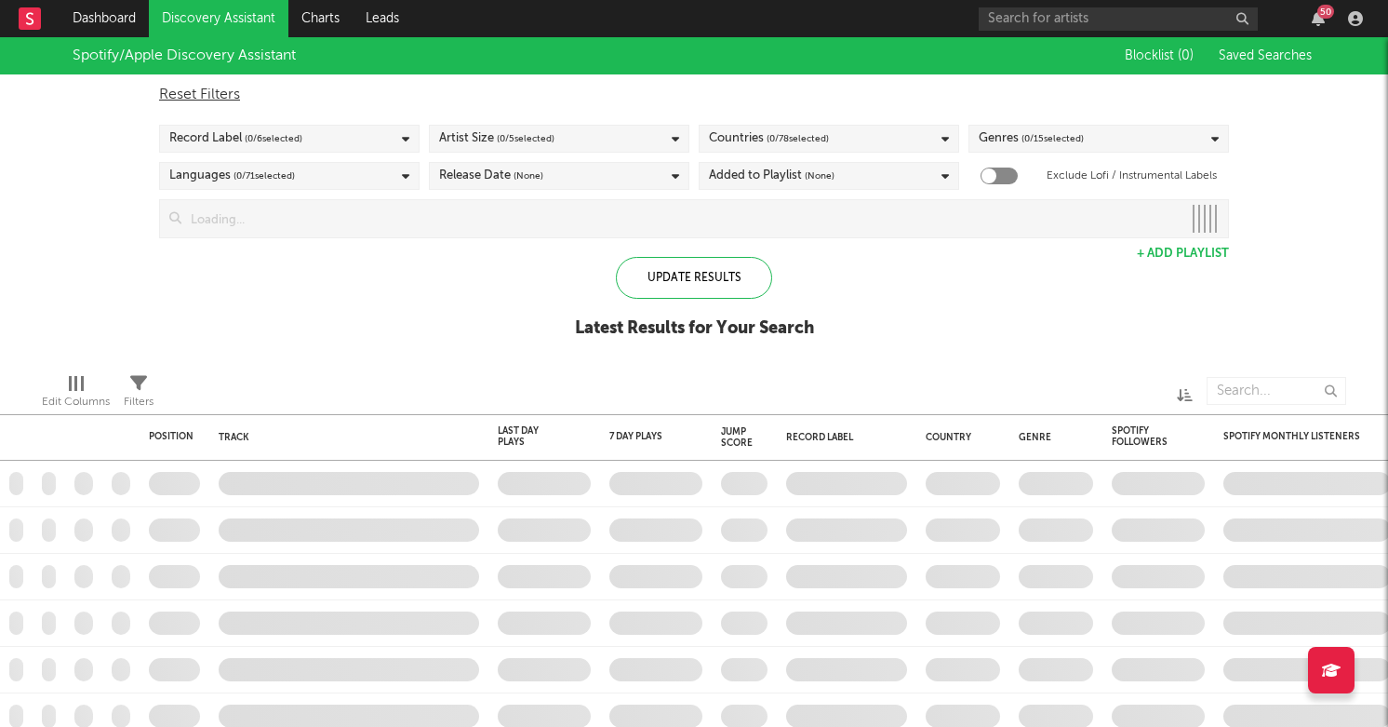
checkbox input "true"
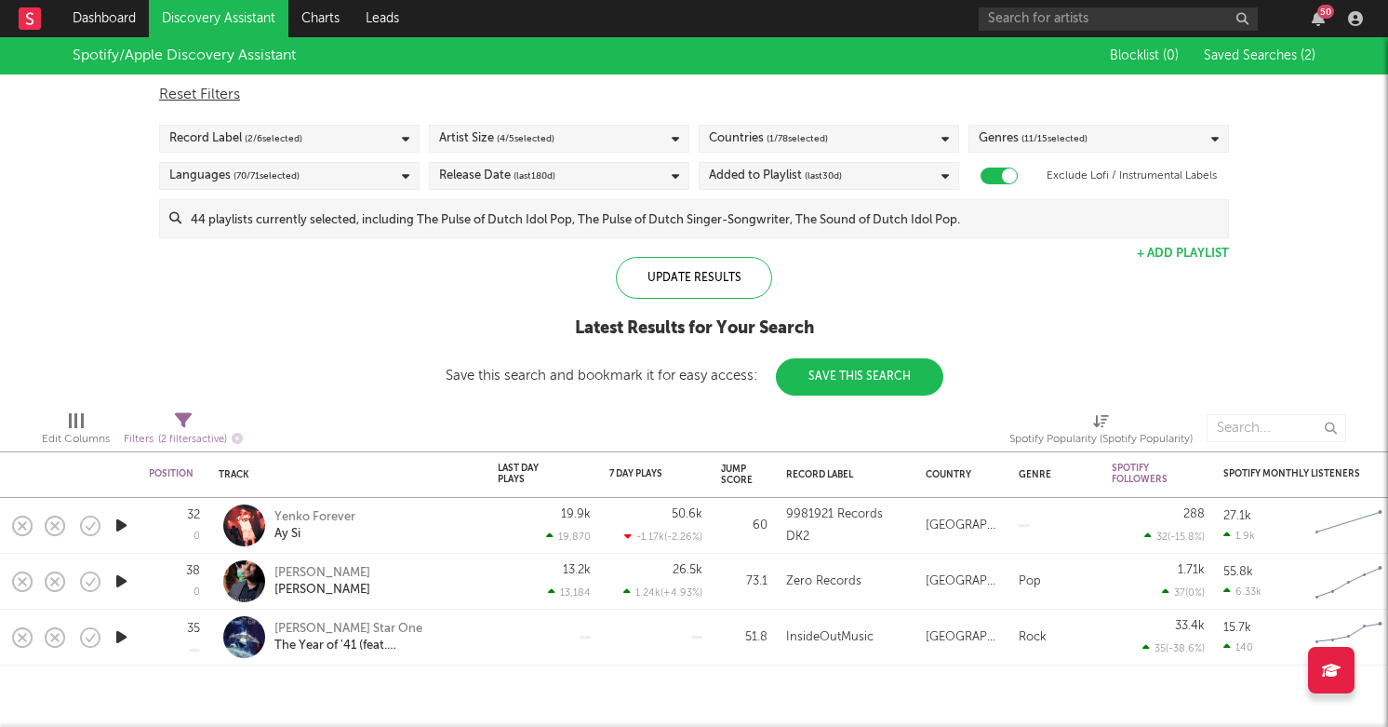
click at [187, 417] on icon at bounding box center [183, 420] width 17 height 17
select select "max"
click at [377, 328] on div "Spotify/Apple Discovery Assistant Blocklist ( 0 ) Saved Searches ( 2 ) Reset Fi…" at bounding box center [694, 216] width 1388 height 358
click at [538, 136] on span "( 4 / 5 selected)" at bounding box center [526, 138] width 58 height 22
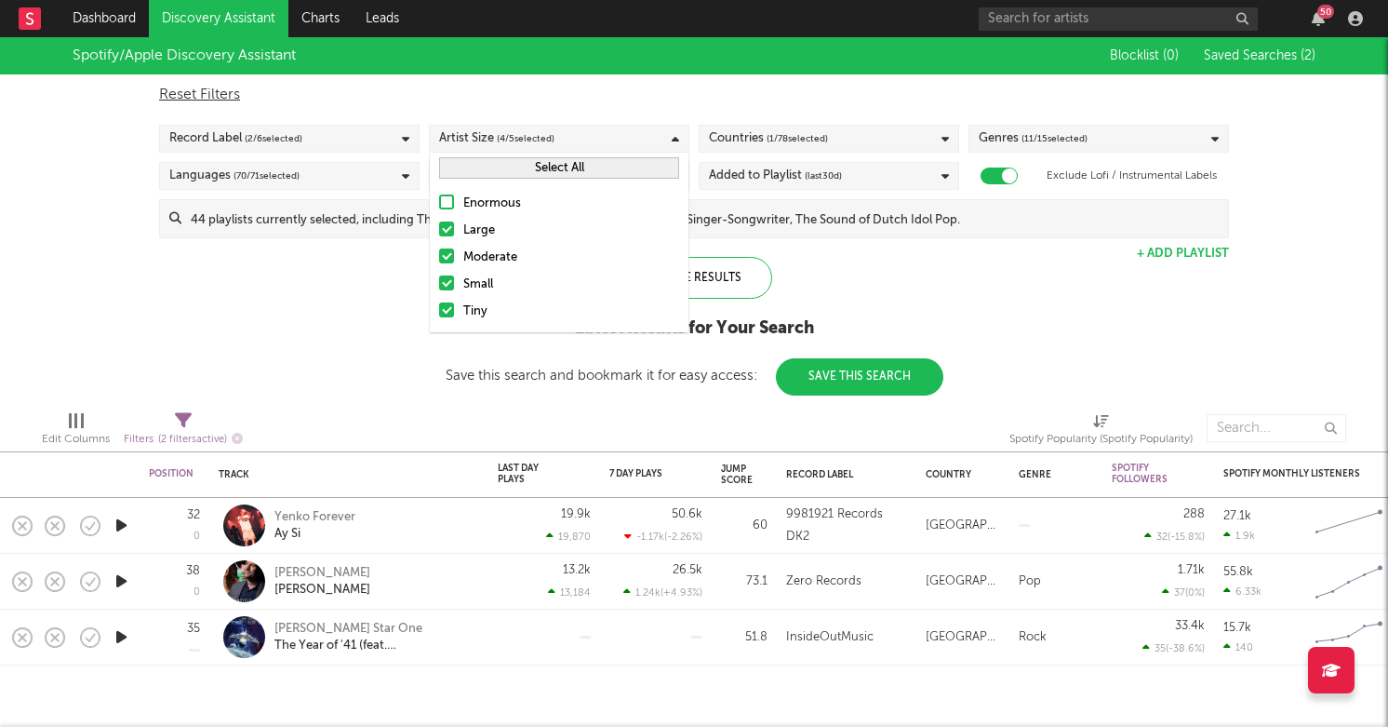
click at [535, 133] on span "( 4 / 5 selected)" at bounding box center [526, 138] width 58 height 22
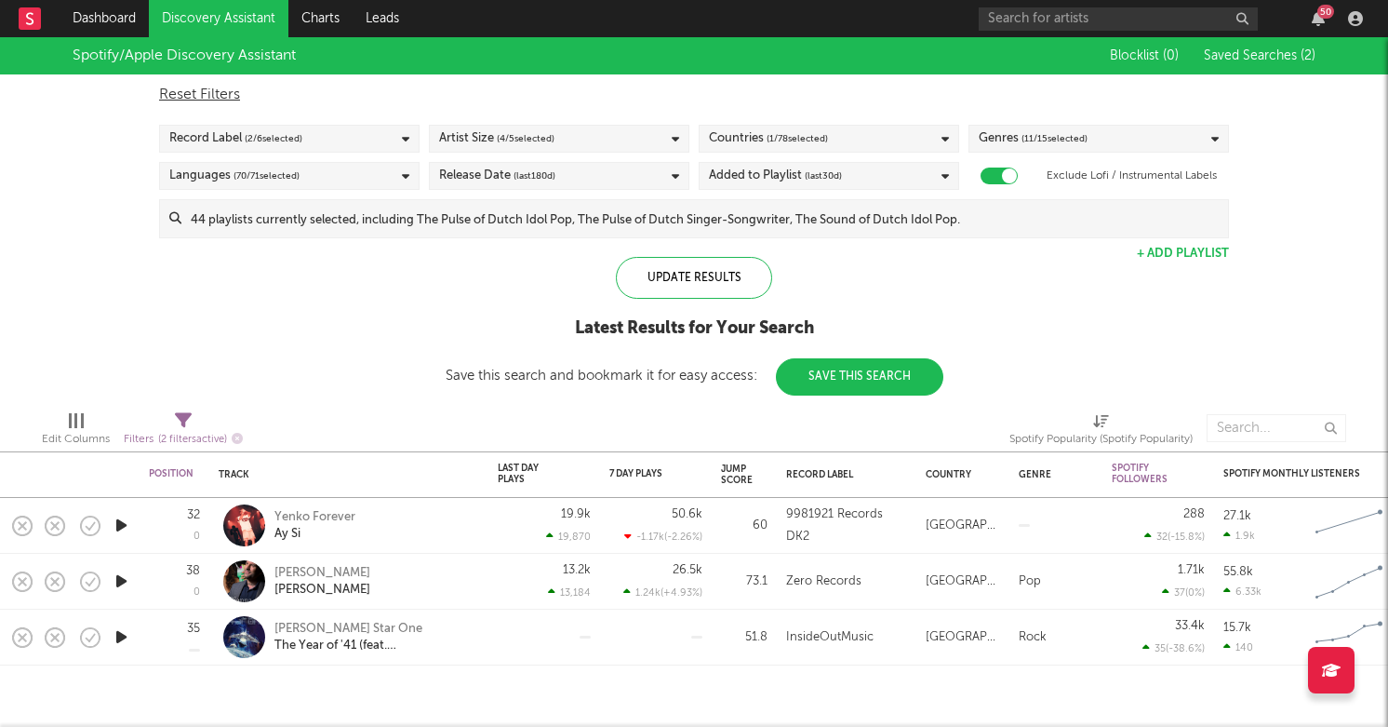
click at [1068, 149] on span "( 11 / 15 selected)" at bounding box center [1054, 138] width 66 height 22
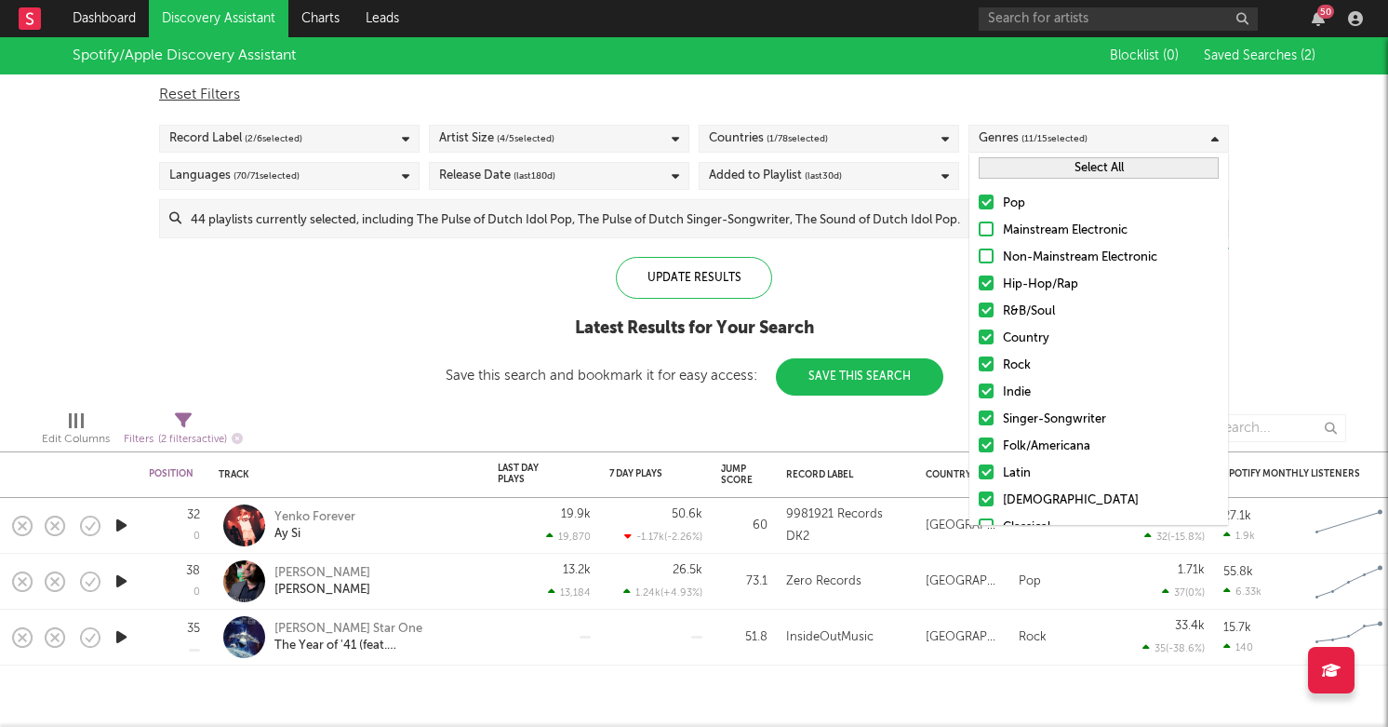
click at [1020, 180] on div "Select All" at bounding box center [1098, 168] width 259 height 31
click at [1021, 176] on button "Select All" at bounding box center [1099, 167] width 240 height 21
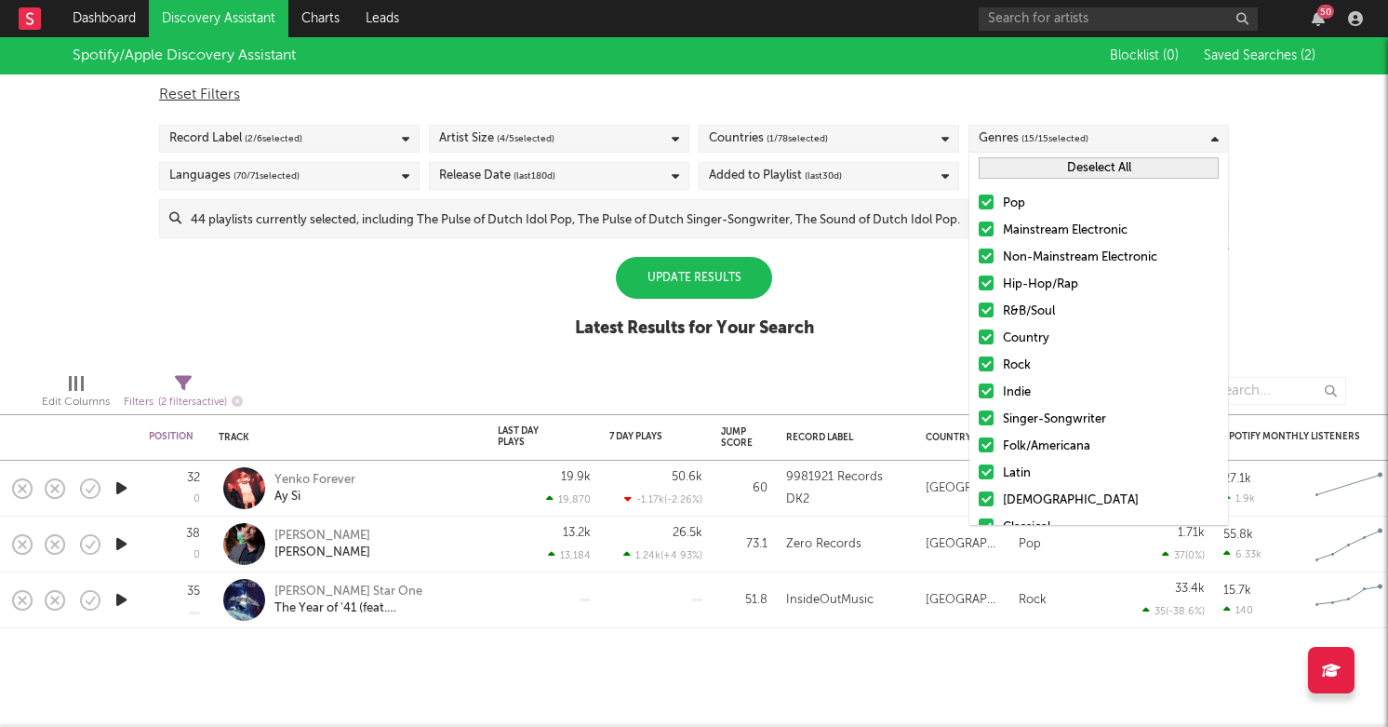
click at [319, 299] on div "Spotify/Apple Discovery Assistant Blocklist ( 0 ) Saved Searches ( 2 ) Reset Fi…" at bounding box center [694, 197] width 1388 height 321
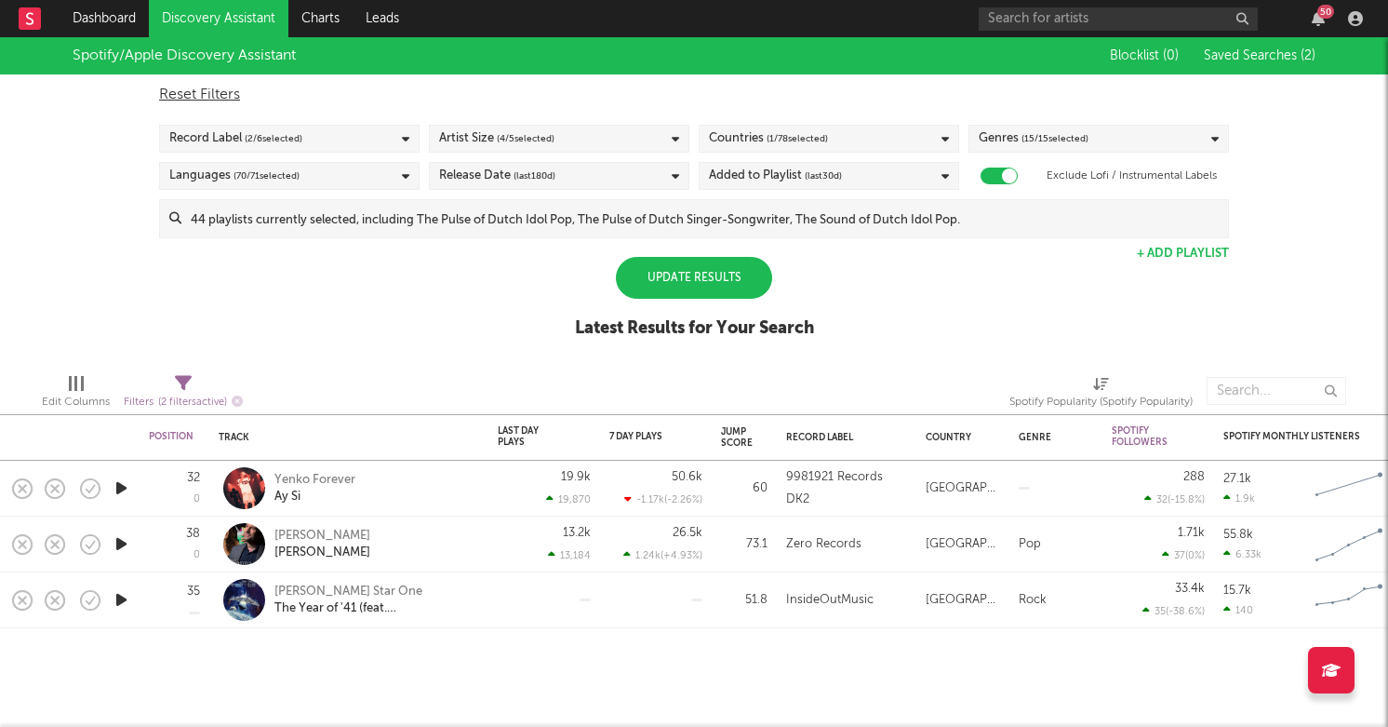
click at [397, 174] on div "Languages ( 70 / 71 selected)" at bounding box center [289, 176] width 260 height 28
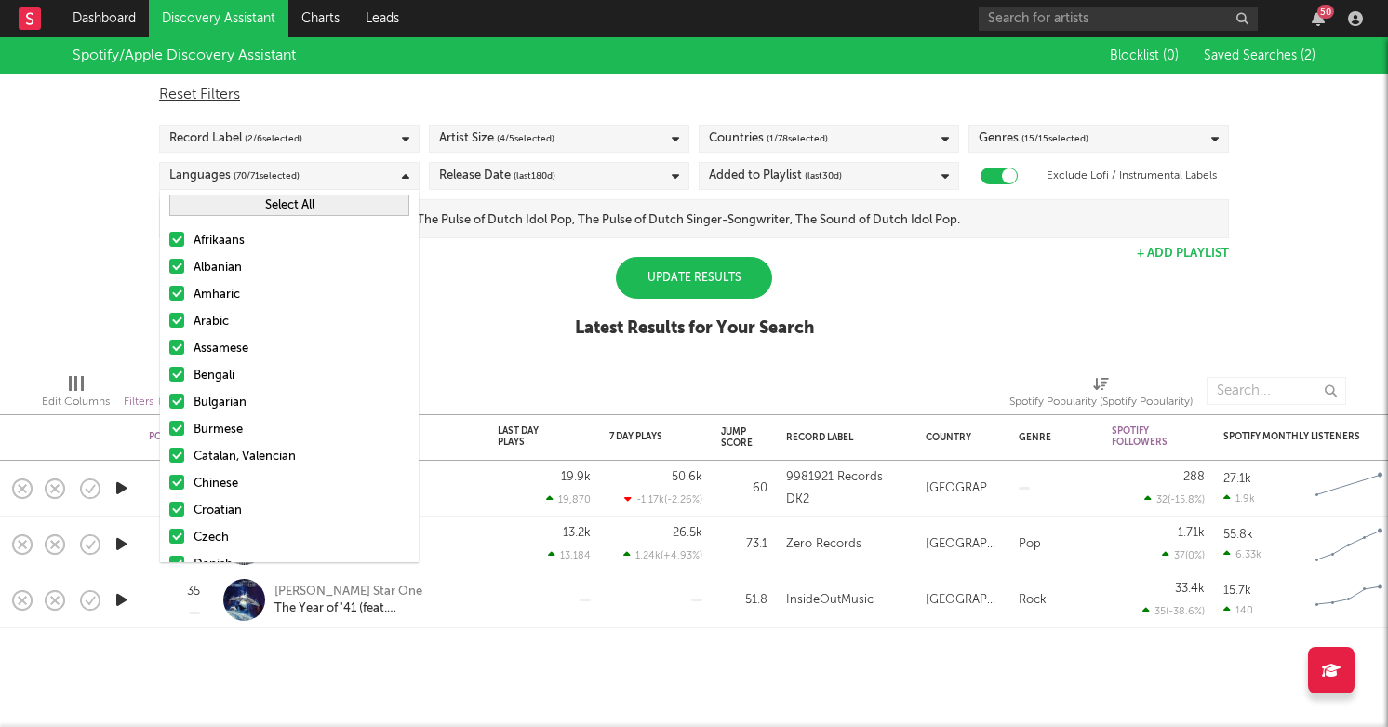
click at [260, 203] on button "Select All" at bounding box center [289, 204] width 240 height 21
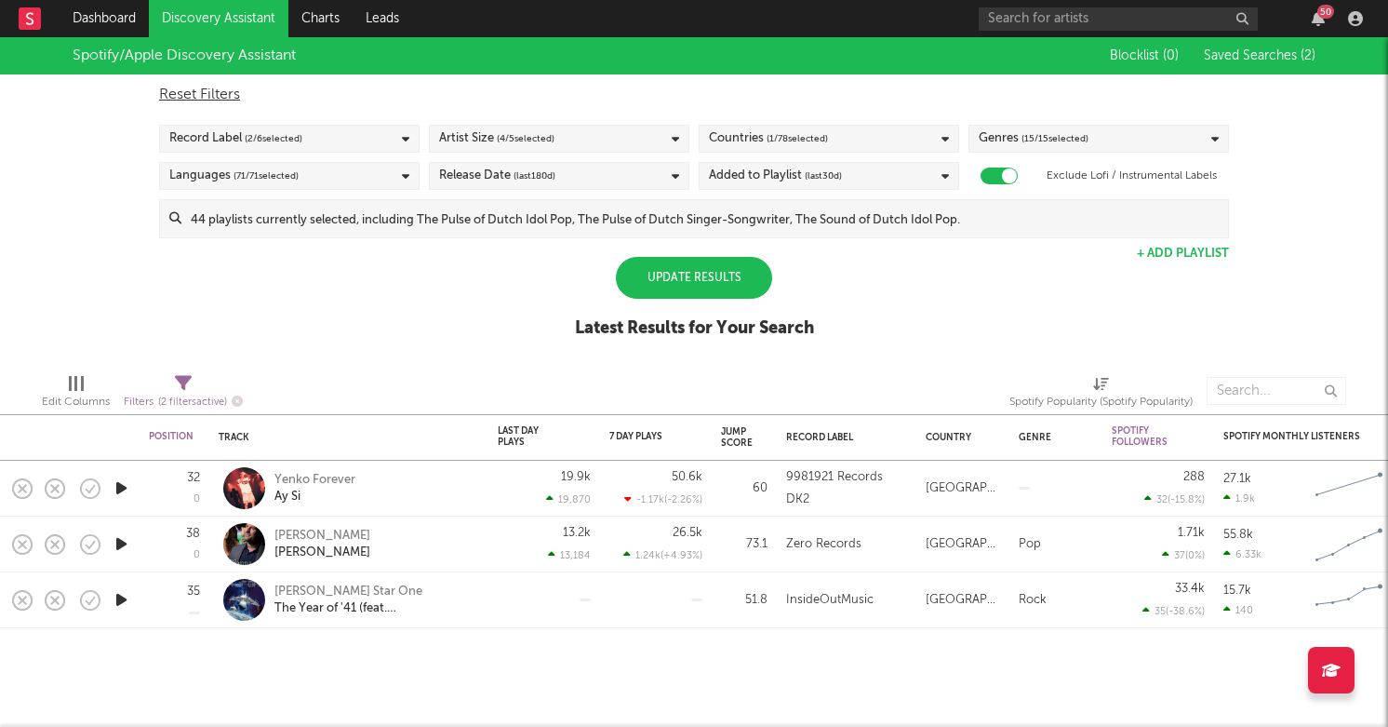
click at [482, 292] on div "Spotify/Apple Discovery Assistant Blocklist ( 0 ) Saved Searches ( 2 ) Reset Fi…" at bounding box center [694, 197] width 1388 height 321
click at [721, 269] on div "Update Results" at bounding box center [694, 278] width 156 height 42
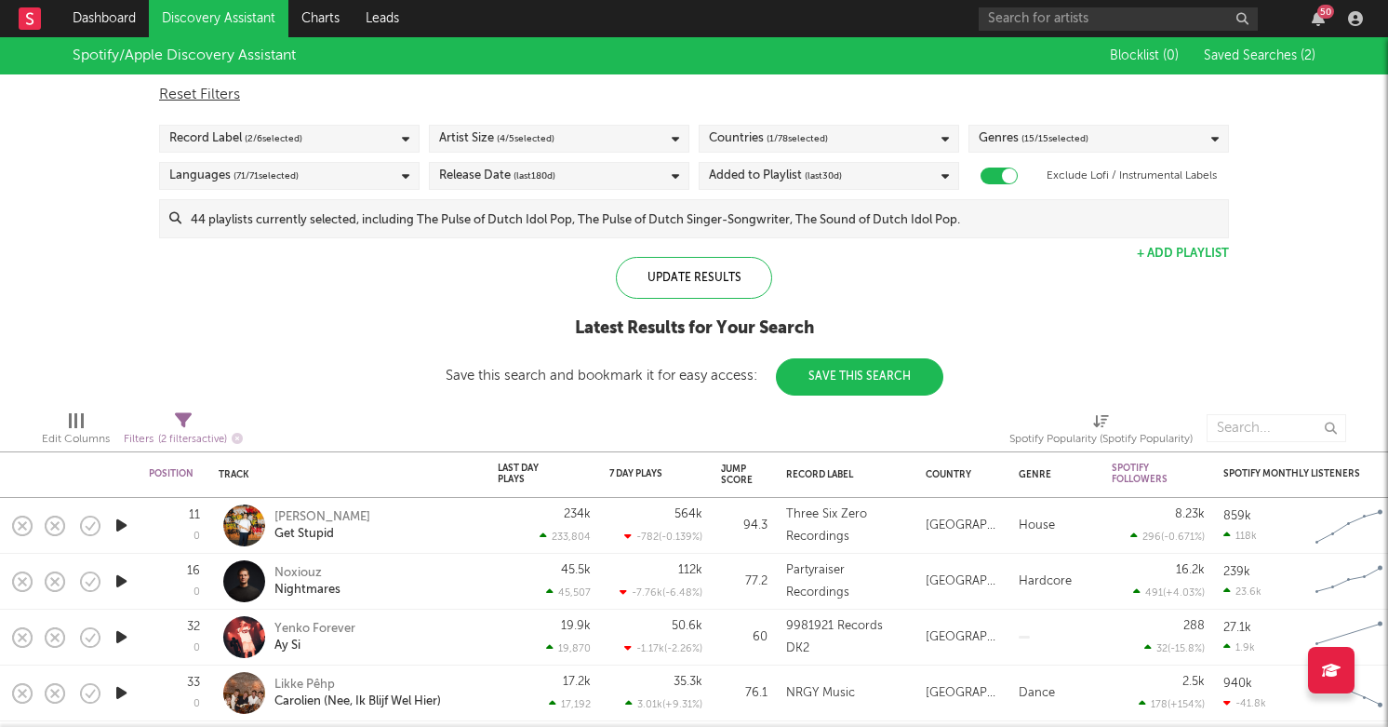
click at [589, 178] on div "Release Date (last 180 d)" at bounding box center [559, 176] width 260 height 28
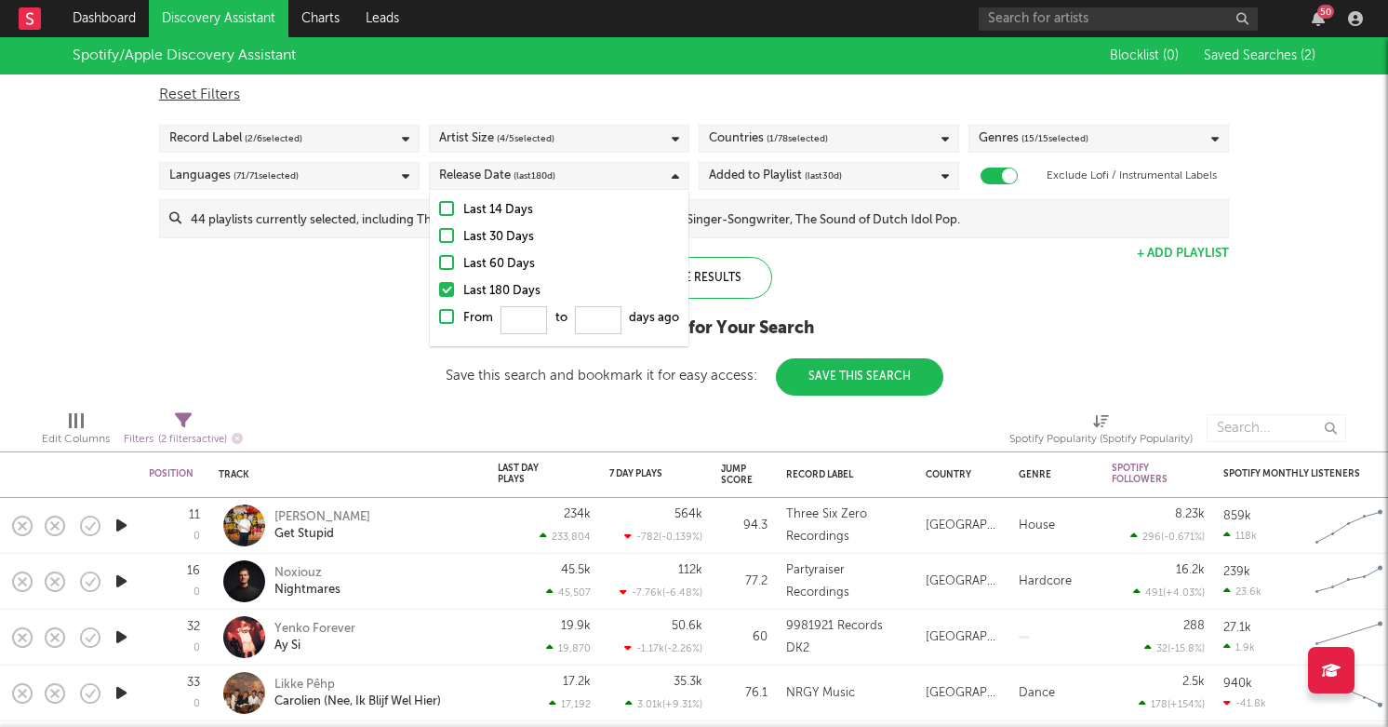
click at [343, 336] on div "Spotify/Apple Discovery Assistant Blocklist ( 0 ) Saved Searches ( 2 ) Reset Fi…" at bounding box center [694, 216] width 1388 height 358
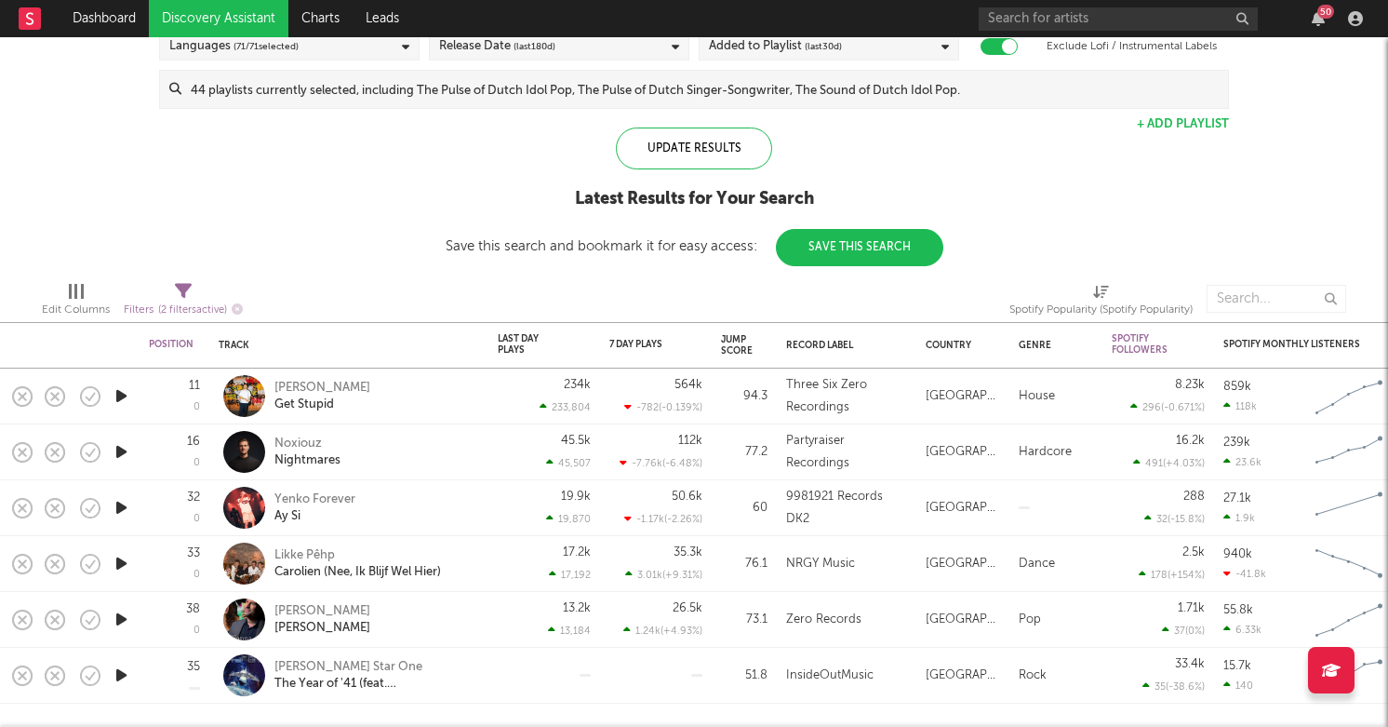
click at [203, 21] on link "Discovery Assistant" at bounding box center [219, 18] width 140 height 37
